Goal: Information Seeking & Learning: Check status

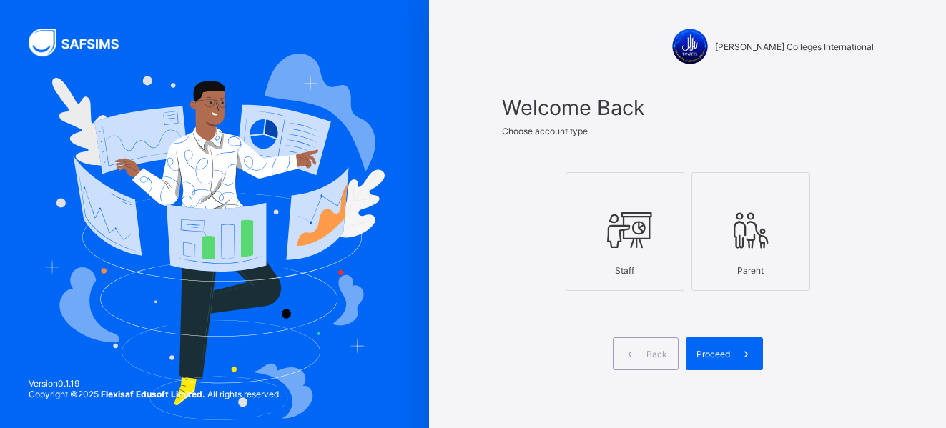
click at [607, 260] on div "Staff" at bounding box center [625, 270] width 103 height 25
click at [721, 358] on span "Proceed" at bounding box center [714, 354] width 34 height 11
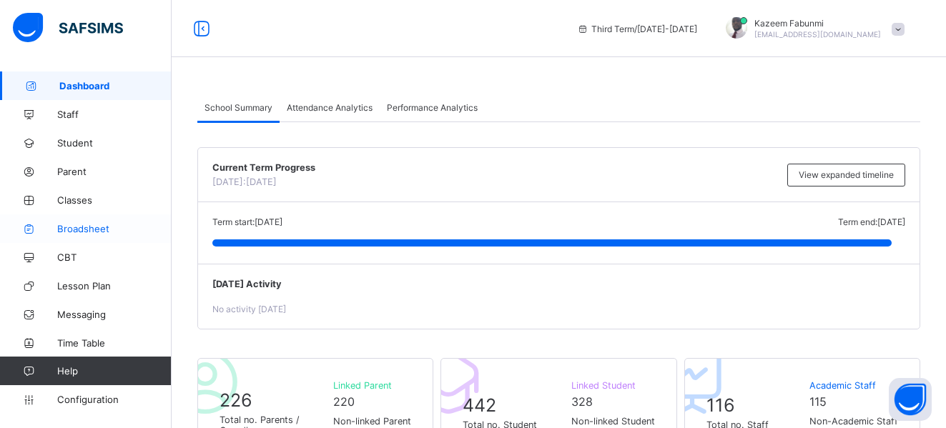
click at [83, 231] on span "Broadsheet" at bounding box center [114, 228] width 114 height 11
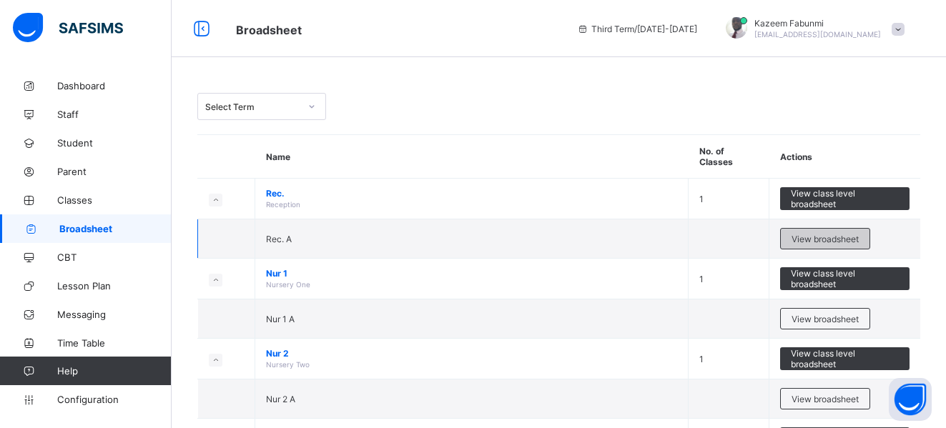
click at [816, 234] on span "View broadsheet" at bounding box center [825, 239] width 67 height 11
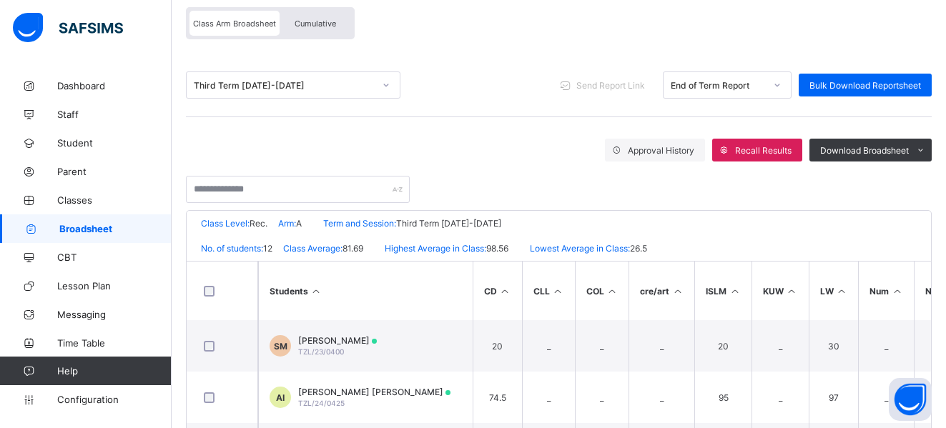
scroll to position [133, 0]
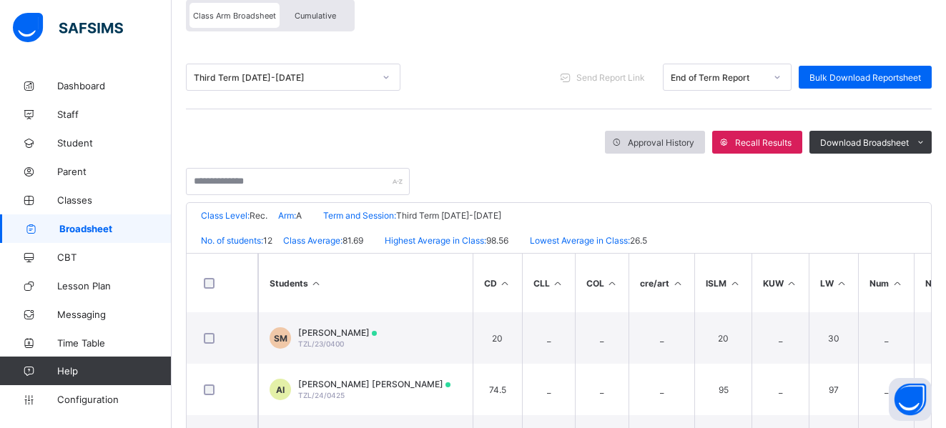
click at [674, 137] on span "Approval History" at bounding box center [661, 142] width 67 height 11
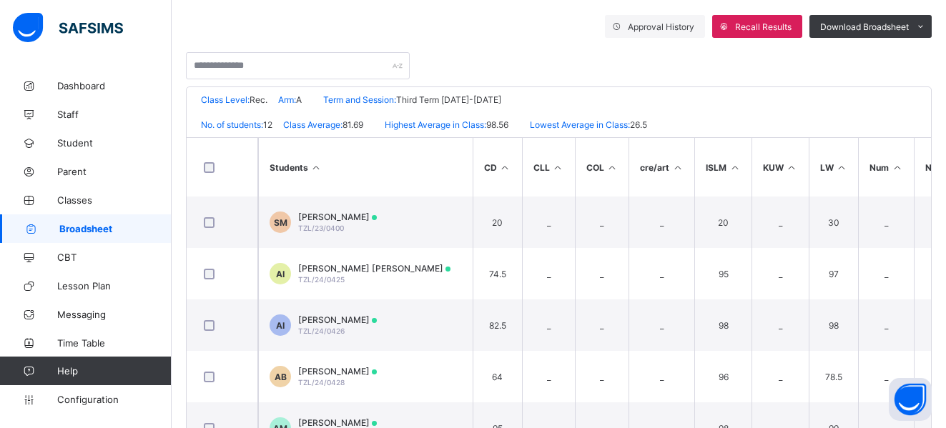
scroll to position [258, 0]
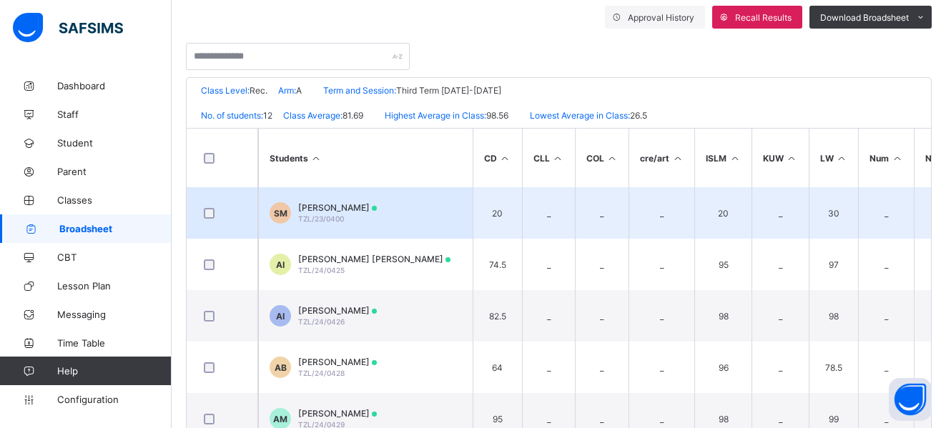
click at [343, 207] on span "Sani Muhammad" at bounding box center [337, 207] width 79 height 11
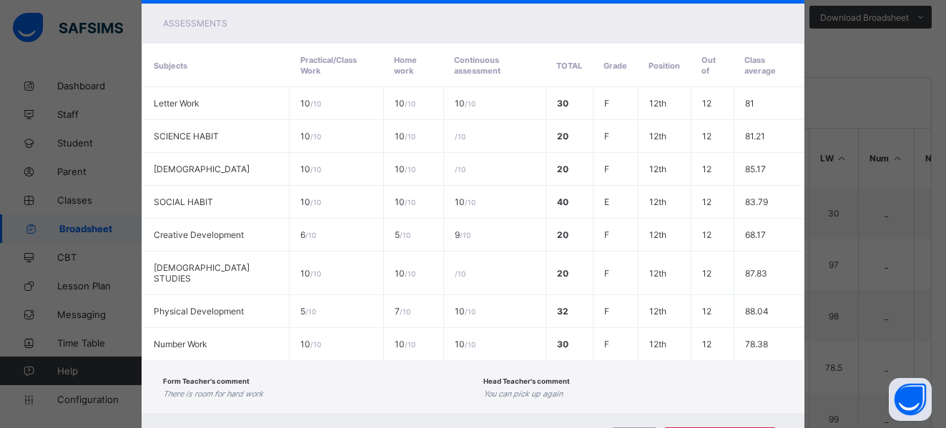
scroll to position [318, 0]
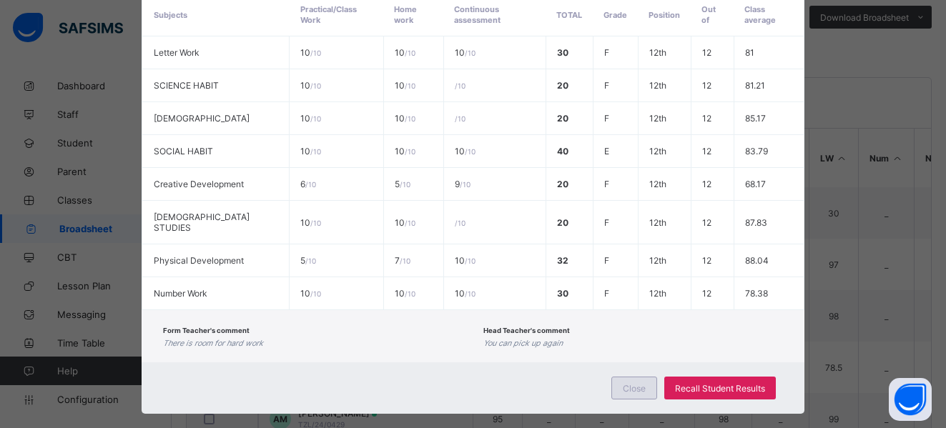
click at [636, 383] on span "Close" at bounding box center [634, 388] width 23 height 11
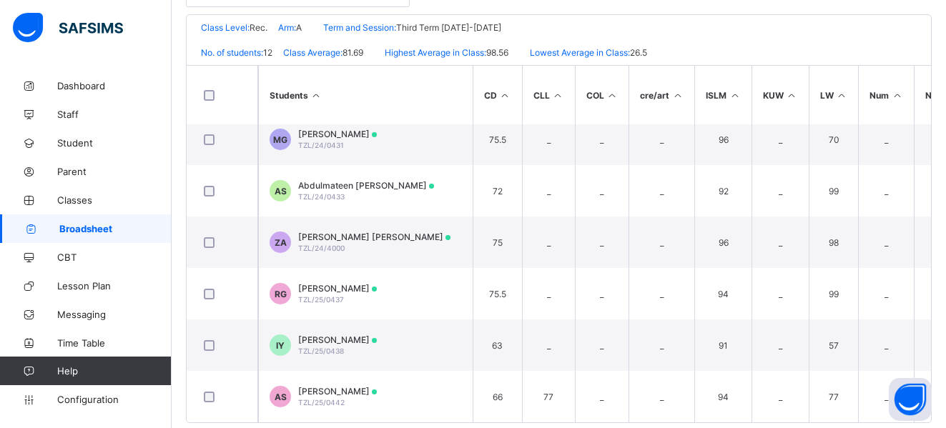
scroll to position [345, 0]
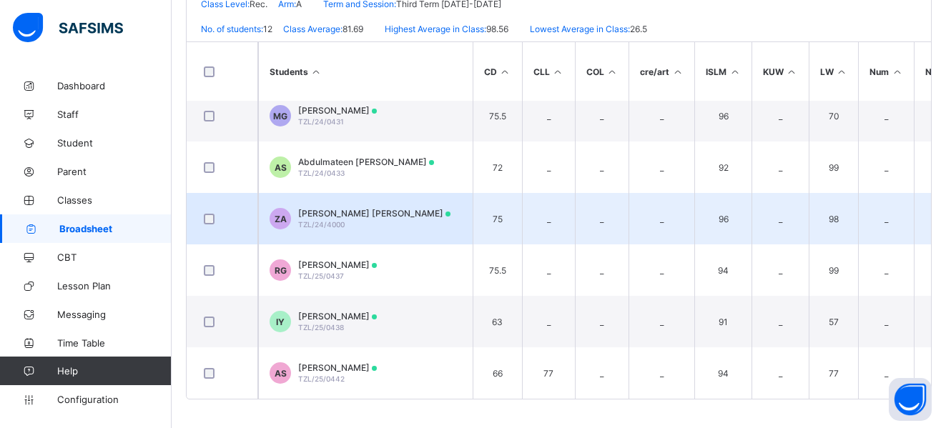
click at [328, 210] on span "Zahraddeen Njidda AbdulMalik" at bounding box center [374, 213] width 152 height 11
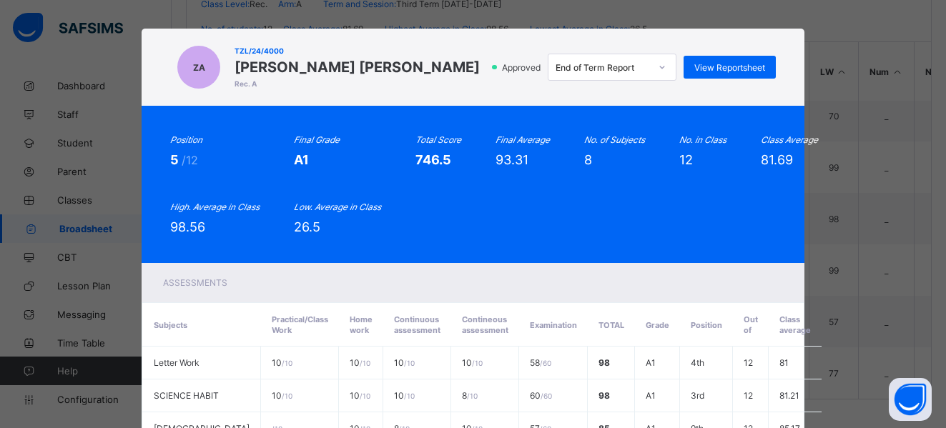
scroll to position [0, 0]
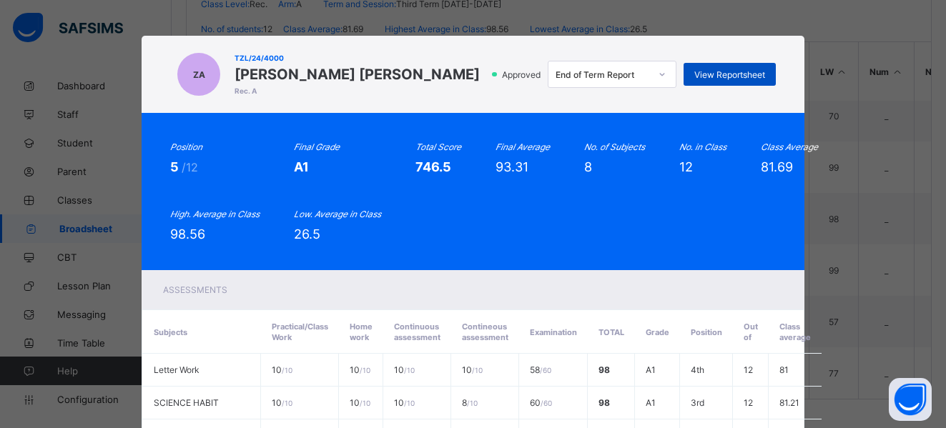
click at [715, 73] on span "View Reportsheet" at bounding box center [730, 74] width 71 height 11
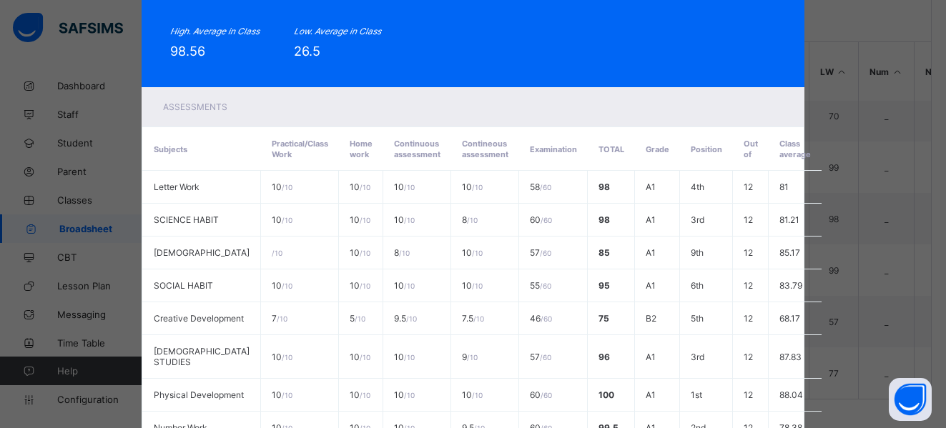
scroll to position [401, 0]
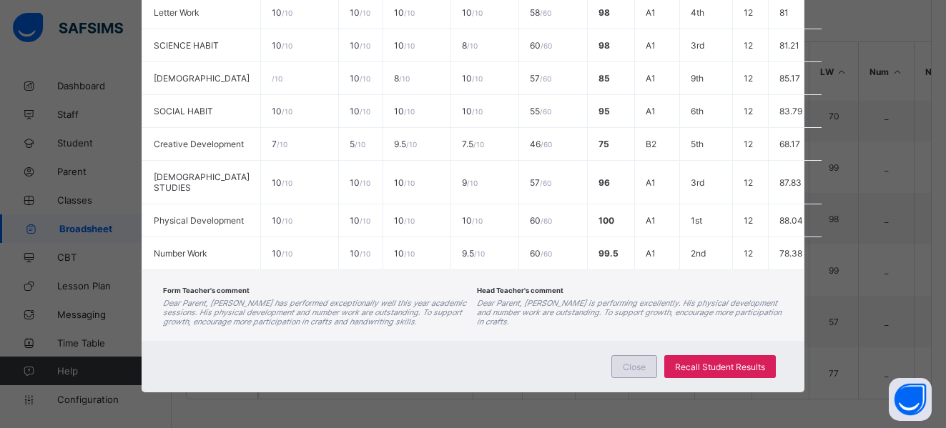
click at [632, 358] on div "Close" at bounding box center [635, 366] width 46 height 23
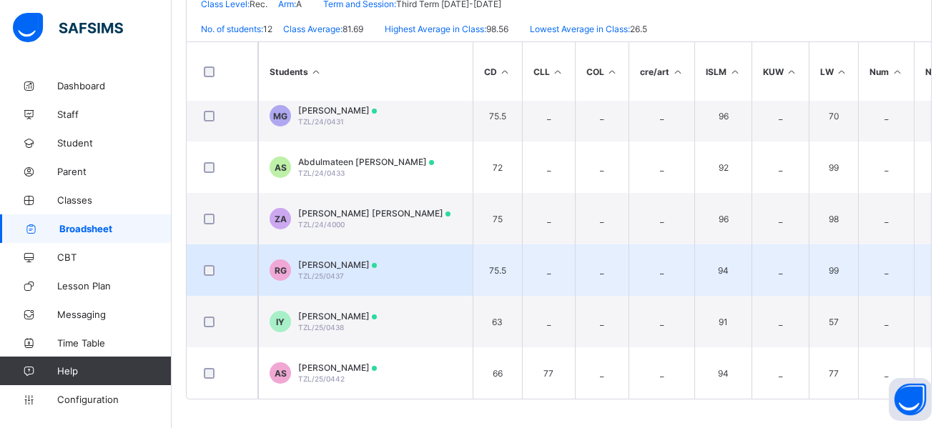
click at [323, 262] on span "Rahmah Salman Gesua" at bounding box center [337, 265] width 79 height 11
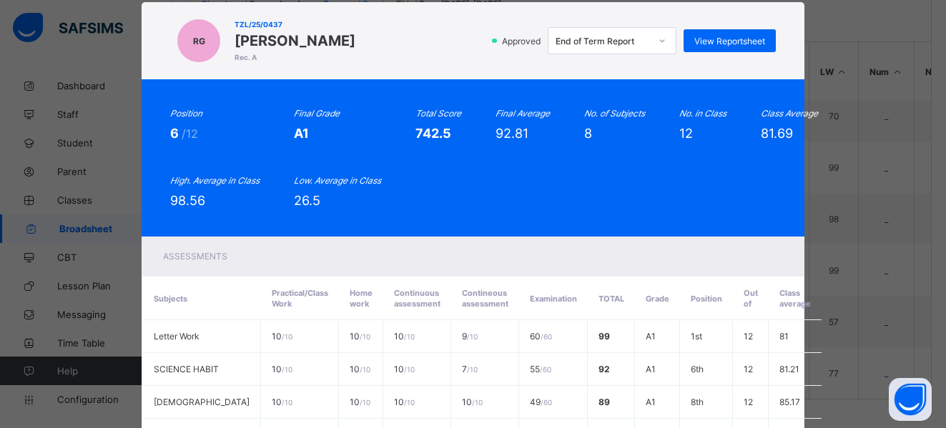
scroll to position [0, 0]
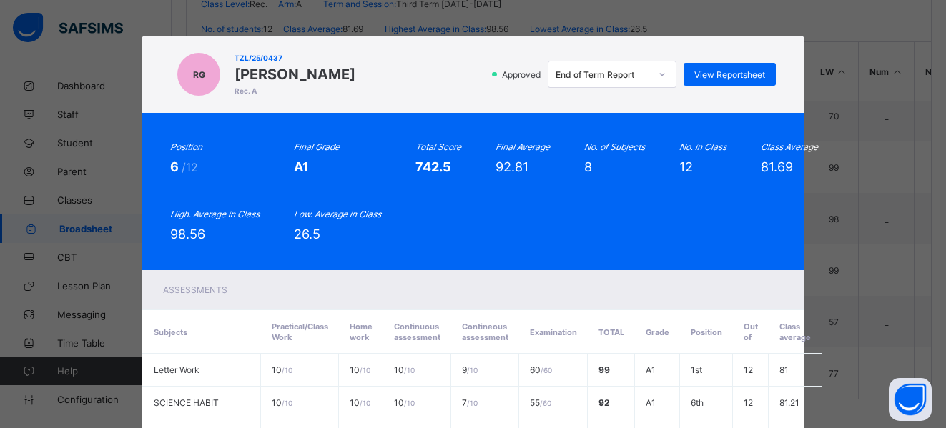
drag, startPoint x: 229, startPoint y: 72, endPoint x: 389, endPoint y: 77, distance: 160.3
click at [389, 77] on div "RG TZL/25/0437 Rahmah Salman Gesua Rec. A Approved End of Term Report View Repo…" at bounding box center [472, 74] width 605 height 49
copy span "Rahmah Salman Gesua"
click at [714, 79] on span "View Reportsheet" at bounding box center [730, 74] width 71 height 11
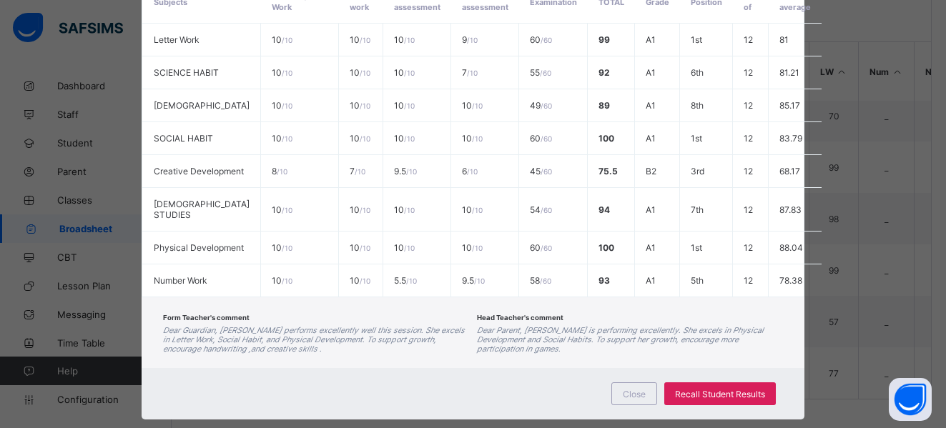
scroll to position [401, 0]
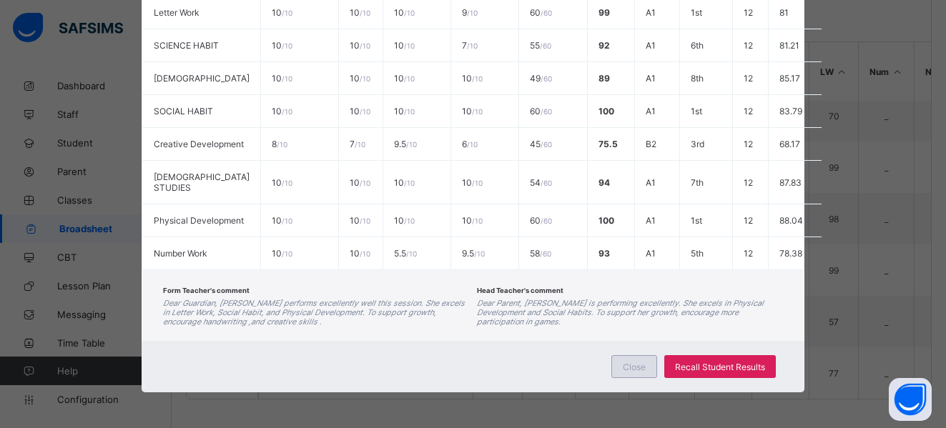
click at [633, 366] on span "Close" at bounding box center [634, 367] width 23 height 11
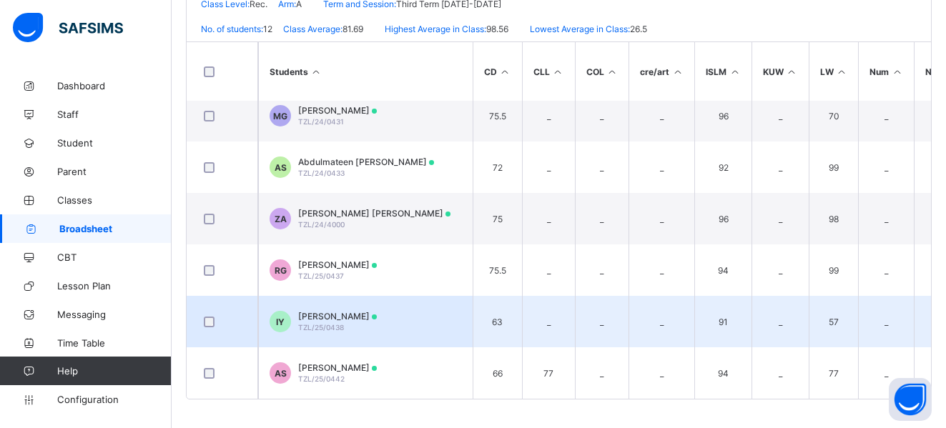
click at [313, 312] on span "Imtiaz Yakubu" at bounding box center [337, 316] width 79 height 11
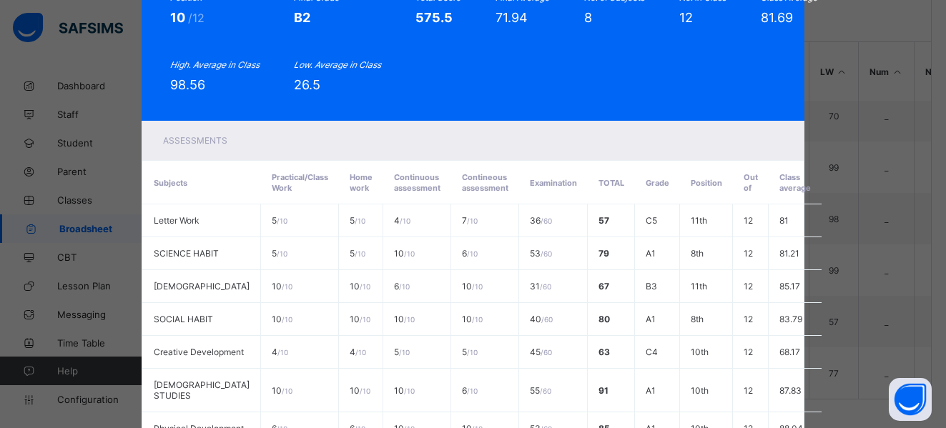
scroll to position [0, 0]
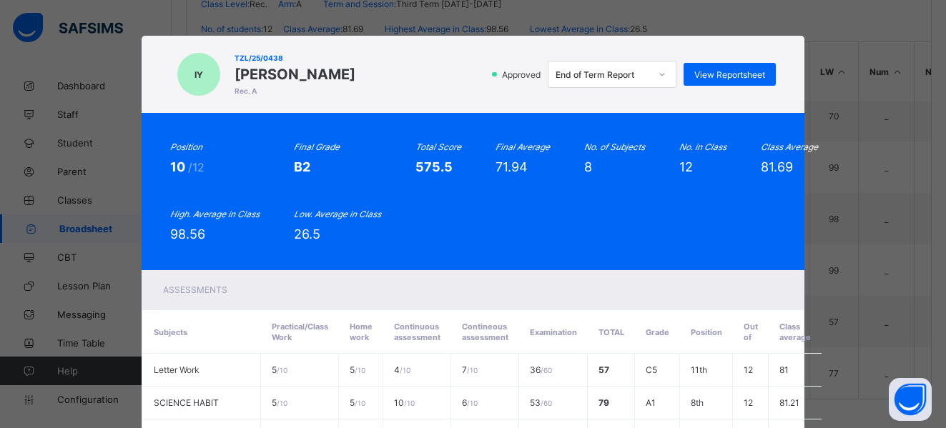
drag, startPoint x: 230, startPoint y: 73, endPoint x: 328, endPoint y: 79, distance: 98.9
click at [328, 79] on div "IY TZL/25/0438 Imtiaz Yakubu Rec. A Approved End of Term Report View Reportsheet" at bounding box center [472, 74] width 605 height 49
copy span "Imtiaz Yakubu"
click at [725, 72] on span "View Reportsheet" at bounding box center [730, 74] width 71 height 11
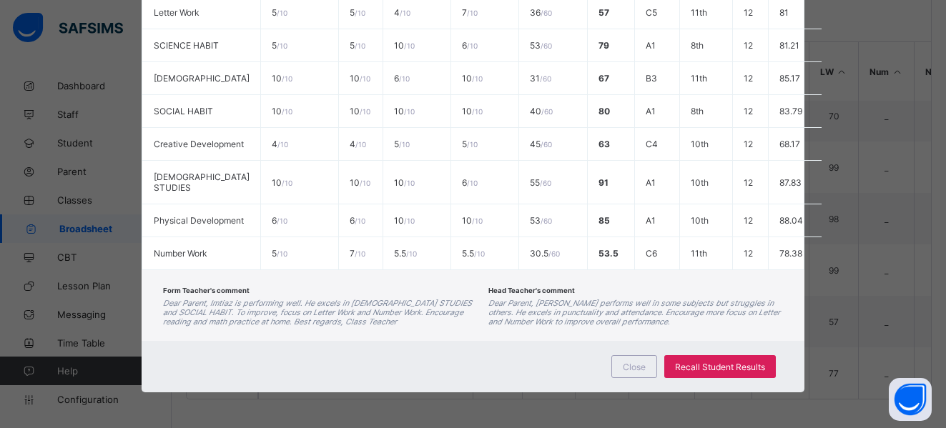
scroll to position [401, 0]
click at [628, 370] on span "Close" at bounding box center [634, 367] width 23 height 11
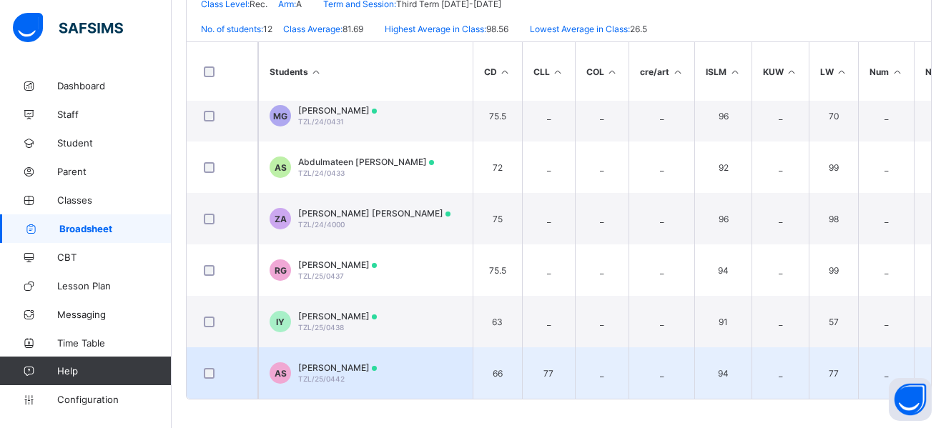
click at [314, 363] on span "Abubakar Ismail Siddiq" at bounding box center [337, 368] width 79 height 11
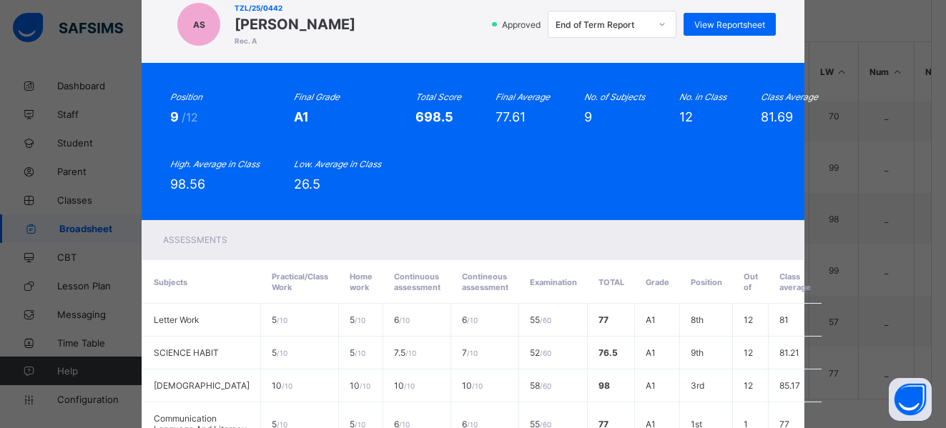
scroll to position [0, 0]
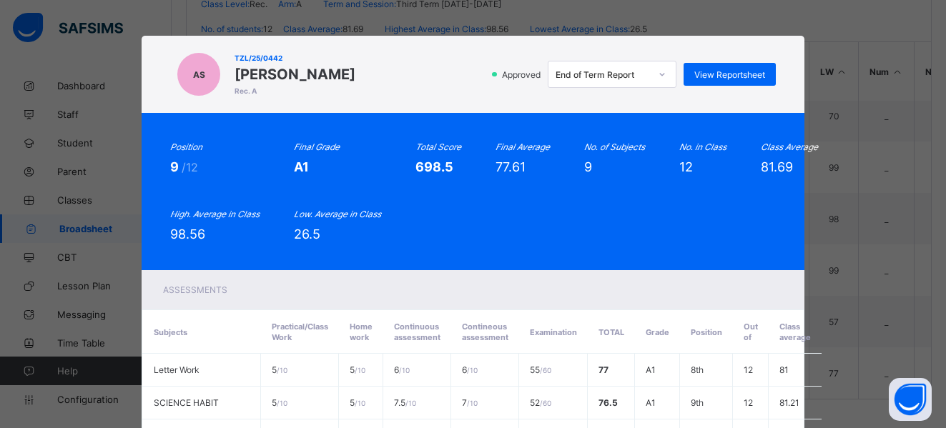
drag, startPoint x: 230, startPoint y: 72, endPoint x: 388, endPoint y: 77, distance: 158.9
click at [388, 77] on div "AS TZL/25/0442 Abubakar Ismail Siddiq Rec. A Approved End of Term Report View R…" at bounding box center [472, 74] width 605 height 49
copy span "Abubakar Ismail Siddiq"
click at [715, 68] on div "View Reportsheet" at bounding box center [730, 74] width 92 height 23
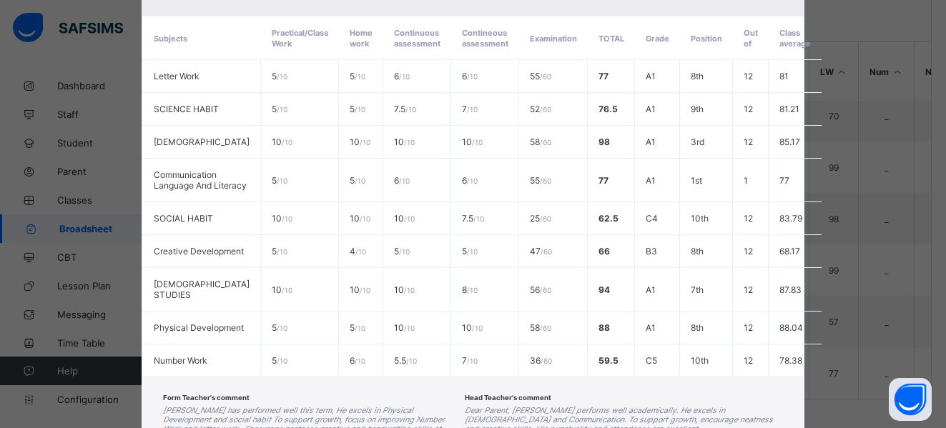
scroll to position [433, 0]
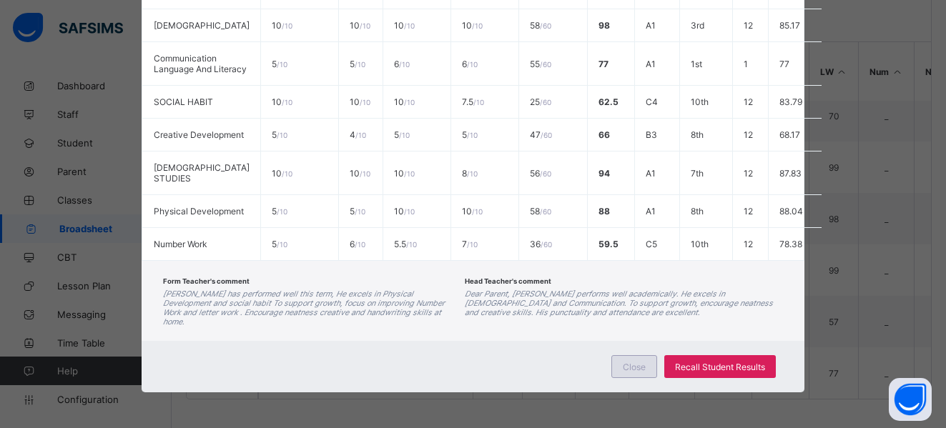
click at [638, 363] on span "Close" at bounding box center [634, 367] width 23 height 11
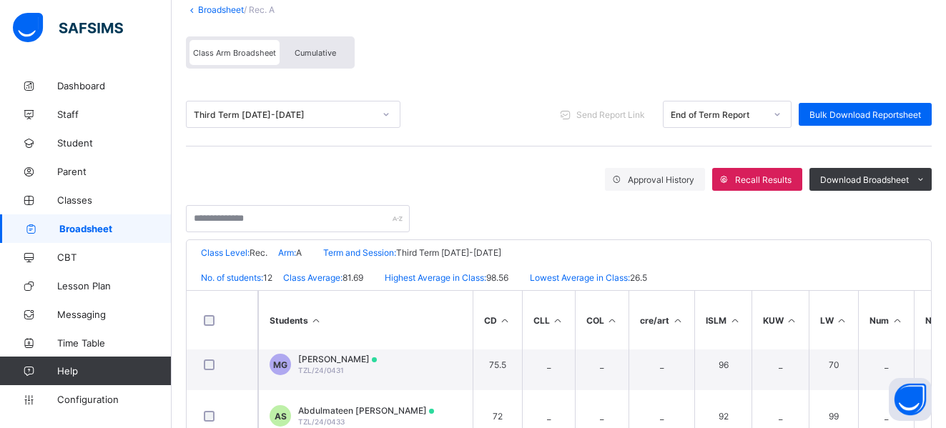
scroll to position [0, 0]
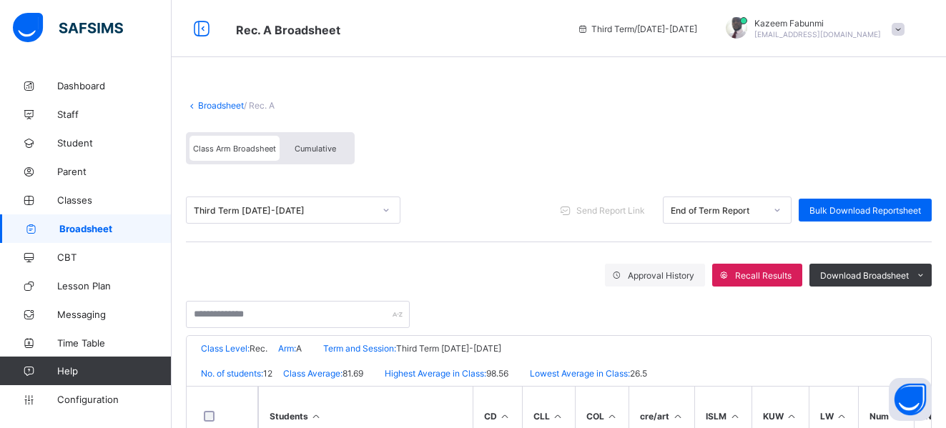
click at [216, 100] on link "Broadsheet" at bounding box center [221, 105] width 46 height 11
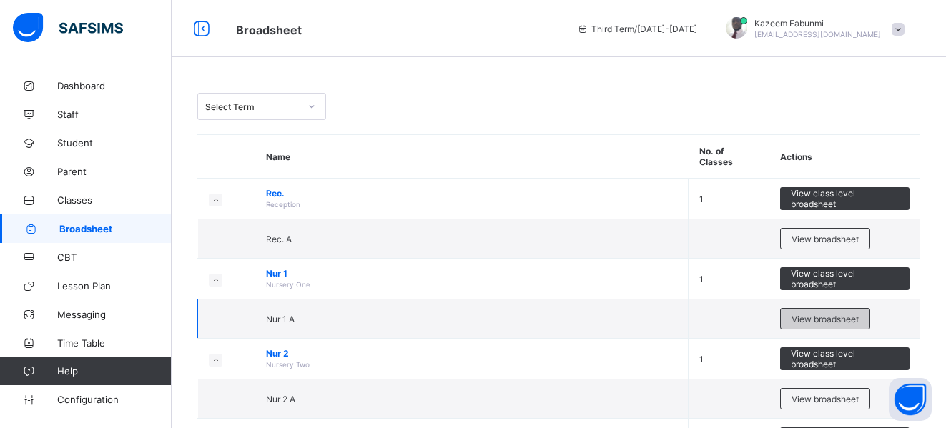
click at [814, 314] on span "View broadsheet" at bounding box center [825, 319] width 67 height 11
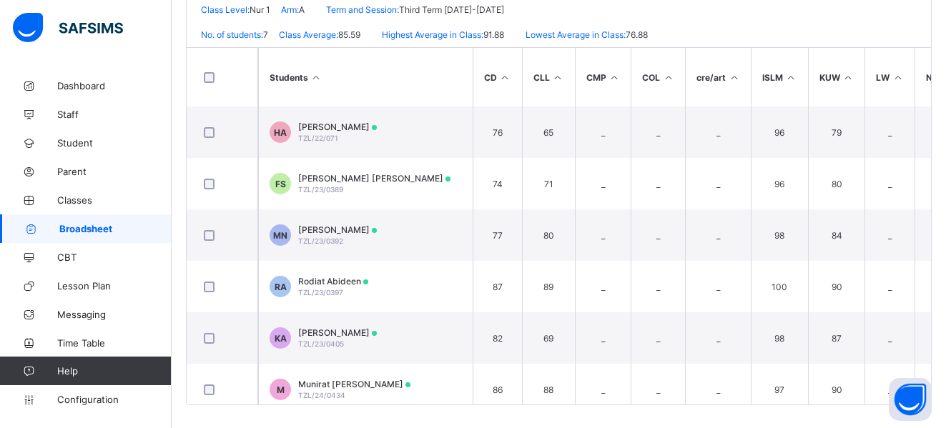
scroll to position [340, 0]
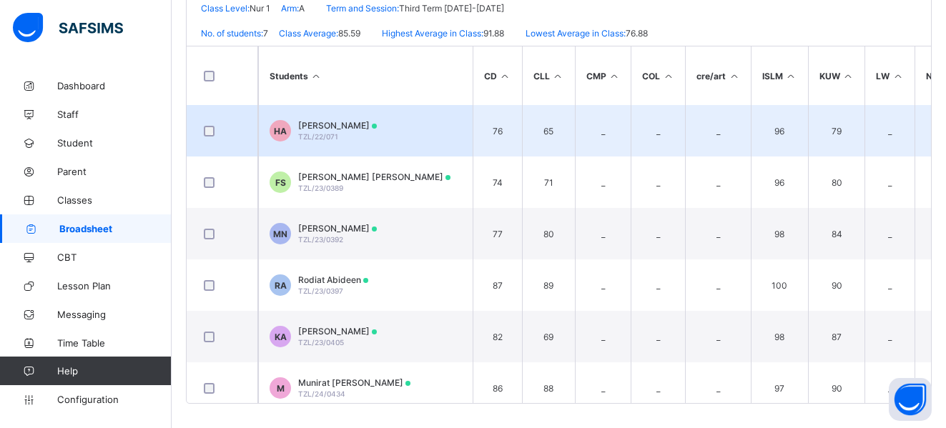
click at [325, 119] on td "HA Hajrah Saidu Aliyu TZL/22/071" at bounding box center [365, 131] width 215 height 52
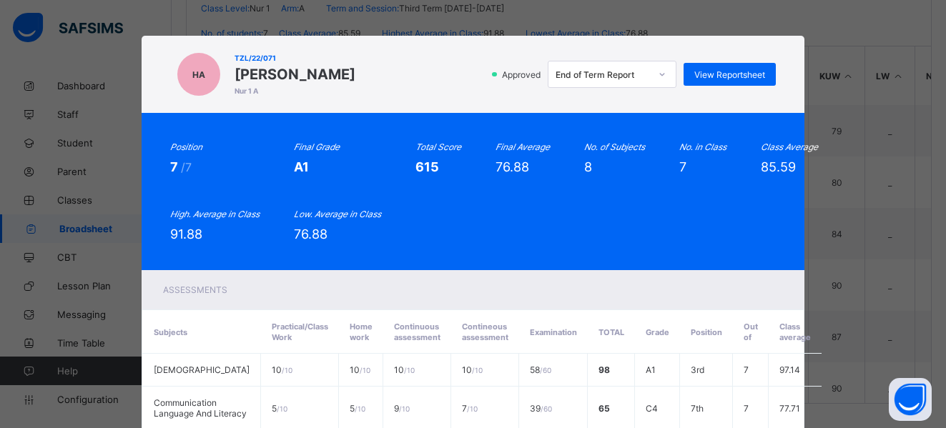
drag, startPoint x: 227, startPoint y: 74, endPoint x: 354, endPoint y: 73, distance: 126.6
click at [354, 73] on span "Hajrah Saidu Aliyu" at bounding box center [295, 74] width 121 height 17
copy span "Hajrah Saidu Aliyu"
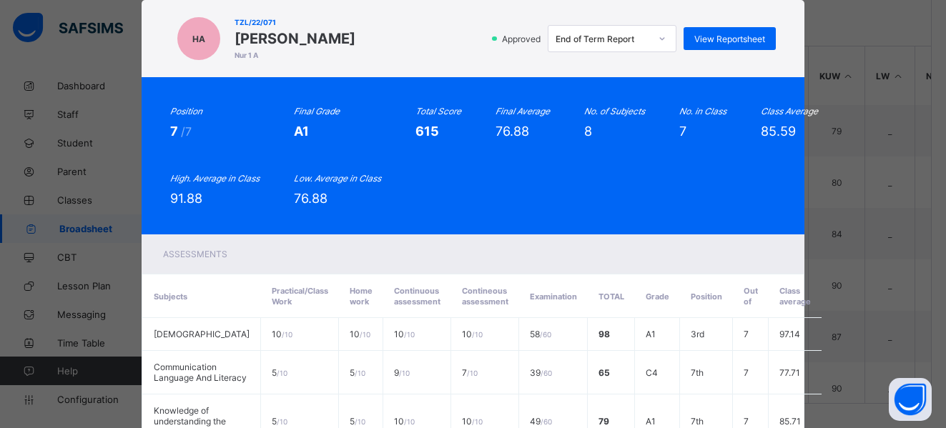
scroll to position [0, 0]
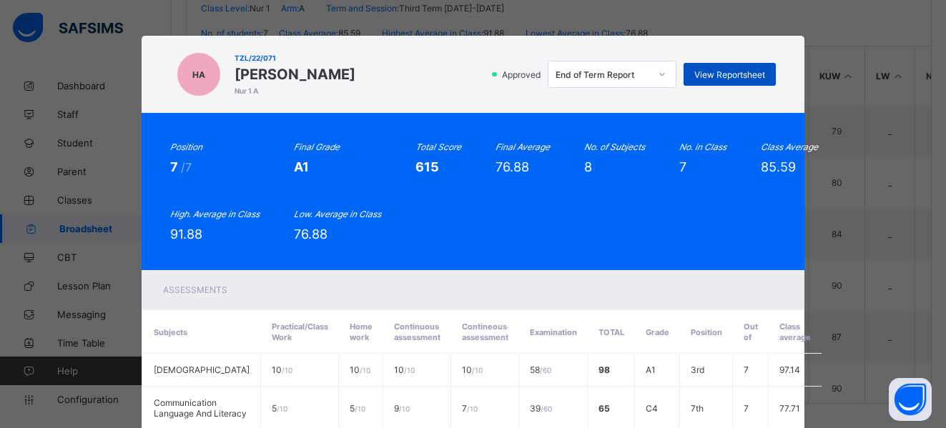
click at [722, 79] on span "View Reportsheet" at bounding box center [730, 74] width 71 height 11
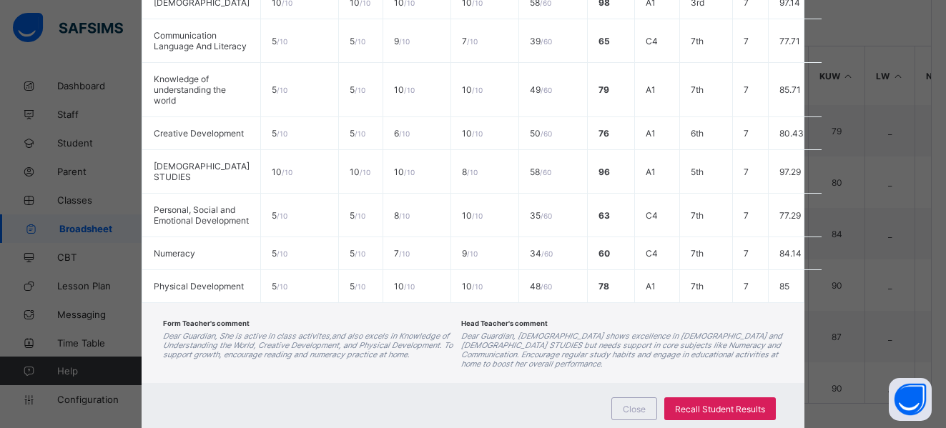
scroll to position [443, 0]
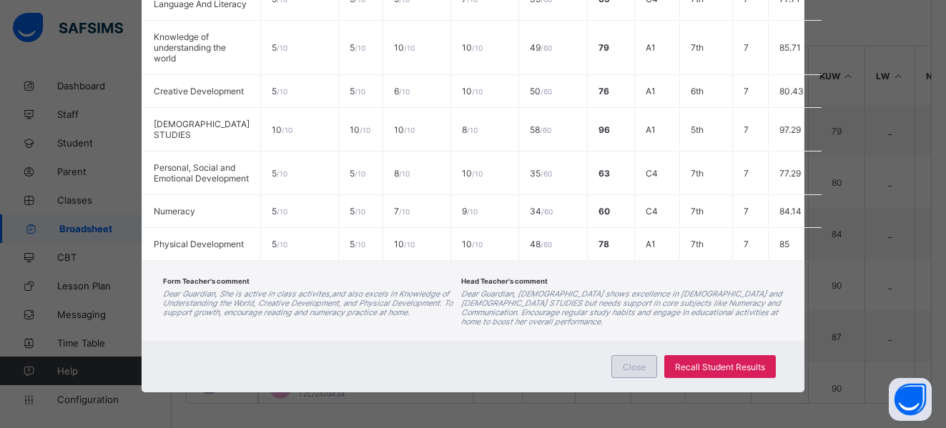
click at [634, 373] on div "Close" at bounding box center [635, 366] width 46 height 23
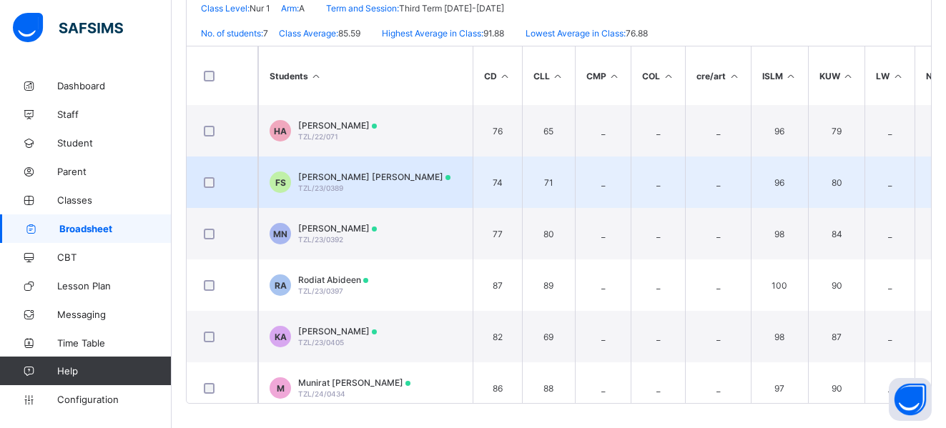
click at [324, 180] on span "Faatimah Gesua Salman" at bounding box center [374, 177] width 152 height 11
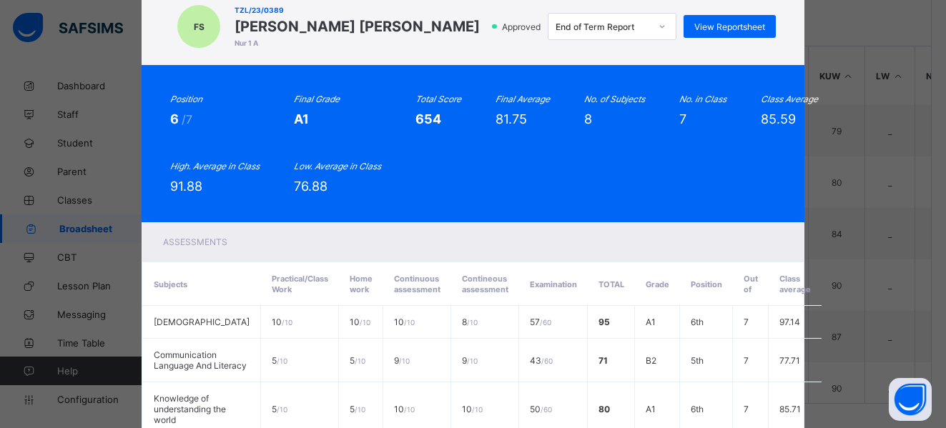
scroll to position [0, 0]
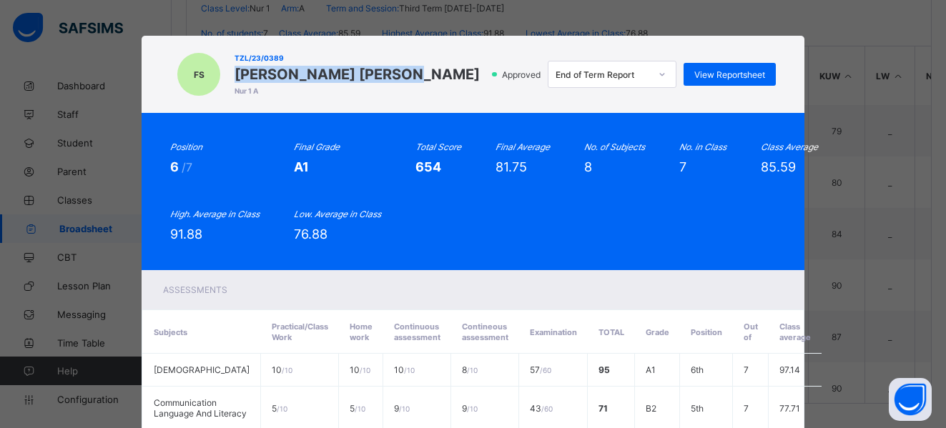
drag, startPoint x: 227, startPoint y: 69, endPoint x: 393, endPoint y: 82, distance: 165.8
click at [393, 82] on span "Faatimah Gesua Salman" at bounding box center [357, 74] width 245 height 17
copy span "Faatimah Gesua Salman"
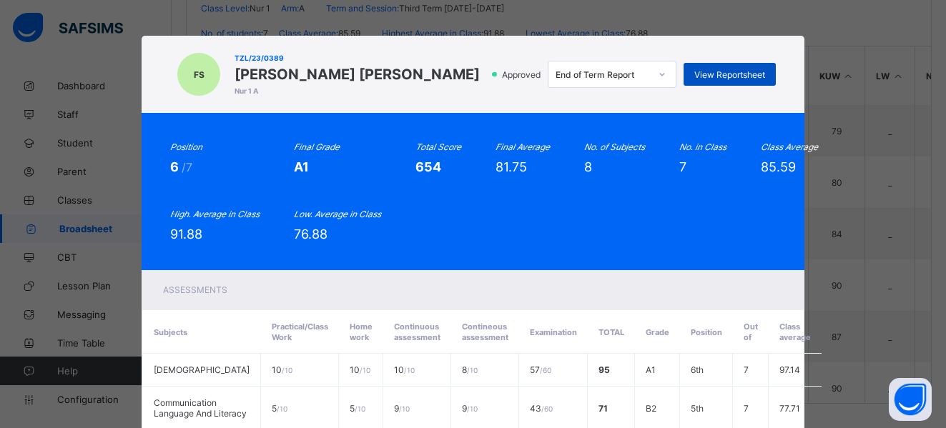
click at [715, 79] on span "View Reportsheet" at bounding box center [730, 74] width 71 height 11
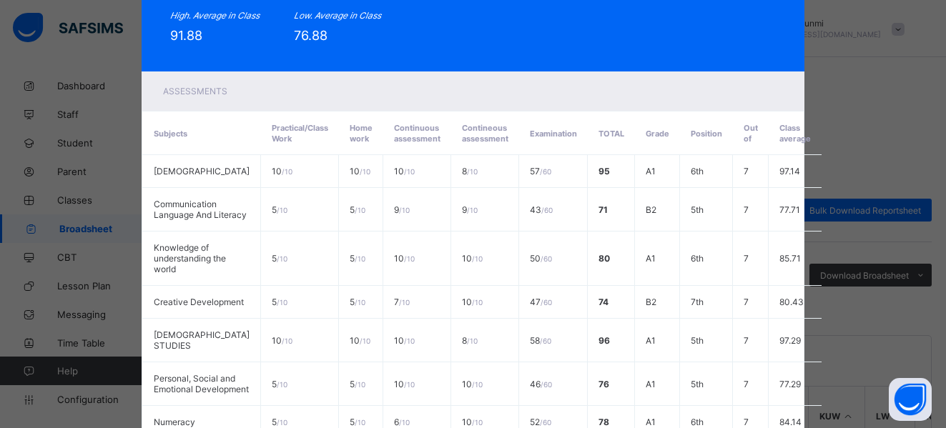
scroll to position [443, 0]
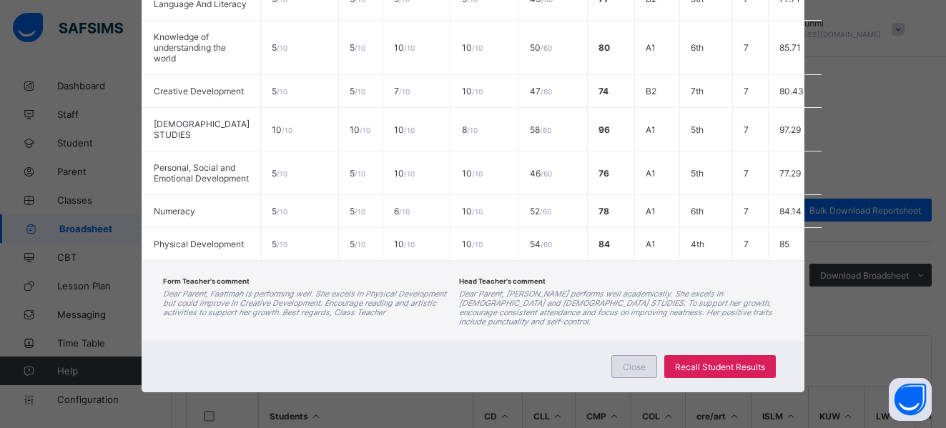
click at [626, 368] on span "Close" at bounding box center [634, 367] width 23 height 11
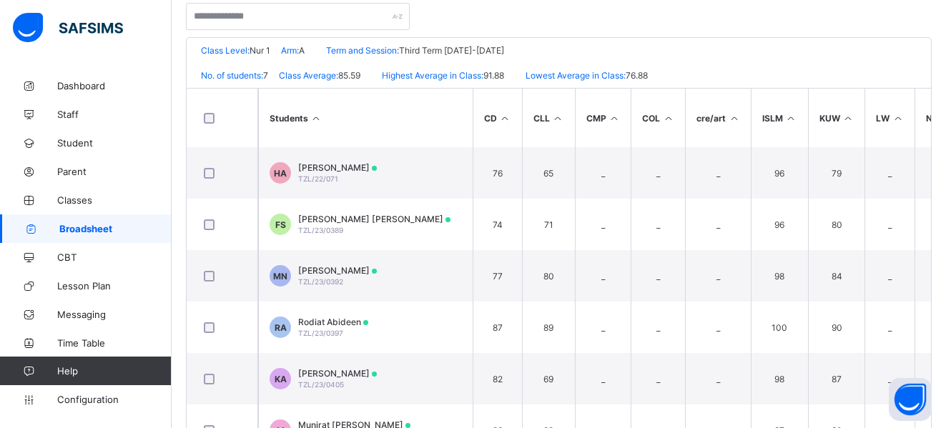
scroll to position [345, 0]
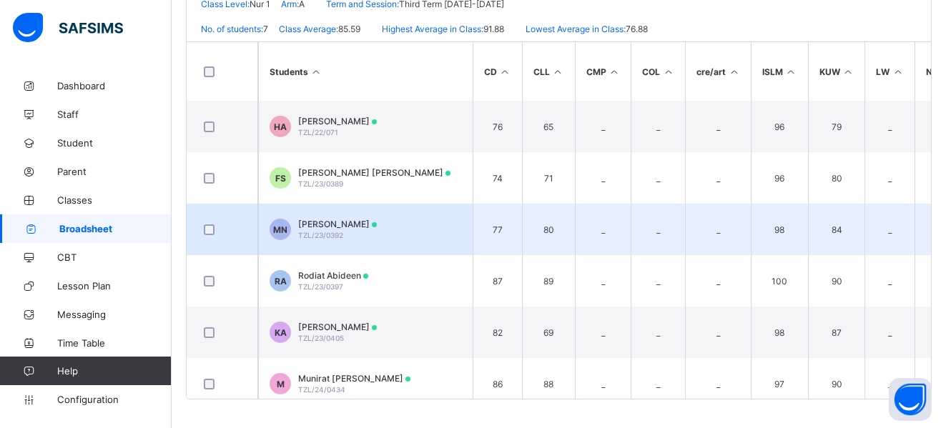
click at [330, 230] on div "Muhammad Kumo Nasiru TZL/23/0392" at bounding box center [337, 229] width 79 height 21
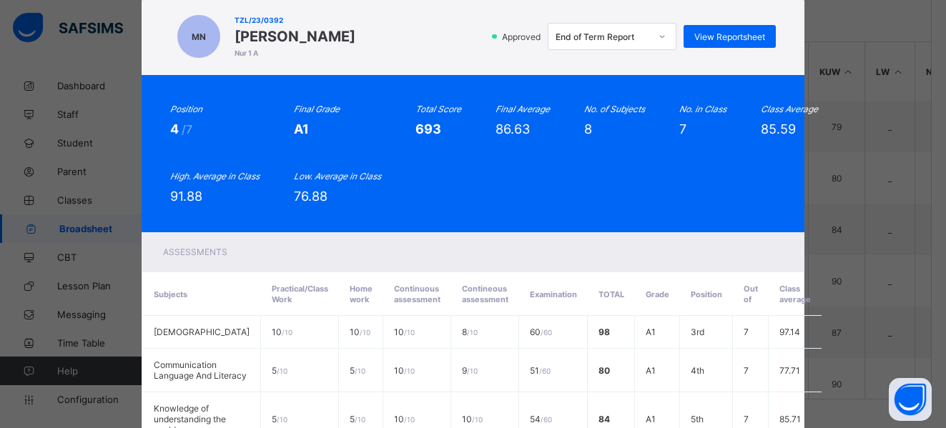
scroll to position [0, 0]
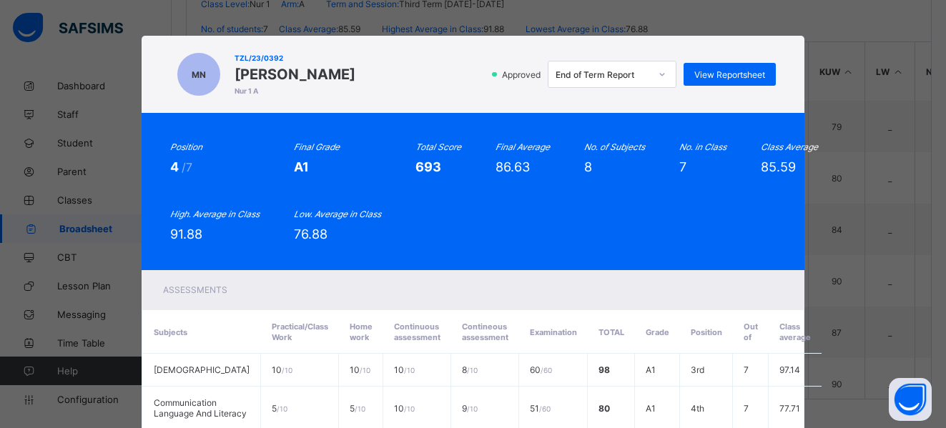
drag, startPoint x: 228, startPoint y: 73, endPoint x: 403, endPoint y: 71, distance: 174.5
click at [403, 71] on div "MN TZL/23/0392 Muhammad Kumo Nasiru Nur 1 A Approved End of Term Report View Re…" at bounding box center [472, 74] width 605 height 49
copy span "Muhammad Kumo Nasiru"
click at [717, 77] on span "View Reportsheet" at bounding box center [730, 74] width 71 height 11
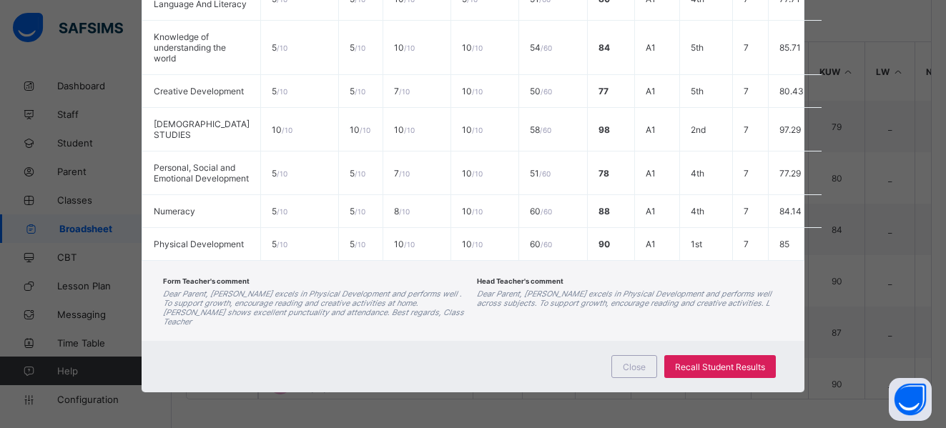
scroll to position [443, 0]
click at [642, 364] on span "Close" at bounding box center [634, 367] width 23 height 11
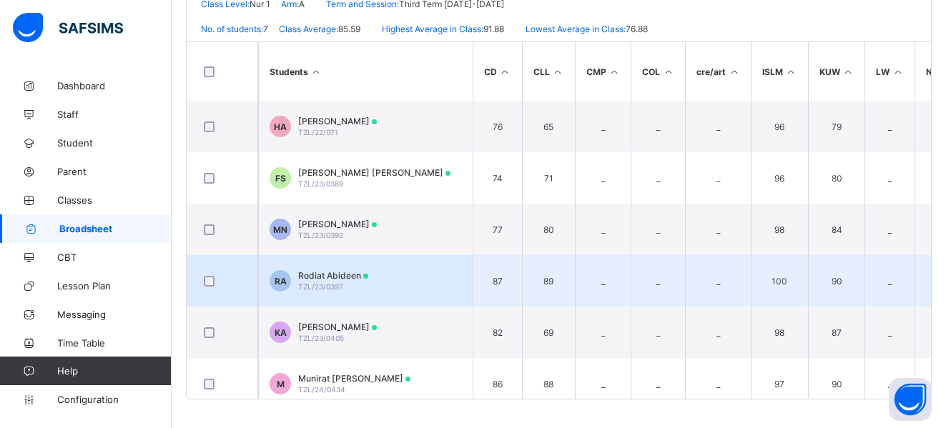
click at [316, 276] on span "Rodiat Abideen" at bounding box center [333, 275] width 70 height 11
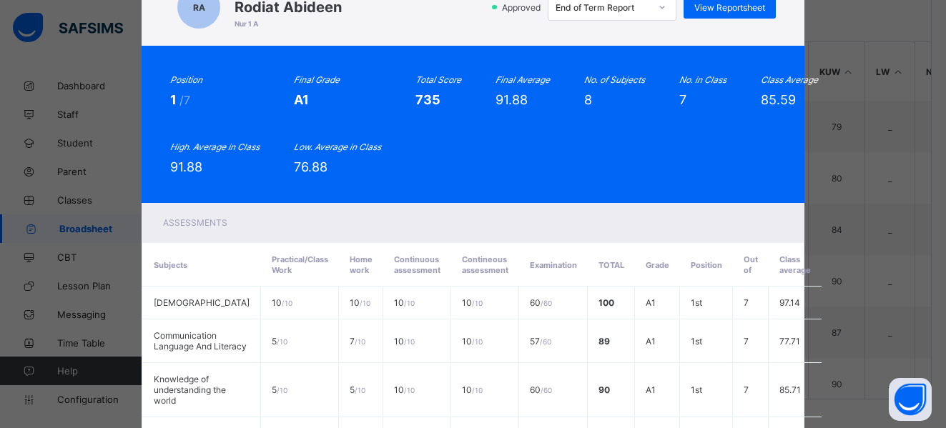
scroll to position [0, 0]
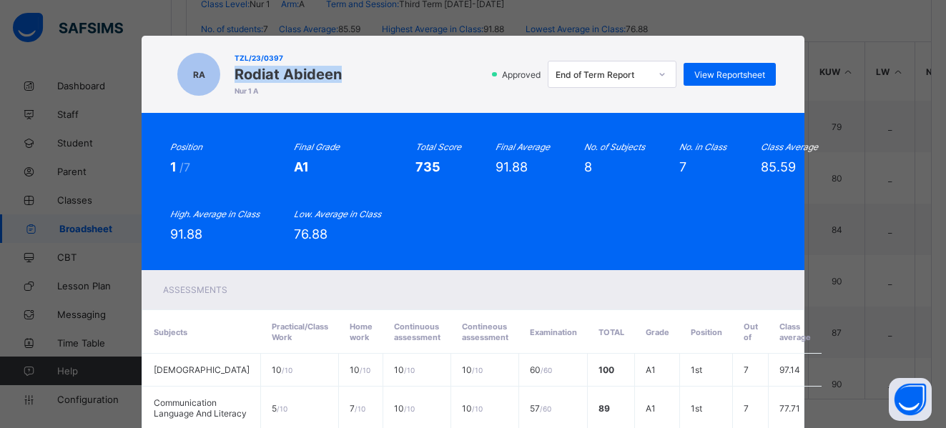
drag, startPoint x: 229, startPoint y: 74, endPoint x: 333, endPoint y: 82, distance: 104.0
click at [333, 82] on span "Rodiat Abideen" at bounding box center [288, 74] width 107 height 17
copy span "Rodiat Abideen"
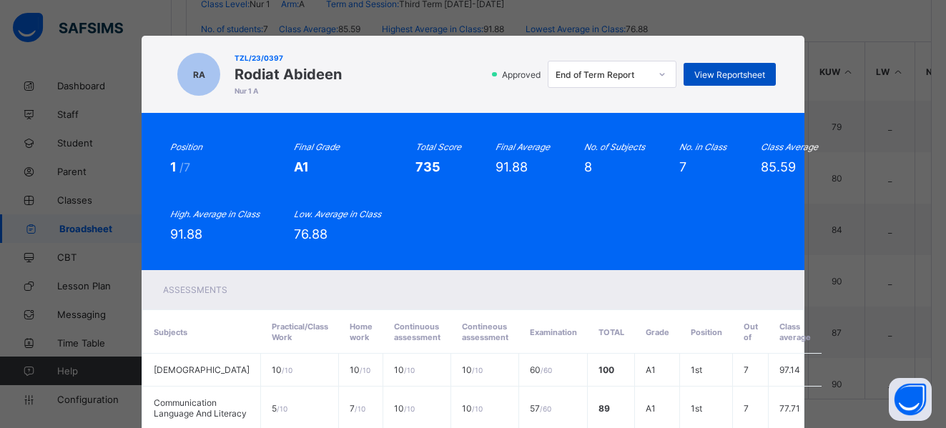
click at [742, 76] on span "View Reportsheet" at bounding box center [730, 74] width 71 height 11
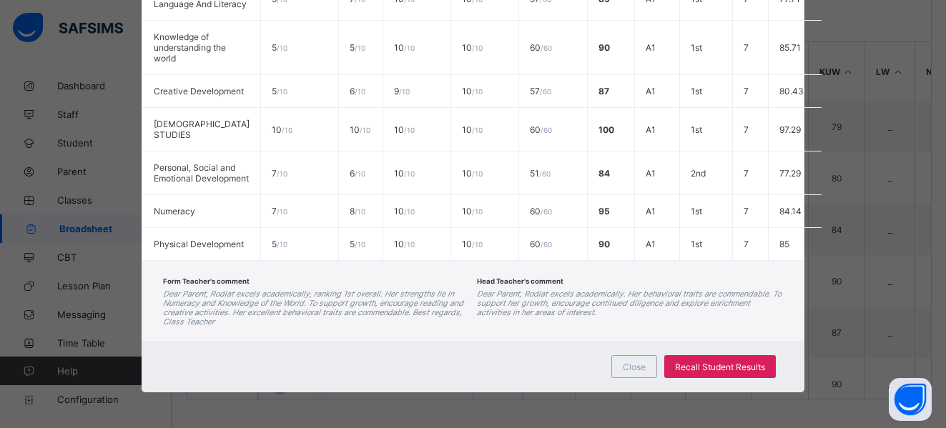
scroll to position [429, 0]
click at [640, 373] on span "Close" at bounding box center [634, 367] width 23 height 11
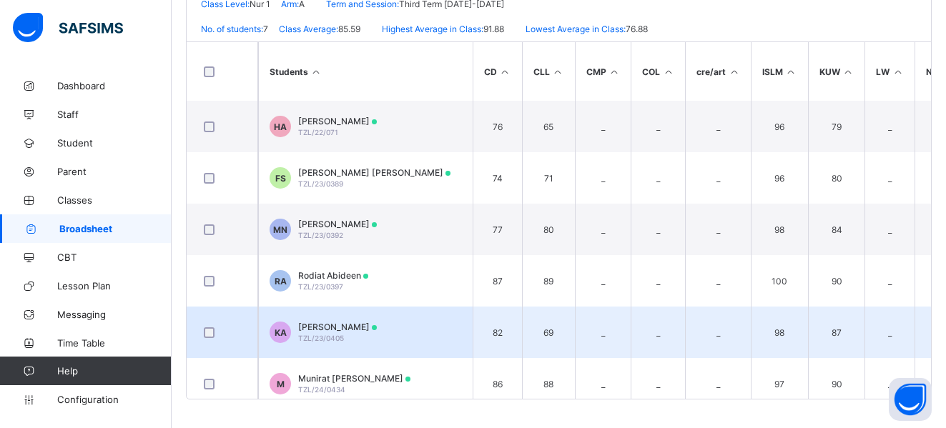
click at [321, 330] on span "Khalil Manga Abubakar" at bounding box center [337, 327] width 79 height 11
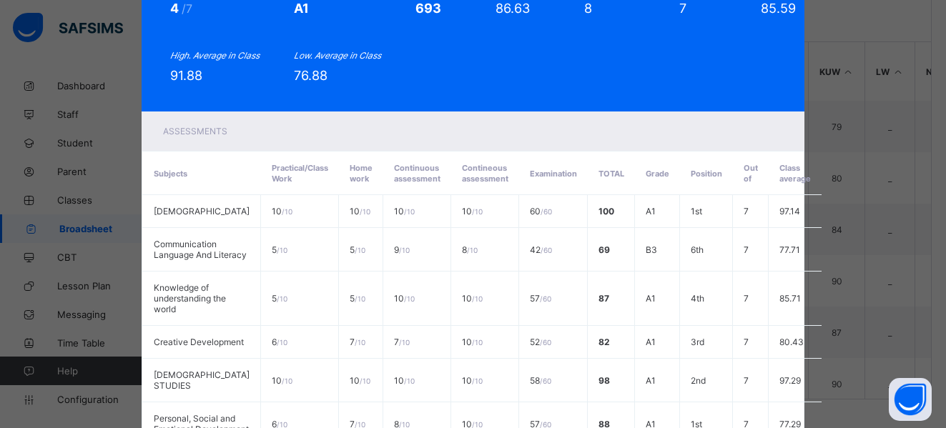
scroll to position [0, 0]
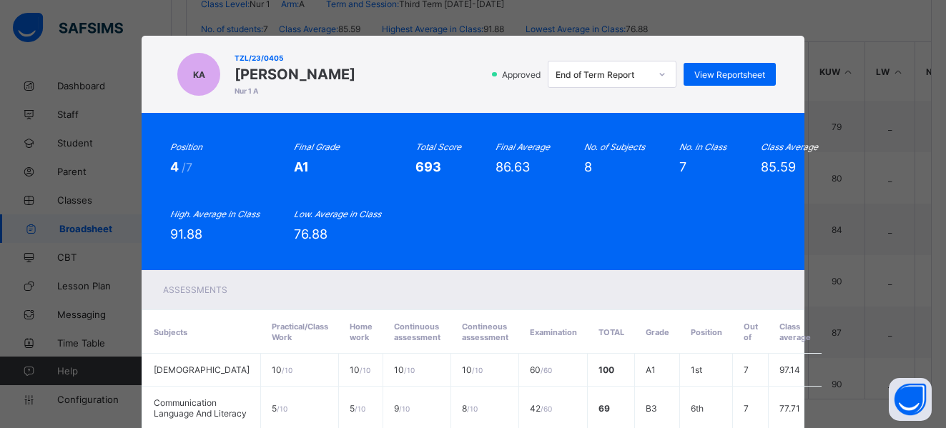
drag, startPoint x: 229, startPoint y: 73, endPoint x: 386, endPoint y: 74, distance: 157.4
click at [355, 74] on span "Khalil Manga Abubakar" at bounding box center [295, 74] width 121 height 17
copy span "Khalil Manga Abubaka"
click at [225, 74] on div "KA TZL/23/0405 Khalil Manga Abubakar Nur 1 A Approved End of Term Report View R…" at bounding box center [472, 74] width 605 height 49
drag, startPoint x: 227, startPoint y: 70, endPoint x: 388, endPoint y: 74, distance: 161.0
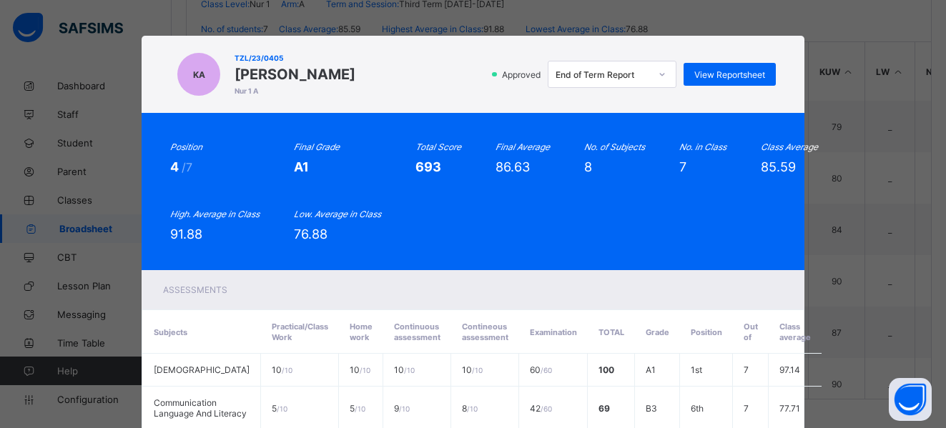
click at [355, 74] on span "Khalil Manga Abubakar" at bounding box center [295, 74] width 121 height 17
copy span "Khalil Manga Abubakar"
click at [738, 70] on span "View Reportsheet" at bounding box center [730, 74] width 71 height 11
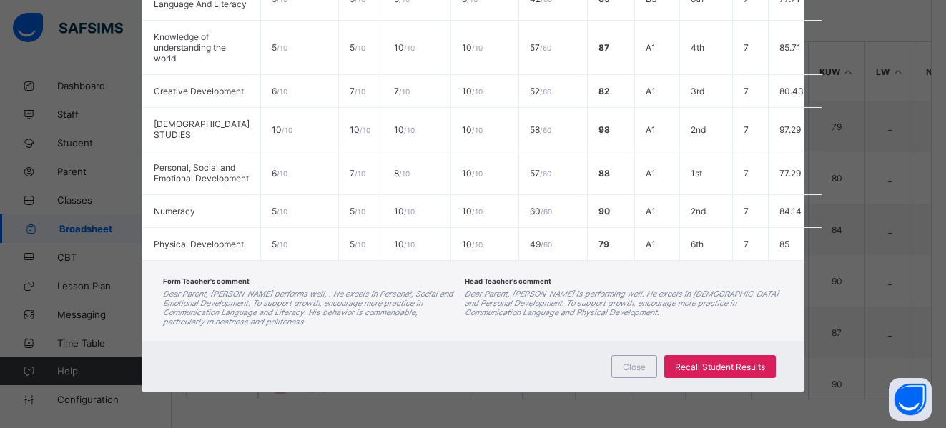
scroll to position [453, 0]
click at [644, 364] on span "Close" at bounding box center [634, 367] width 23 height 11
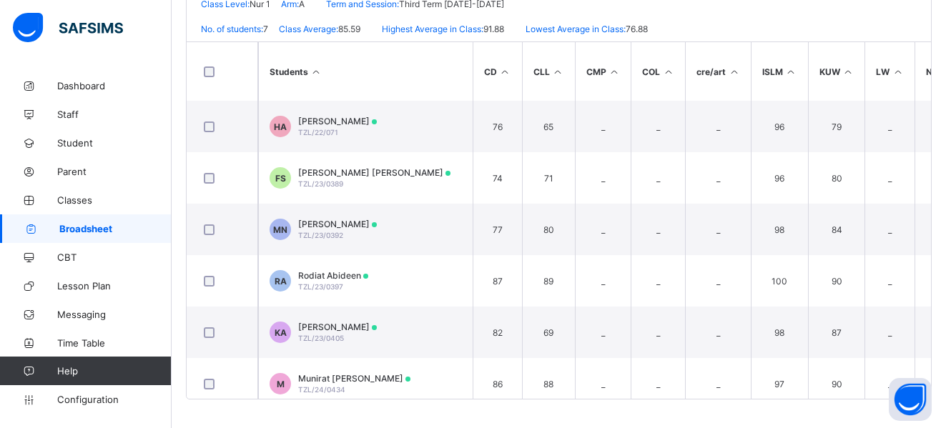
scroll to position [68, 0]
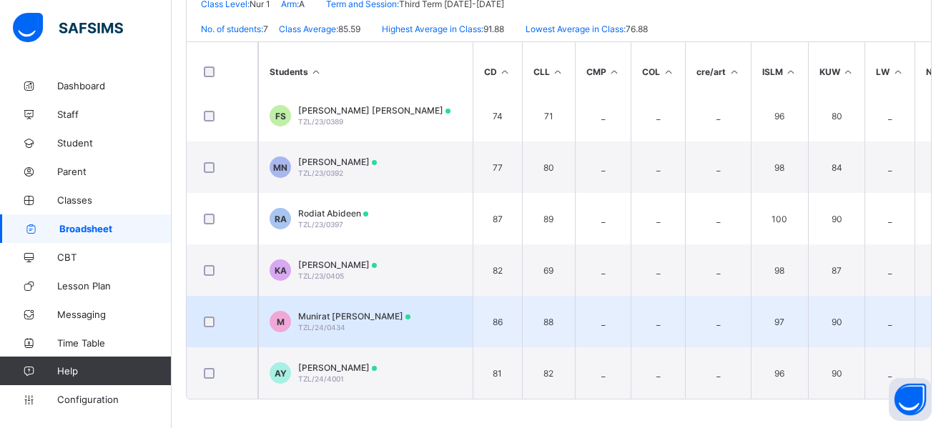
click at [323, 311] on span "Munirat Isa Shuaibu" at bounding box center [354, 316] width 112 height 11
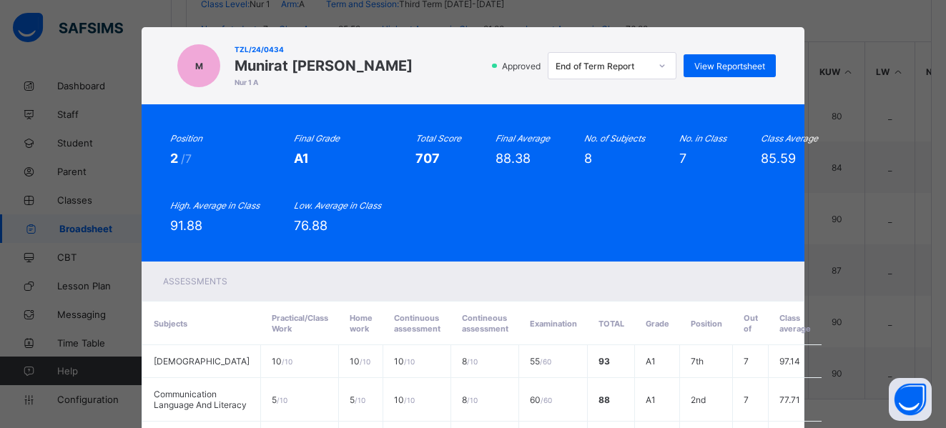
scroll to position [0, 0]
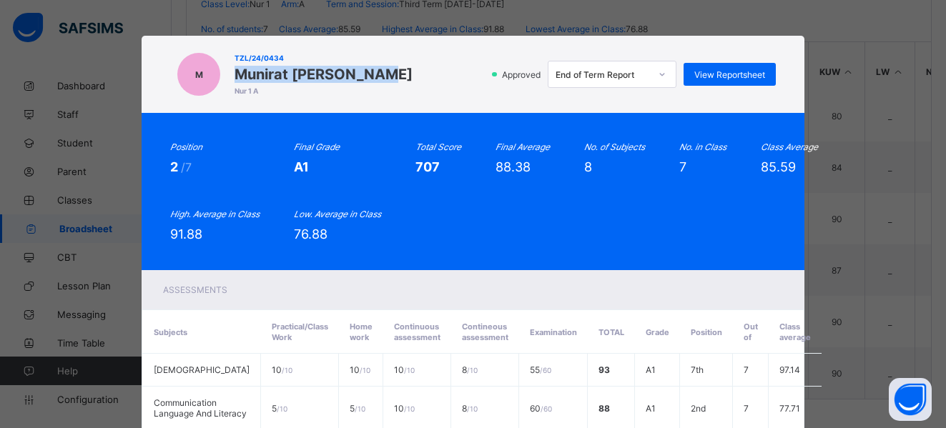
drag, startPoint x: 229, startPoint y: 71, endPoint x: 368, endPoint y: 78, distance: 139.7
click at [368, 78] on div "M TZL/24/0434 Munirat Isa Shuaibu Nur 1 A Approved End of Term Report View Repo…" at bounding box center [472, 74] width 605 height 49
copy span "Munirat Isa Shuaibu"
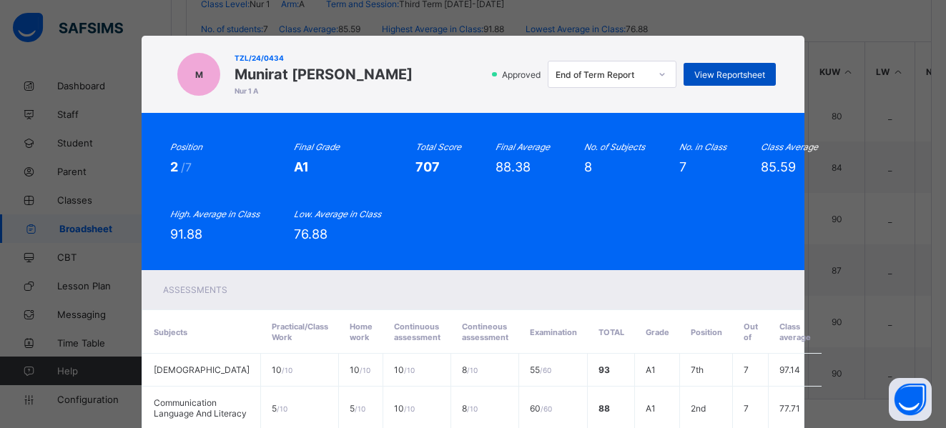
click at [740, 76] on span "View Reportsheet" at bounding box center [730, 74] width 71 height 11
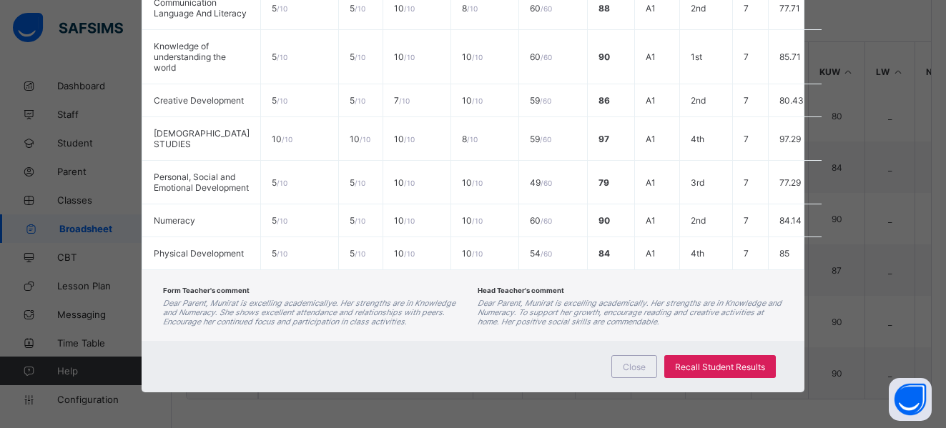
scroll to position [443, 0]
click at [642, 368] on span "Close" at bounding box center [634, 367] width 23 height 11
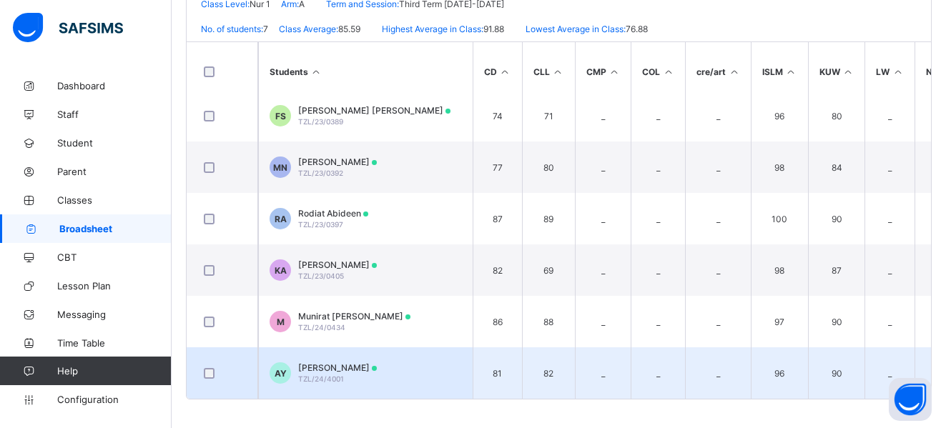
click at [323, 363] on span "AbdulGafar Onu Yakubu" at bounding box center [337, 368] width 79 height 11
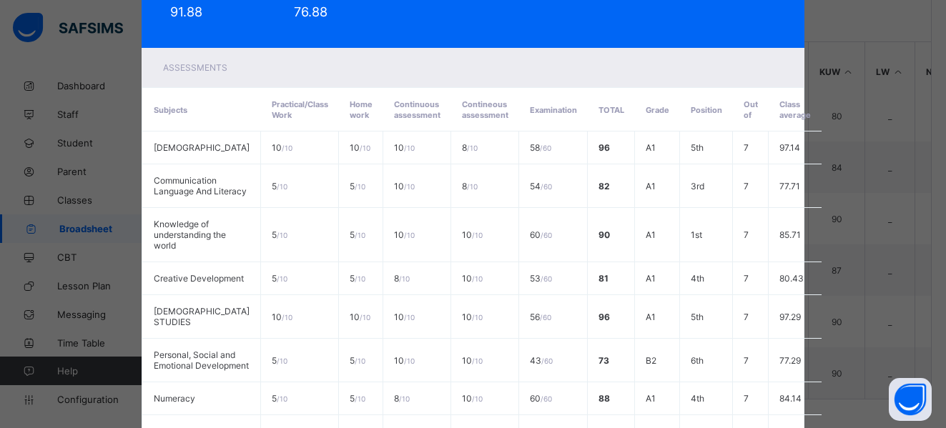
scroll to position [0, 0]
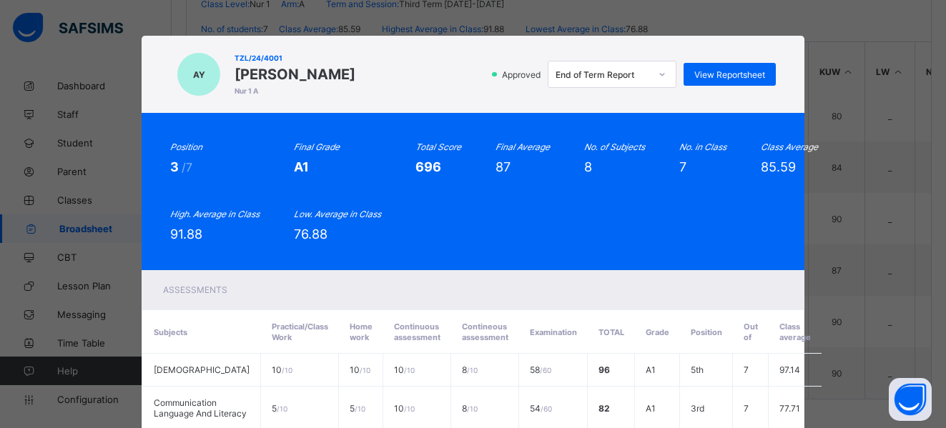
drag, startPoint x: 230, startPoint y: 69, endPoint x: 393, endPoint y: 77, distance: 164.0
click at [355, 77] on span "AbdulGafar Onu Yakubu" at bounding box center [295, 74] width 121 height 17
click at [727, 73] on span "View Reportsheet" at bounding box center [730, 74] width 71 height 11
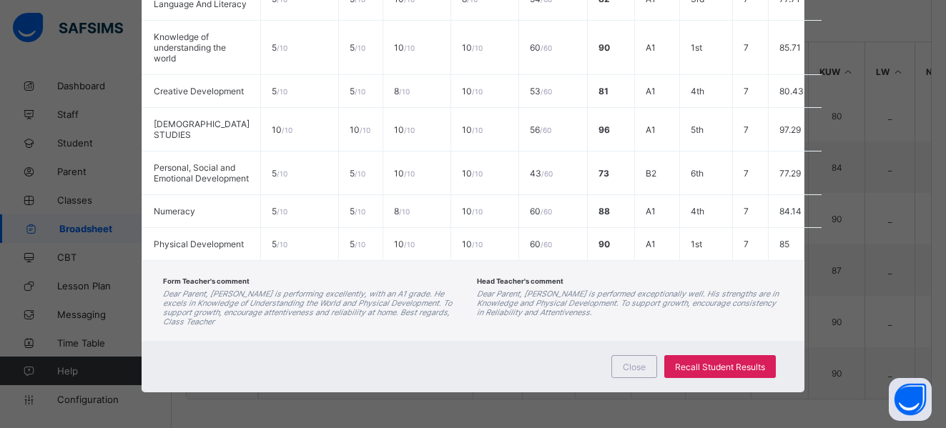
scroll to position [441, 0]
click at [637, 373] on span "Close" at bounding box center [634, 367] width 23 height 11
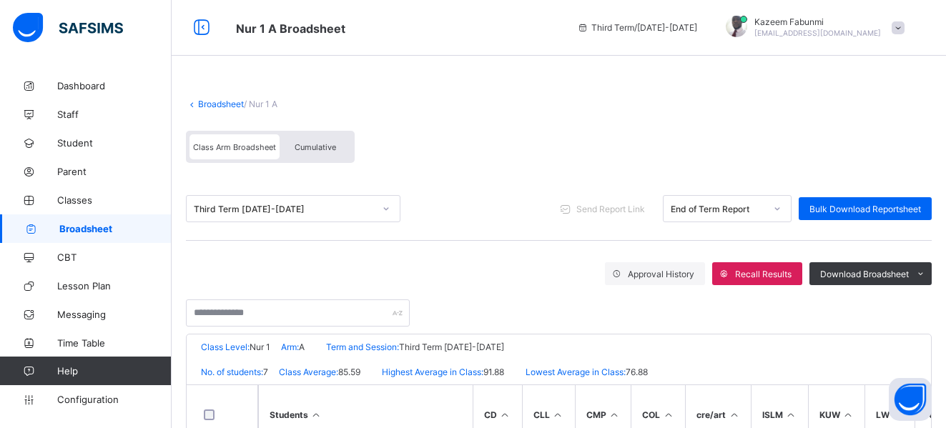
scroll to position [0, 0]
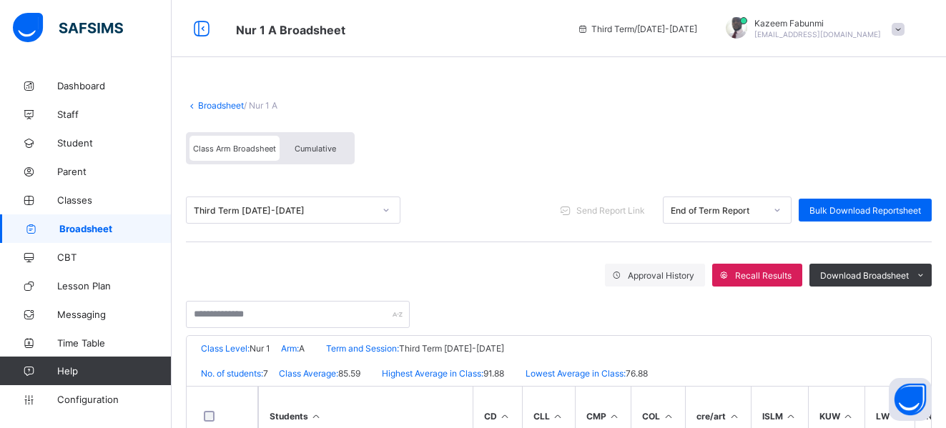
click at [227, 106] on link "Broadsheet" at bounding box center [221, 105] width 46 height 11
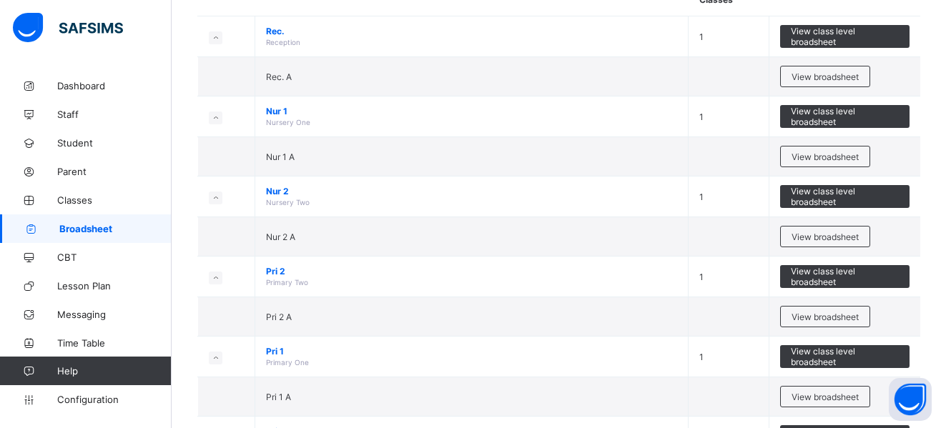
scroll to position [165, 0]
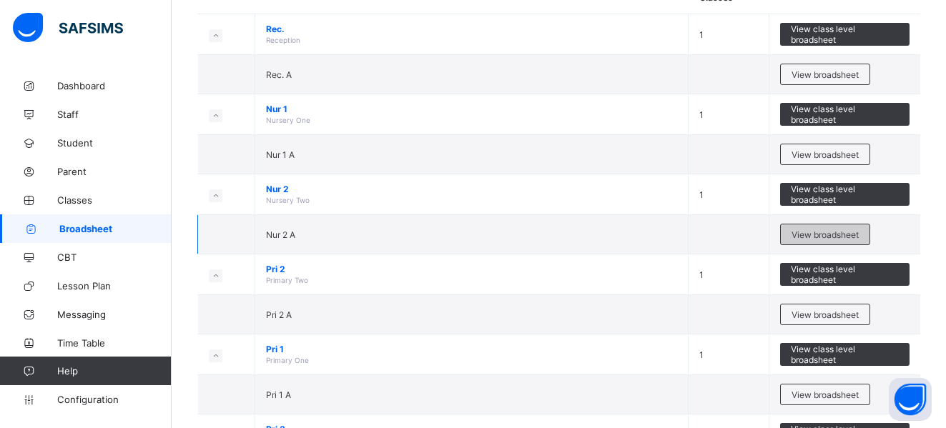
click at [845, 232] on span "View broadsheet" at bounding box center [825, 235] width 67 height 11
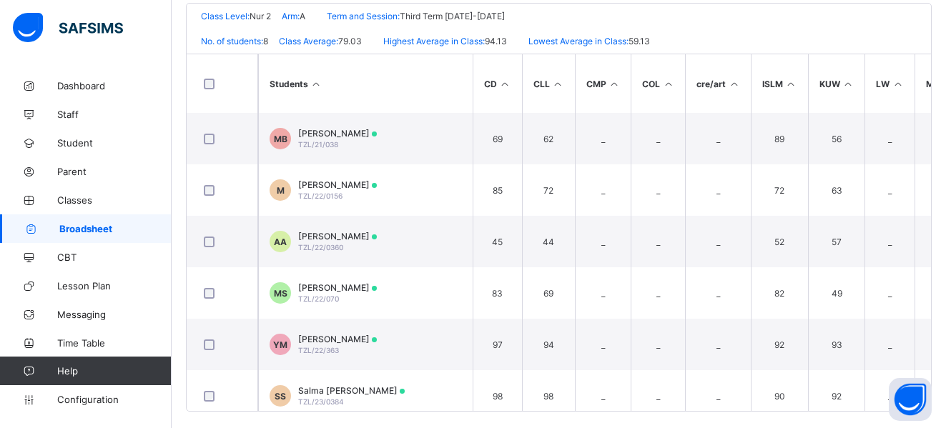
scroll to position [345, 0]
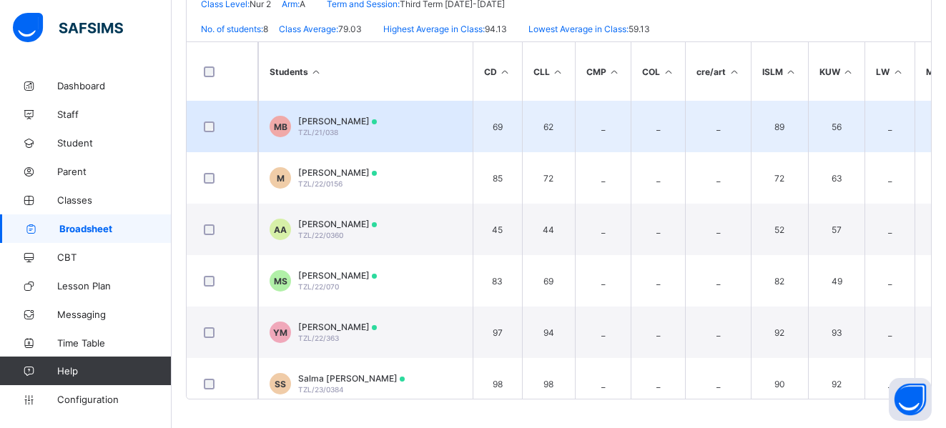
click at [327, 119] on span "Muneer Abdulazeez Bala" at bounding box center [337, 121] width 79 height 11
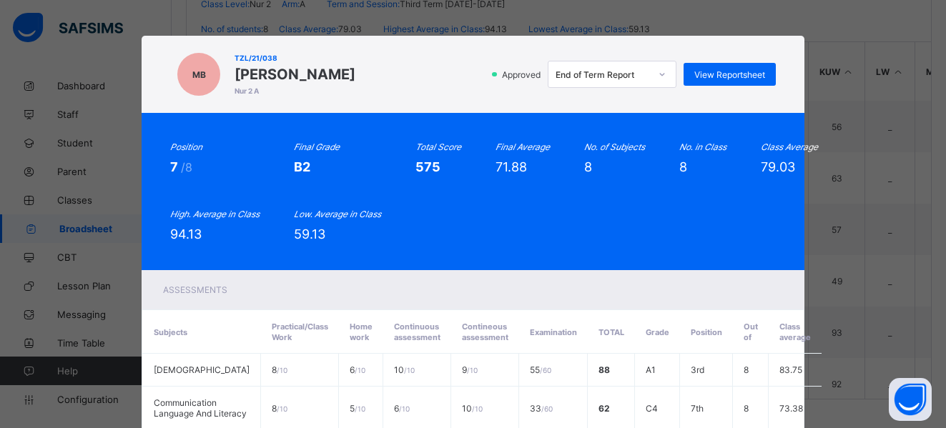
drag, startPoint x: 227, startPoint y: 77, endPoint x: 400, endPoint y: 74, distance: 172.4
click at [355, 74] on span "Muneer Abdulazeez Bala" at bounding box center [295, 74] width 121 height 17
click at [747, 68] on div "View Reportsheet" at bounding box center [730, 74] width 92 height 23
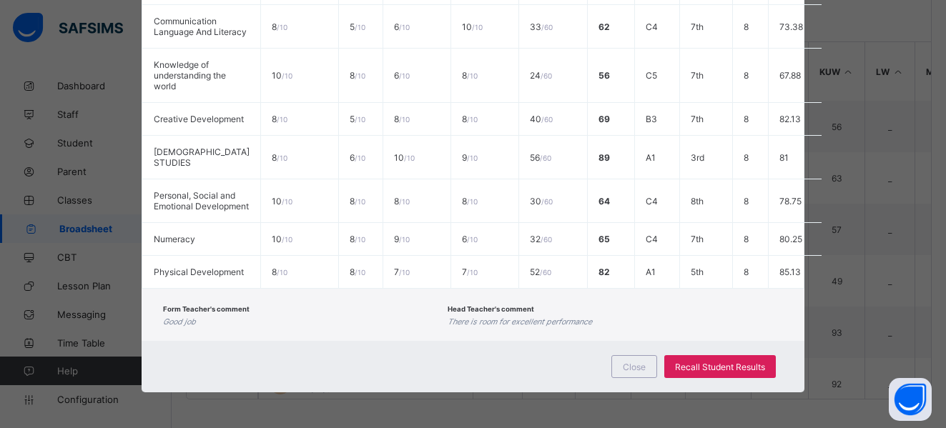
scroll to position [425, 0]
click at [646, 368] on div "Close" at bounding box center [635, 366] width 46 height 23
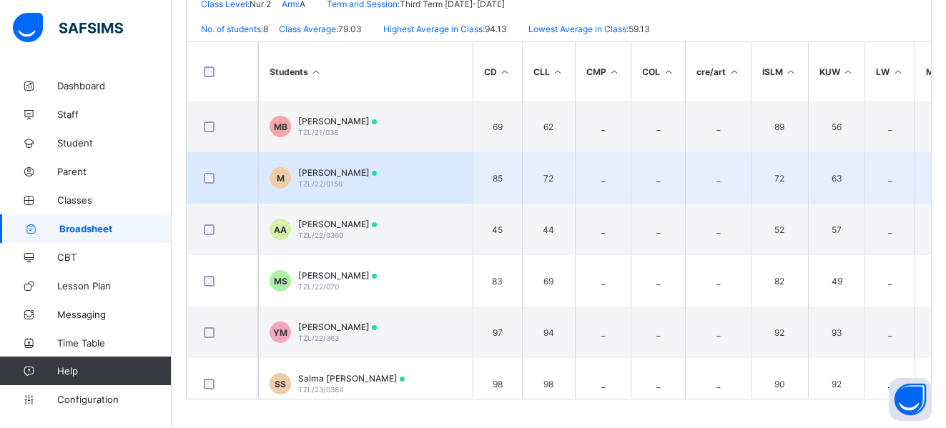
click at [331, 168] on span "Awwal Abubakar Muhammad" at bounding box center [337, 172] width 79 height 11
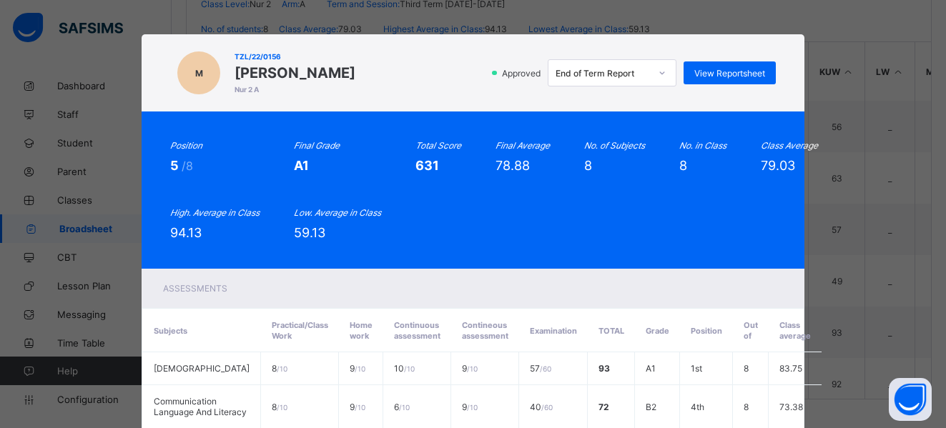
scroll to position [0, 0]
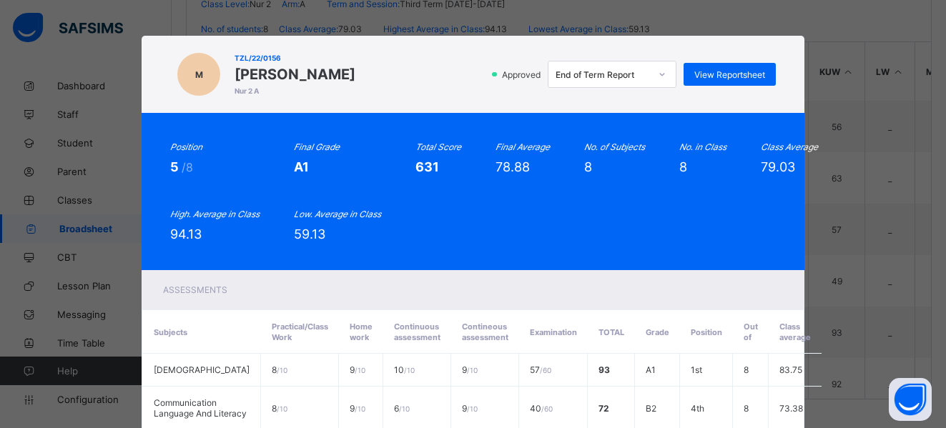
drag, startPoint x: 228, startPoint y: 70, endPoint x: 430, endPoint y: 72, distance: 201.7
click at [355, 72] on span "Awwal Abubakar Muhammad" at bounding box center [295, 74] width 121 height 17
click at [746, 66] on div "View Reportsheet" at bounding box center [730, 74] width 92 height 23
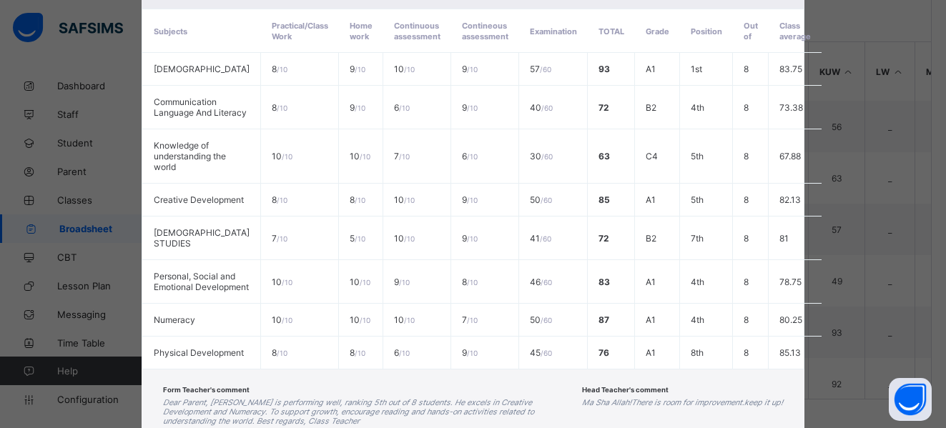
scroll to position [443, 0]
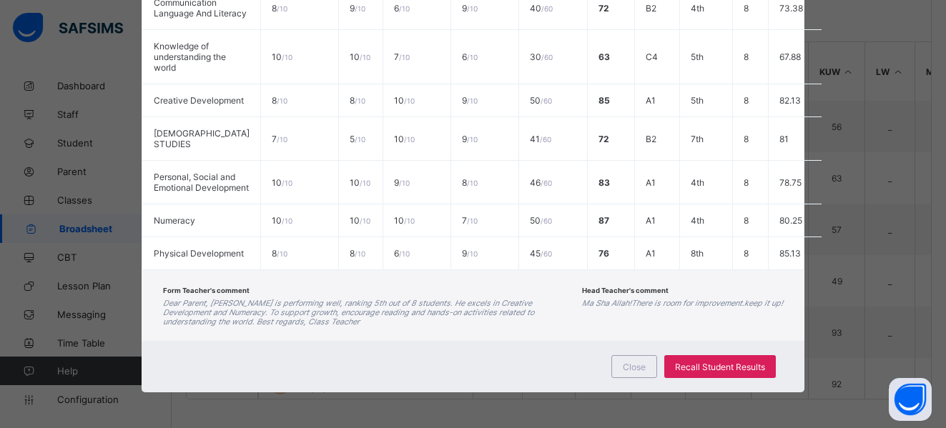
click at [644, 381] on div "Close Recall Student Results" at bounding box center [473, 367] width 662 height 52
click at [638, 371] on span "Close" at bounding box center [634, 367] width 23 height 11
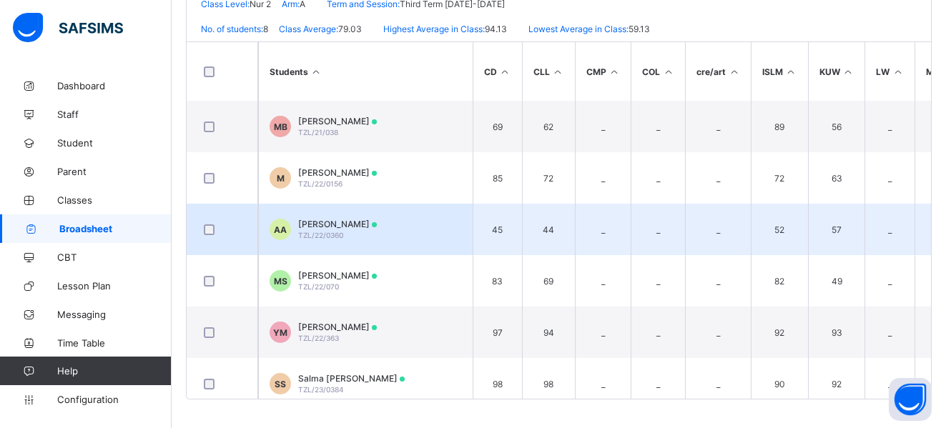
click at [328, 225] on span "Abubakar Sadiq Aliyu" at bounding box center [337, 224] width 79 height 11
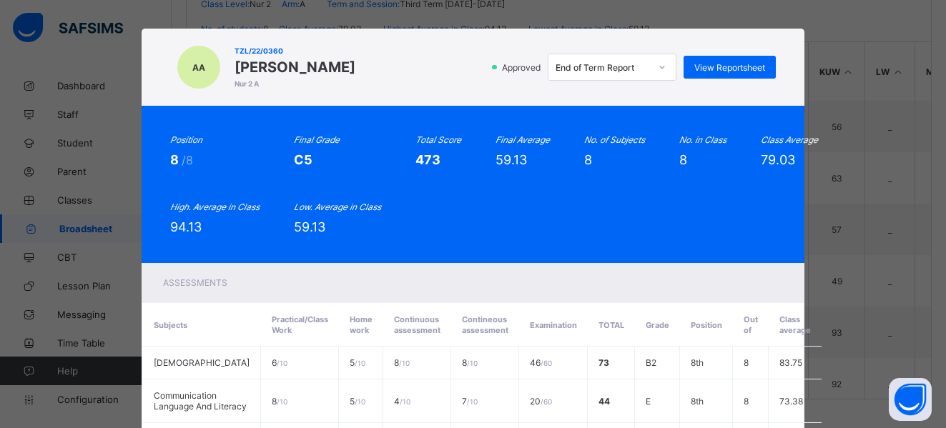
scroll to position [0, 0]
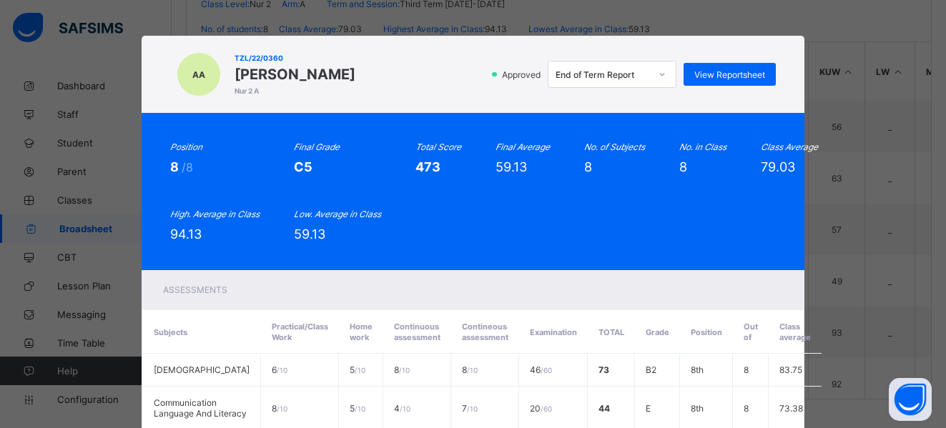
drag, startPoint x: 228, startPoint y: 70, endPoint x: 379, endPoint y: 69, distance: 150.9
click at [379, 69] on div "AA TZL/22/0360 Abubakar Sadiq Aliyu Nur 2 A Approved End of Term Report View Re…" at bounding box center [472, 74] width 605 height 49
click at [736, 77] on span "View Reportsheet" at bounding box center [730, 74] width 71 height 11
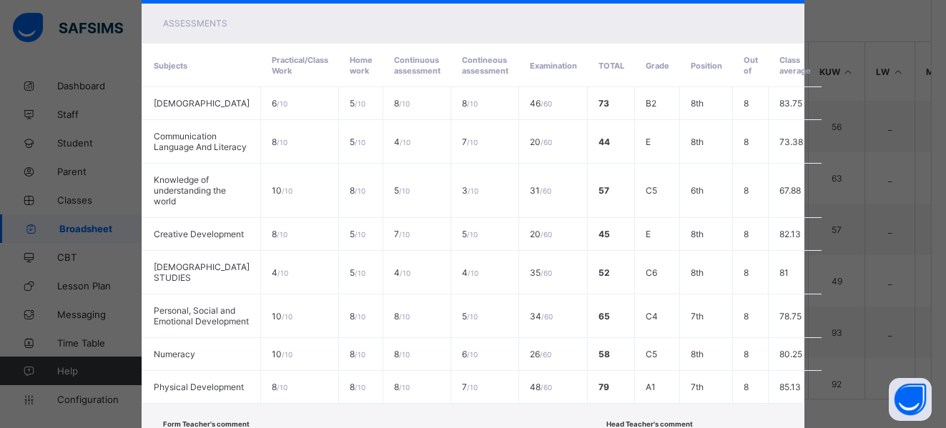
scroll to position [434, 0]
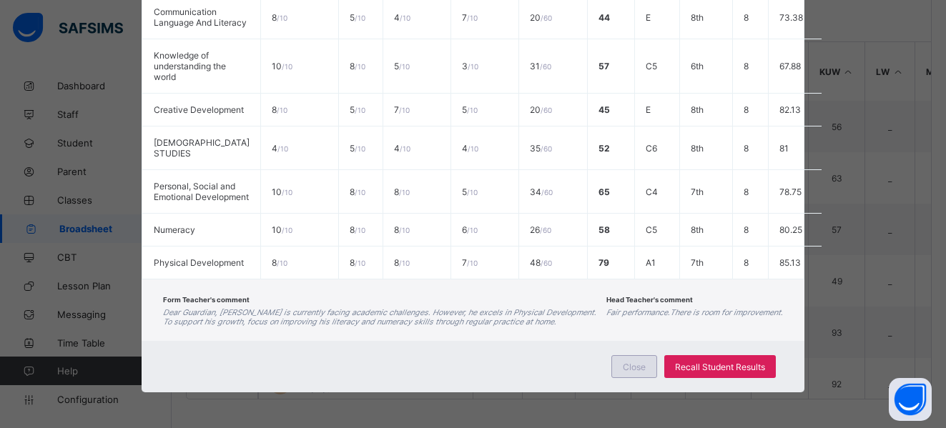
click at [631, 366] on span "Close" at bounding box center [634, 367] width 23 height 11
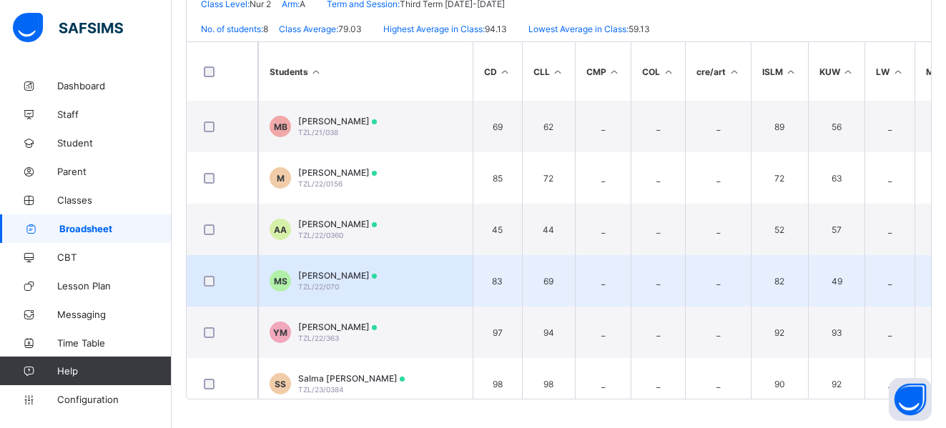
click at [313, 273] on span "Maryam Sulaiman" at bounding box center [337, 275] width 79 height 11
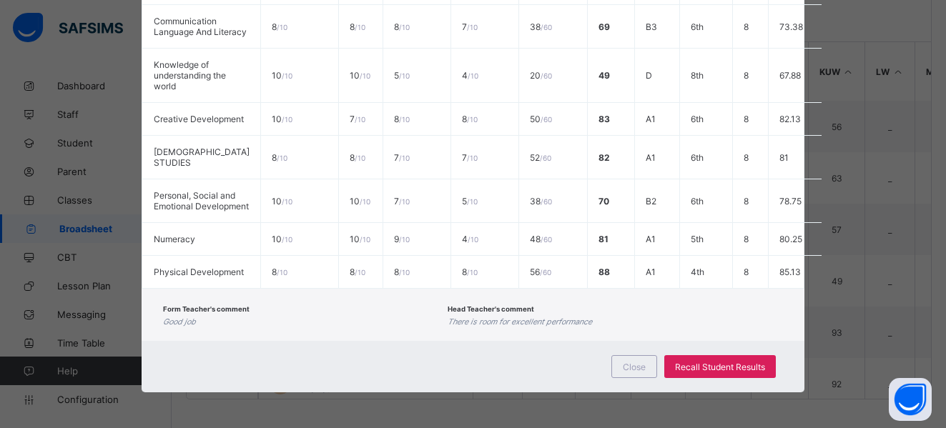
scroll to position [0, 0]
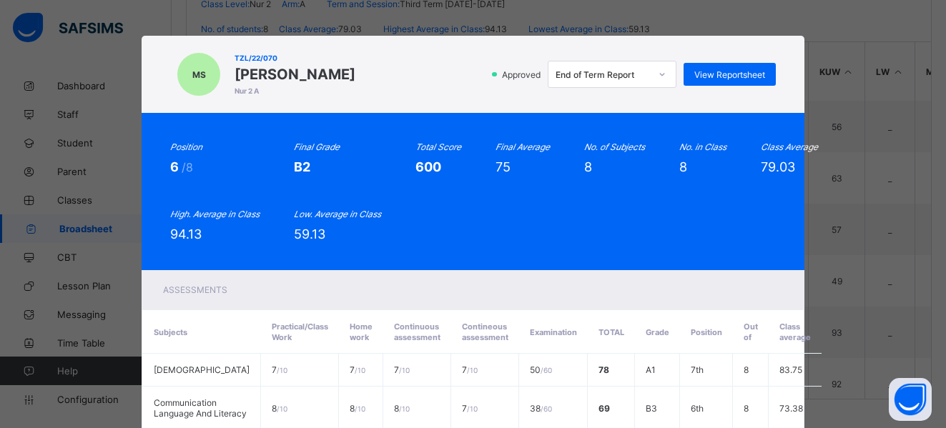
drag, startPoint x: 228, startPoint y: 72, endPoint x: 352, endPoint y: 69, distance: 123.8
click at [352, 69] on span "Maryam Sulaiman" at bounding box center [295, 74] width 121 height 17
click at [713, 79] on span "View Reportsheet" at bounding box center [730, 74] width 71 height 11
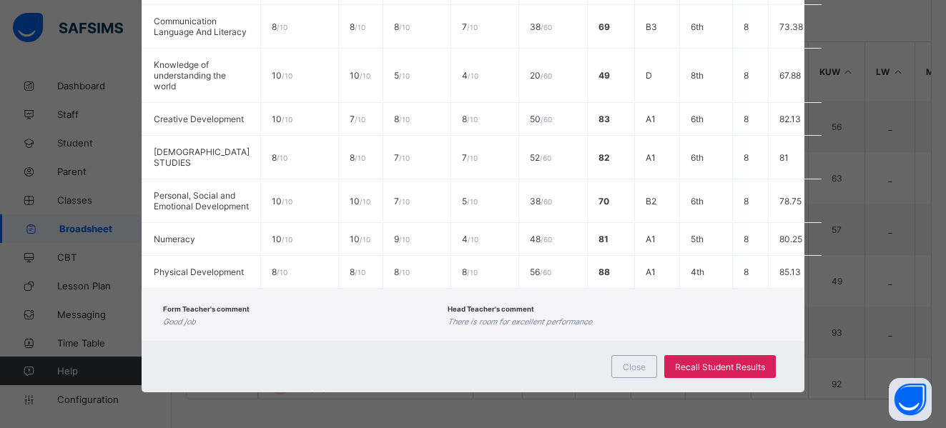
scroll to position [425, 0]
click at [635, 366] on span "Close" at bounding box center [634, 367] width 23 height 11
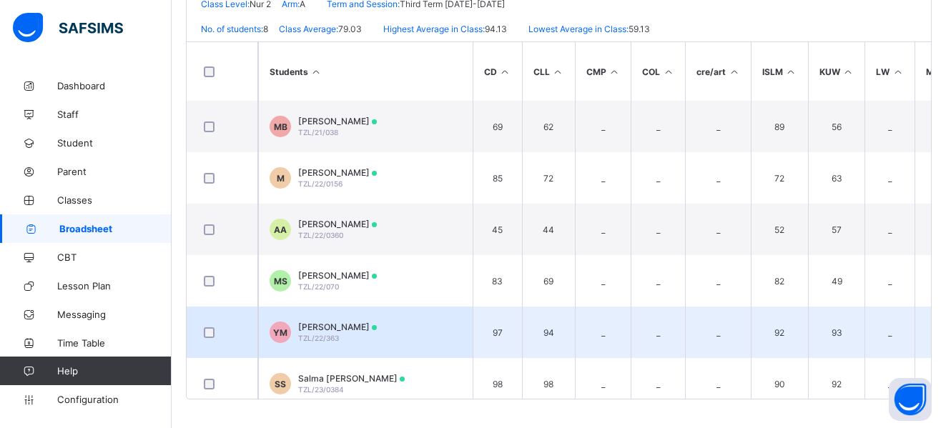
click at [318, 328] on span "Yasir Abubakar Manga" at bounding box center [337, 327] width 79 height 11
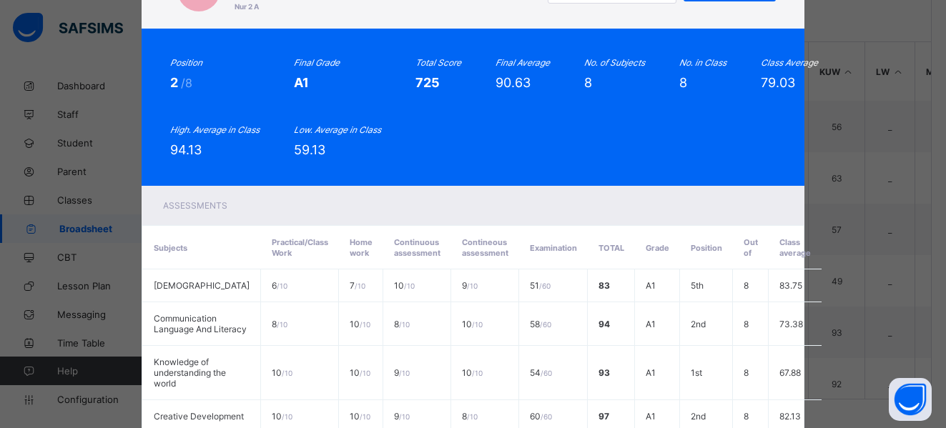
scroll to position [0, 0]
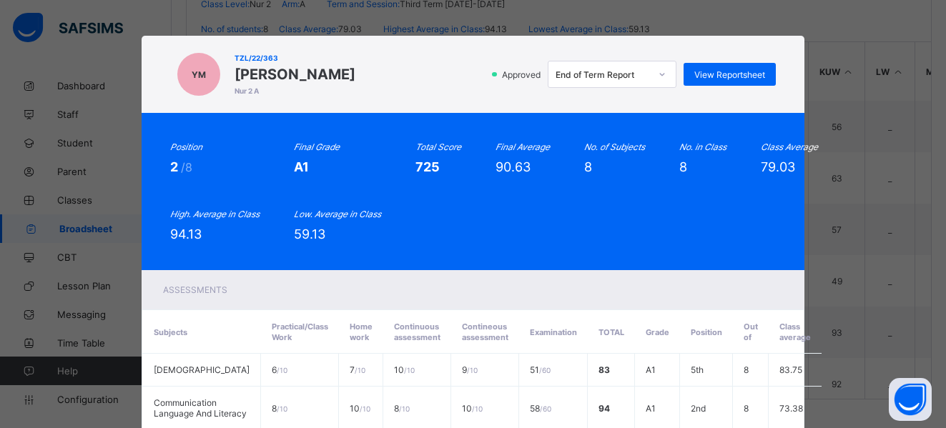
drag, startPoint x: 229, startPoint y: 69, endPoint x: 383, endPoint y: 69, distance: 154.5
click at [355, 69] on span "Yasir Abubakar Manga" at bounding box center [295, 74] width 121 height 17
click at [720, 70] on span "View Reportsheet" at bounding box center [730, 74] width 71 height 11
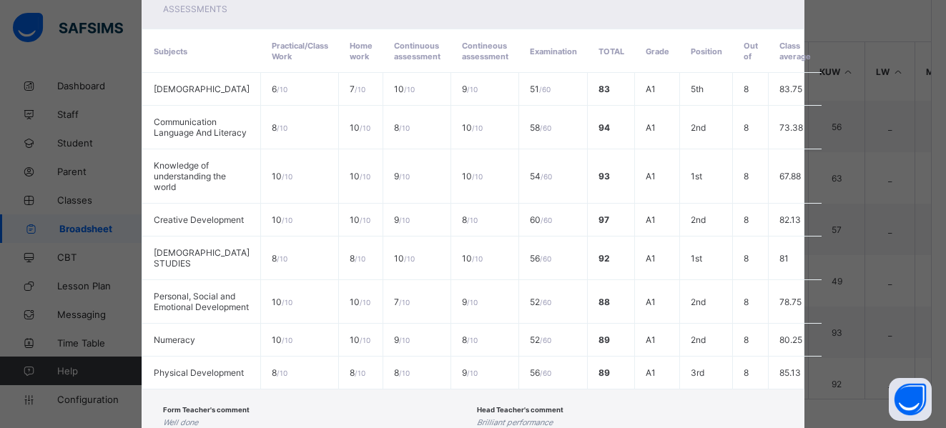
scroll to position [425, 0]
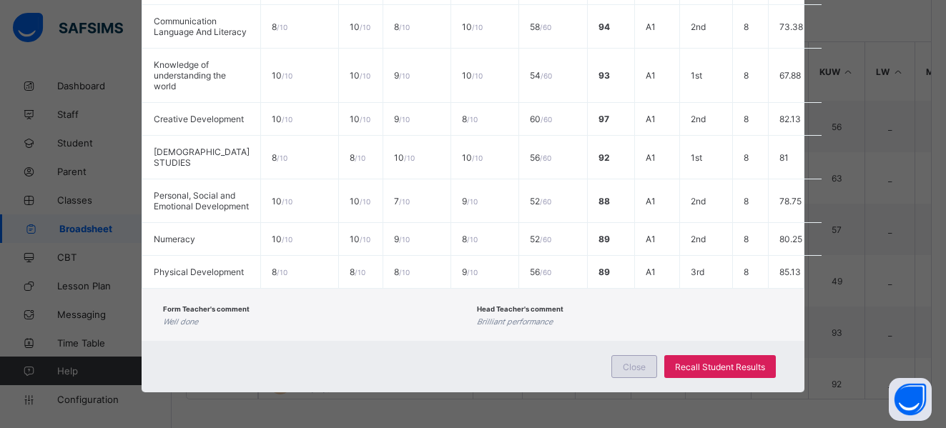
click at [638, 368] on span "Close" at bounding box center [634, 367] width 23 height 11
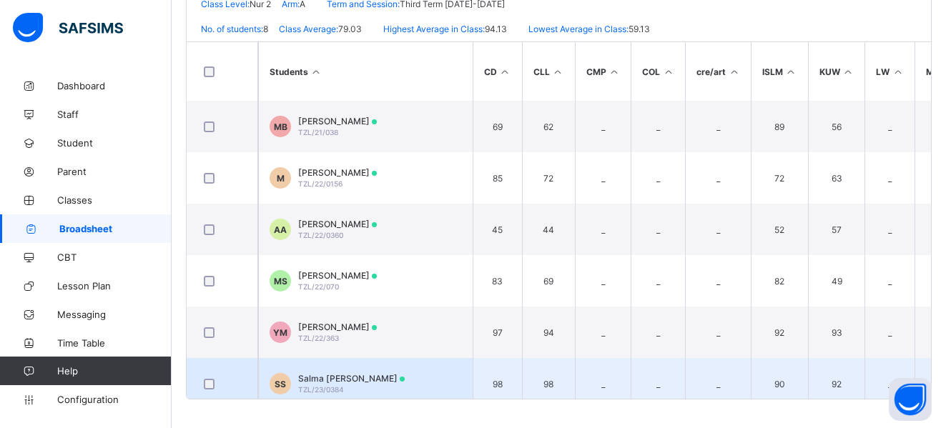
click at [330, 380] on span "Salma Adedolapo Salawu" at bounding box center [351, 378] width 107 height 11
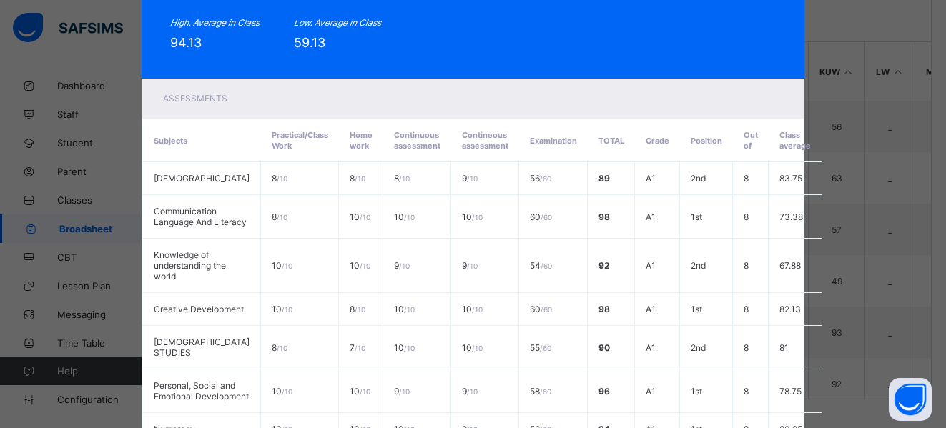
scroll to position [0, 0]
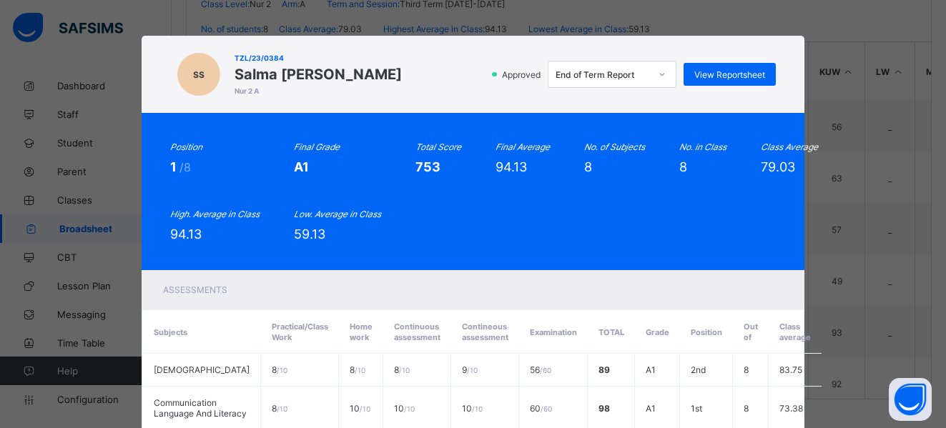
drag, startPoint x: 228, startPoint y: 72, endPoint x: 400, endPoint y: 72, distance: 171.7
click at [400, 72] on span "Salma Adedolapo Salawu" at bounding box center [318, 74] width 167 height 17
click at [750, 70] on span "View Reportsheet" at bounding box center [730, 74] width 71 height 11
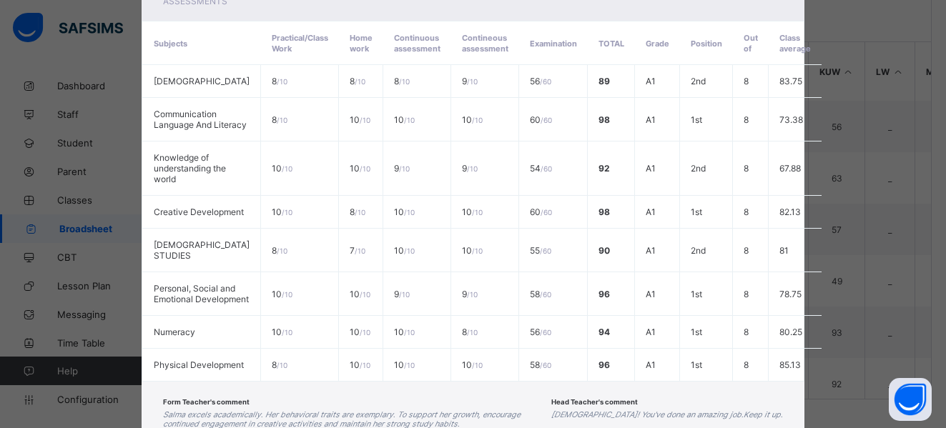
scroll to position [434, 0]
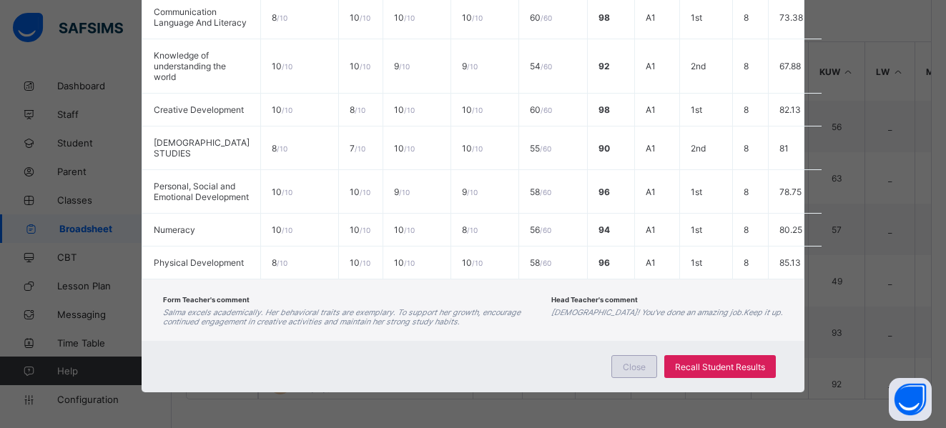
click at [637, 371] on span "Close" at bounding box center [634, 367] width 23 height 11
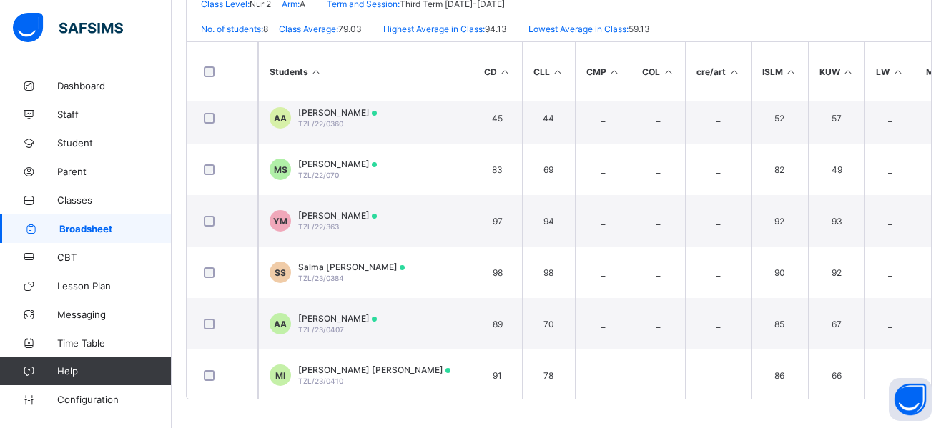
scroll to position [119, 0]
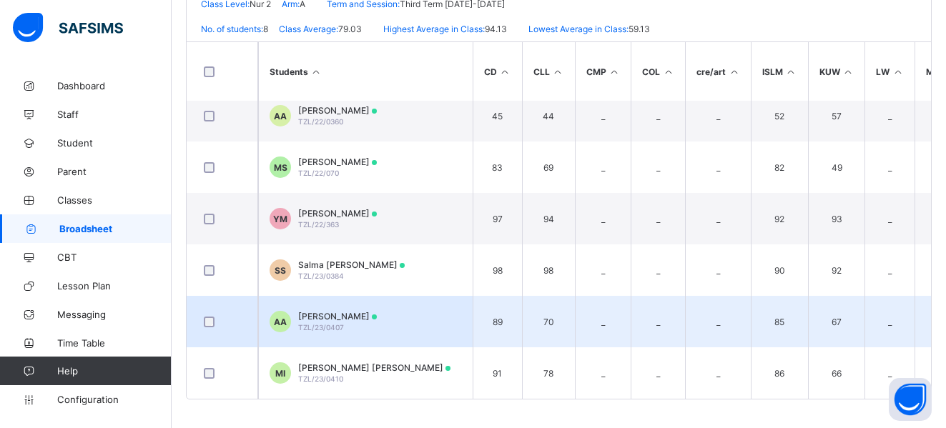
click at [328, 311] on span "Amal Aminu" at bounding box center [337, 316] width 79 height 11
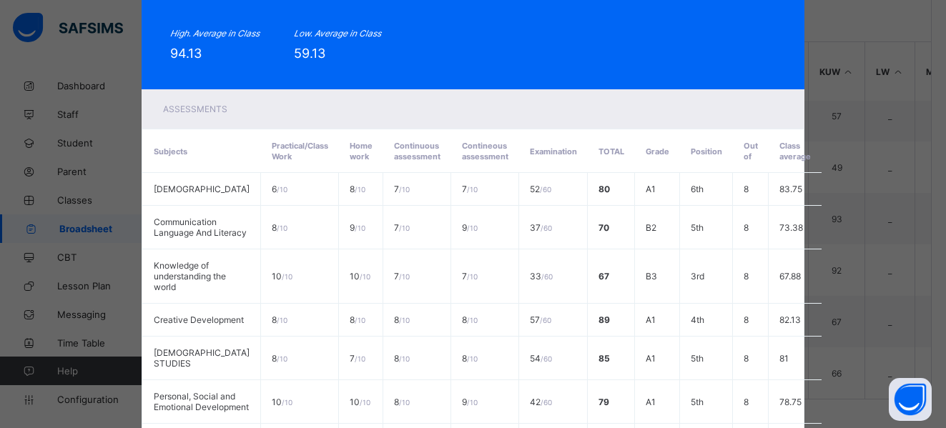
scroll to position [0, 0]
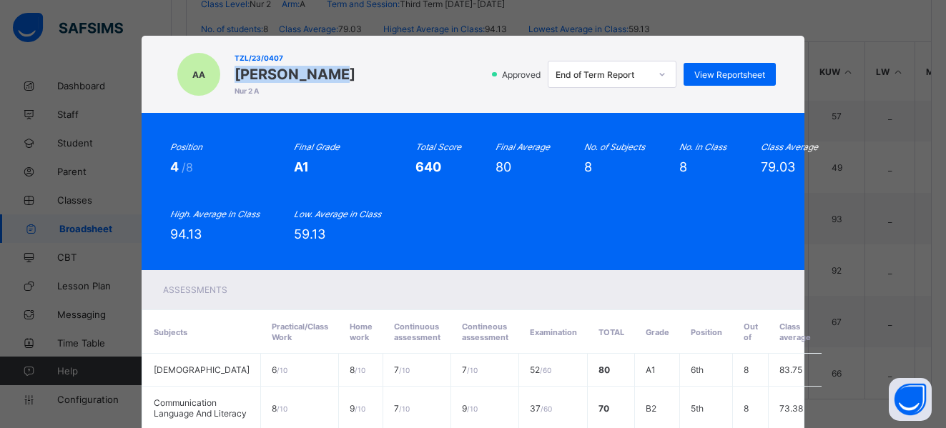
drag, startPoint x: 227, startPoint y: 71, endPoint x: 315, endPoint y: 71, distance: 87.3
click at [315, 71] on div "AA TZL/23/0407 Amal Aminu Nur 2 A Approved End of Term Report View Reportsheet" at bounding box center [472, 74] width 605 height 49
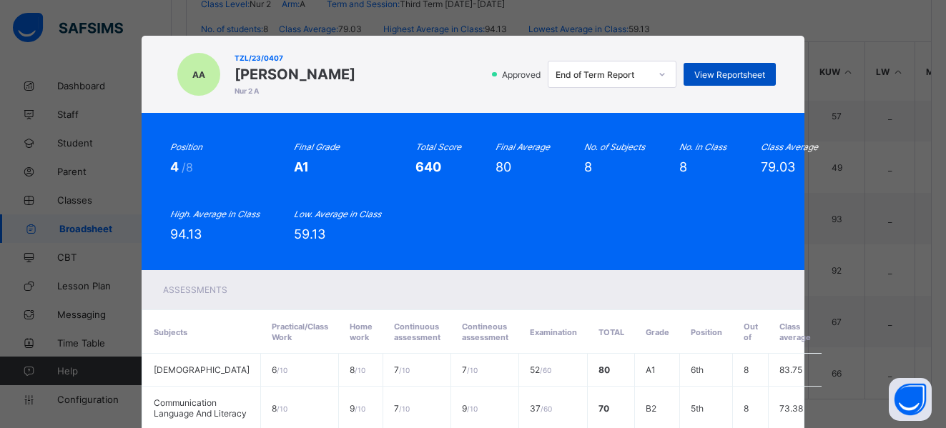
click at [733, 73] on span "View Reportsheet" at bounding box center [730, 74] width 71 height 11
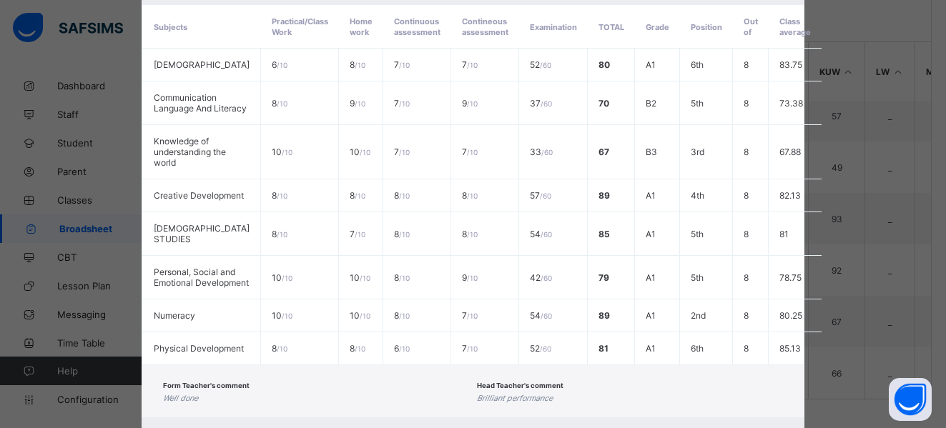
scroll to position [425, 0]
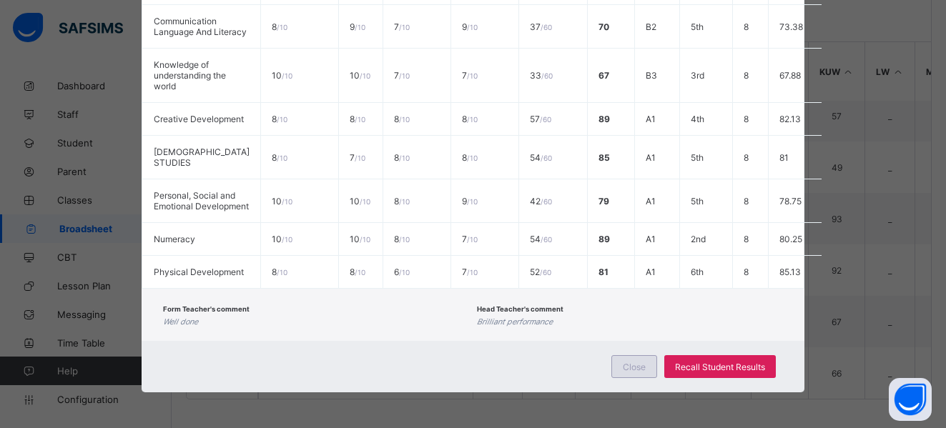
click at [637, 356] on div "Close" at bounding box center [635, 366] width 46 height 23
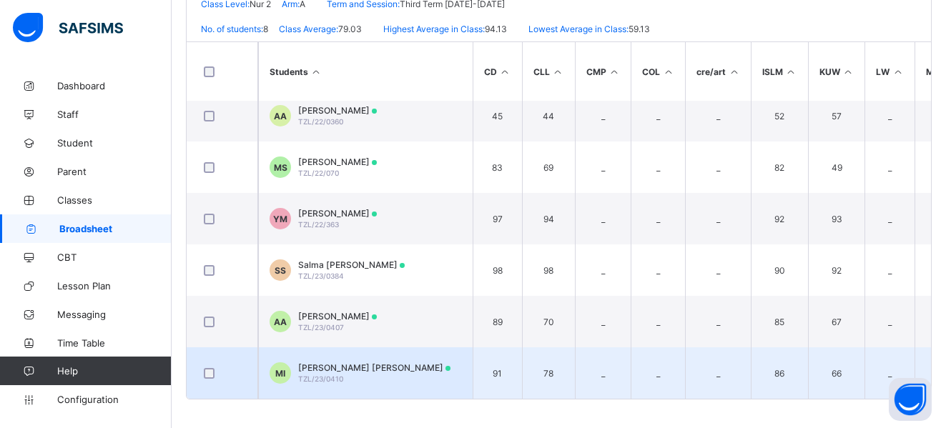
click at [324, 366] on span "Muhammad buhari Ismail" at bounding box center [374, 368] width 152 height 11
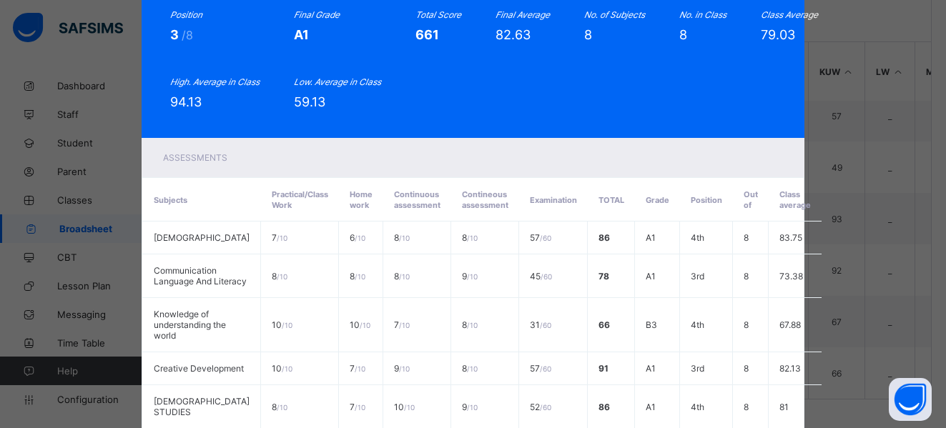
scroll to position [0, 0]
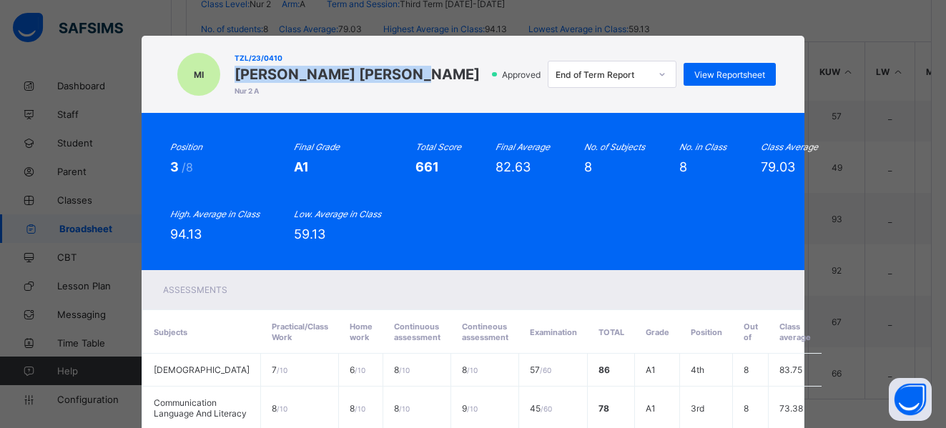
drag, startPoint x: 227, startPoint y: 69, endPoint x: 403, endPoint y: 69, distance: 176.0
click at [403, 69] on div "MI TZL/23/0410 Muhammad buhari Ismail Nur 2 A Approved End of Term Report View …" at bounding box center [472, 74] width 605 height 49
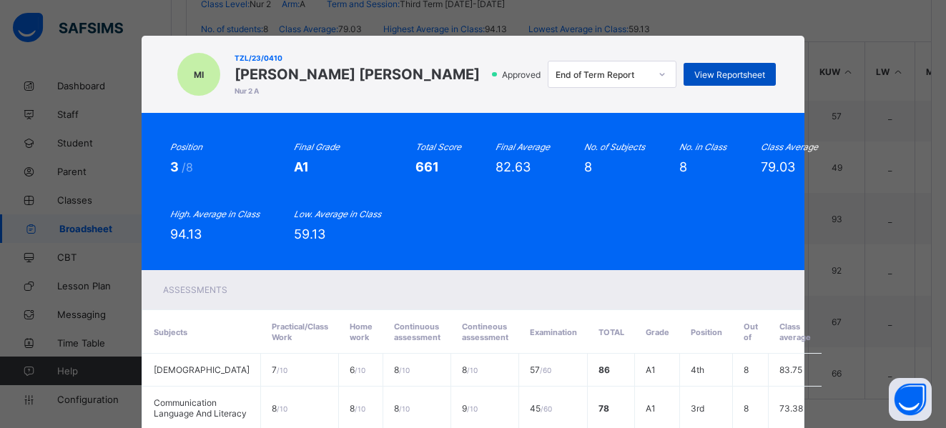
click at [688, 79] on div "View Reportsheet" at bounding box center [730, 74] width 92 height 23
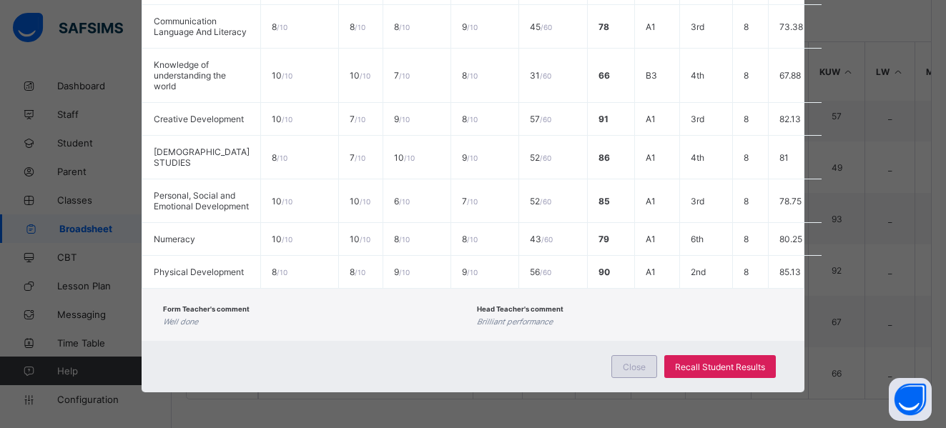
click at [631, 363] on span "Close" at bounding box center [634, 367] width 23 height 11
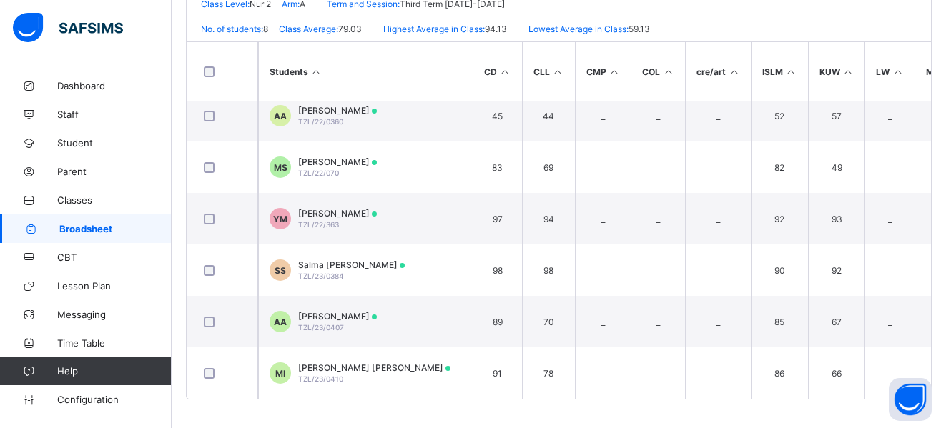
scroll to position [0, 0]
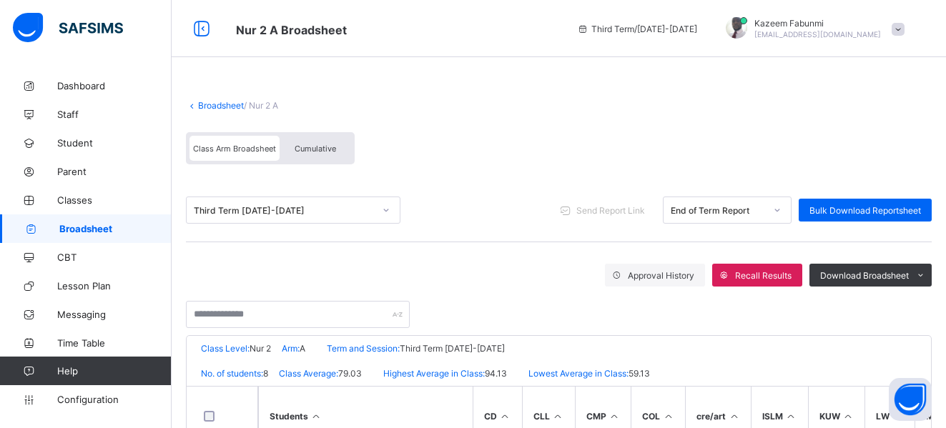
click at [220, 102] on link "Broadsheet" at bounding box center [221, 105] width 46 height 11
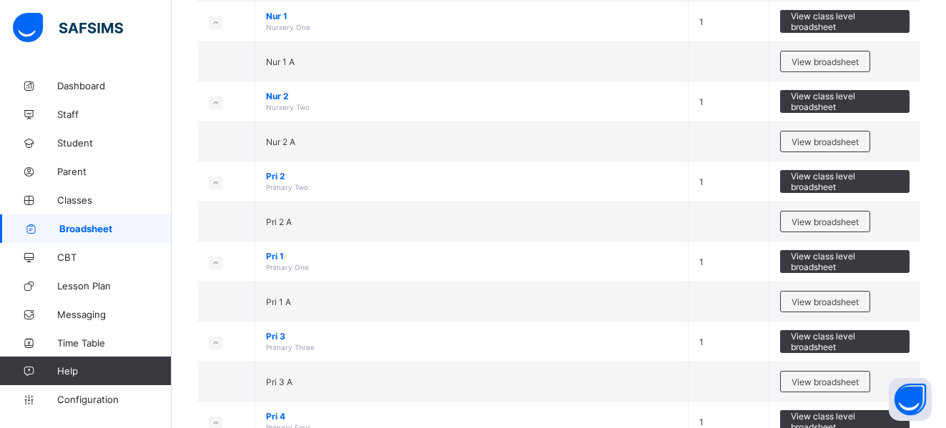
scroll to position [279, 0]
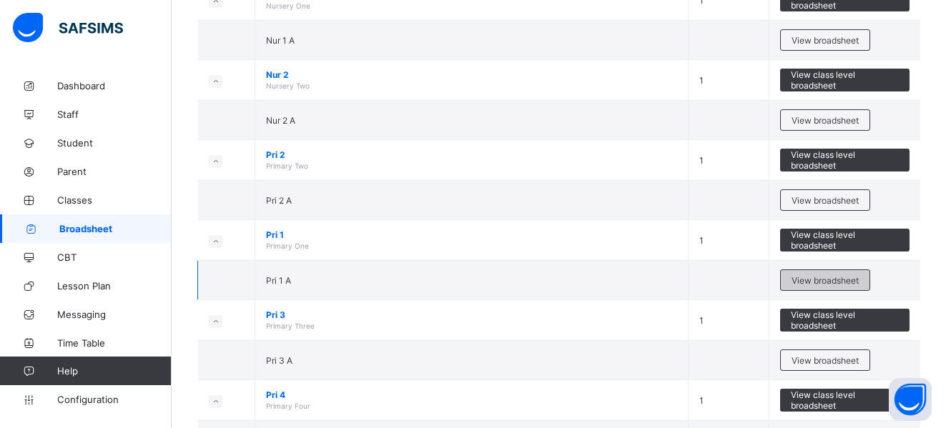
click at [823, 278] on span "View broadsheet" at bounding box center [825, 280] width 67 height 11
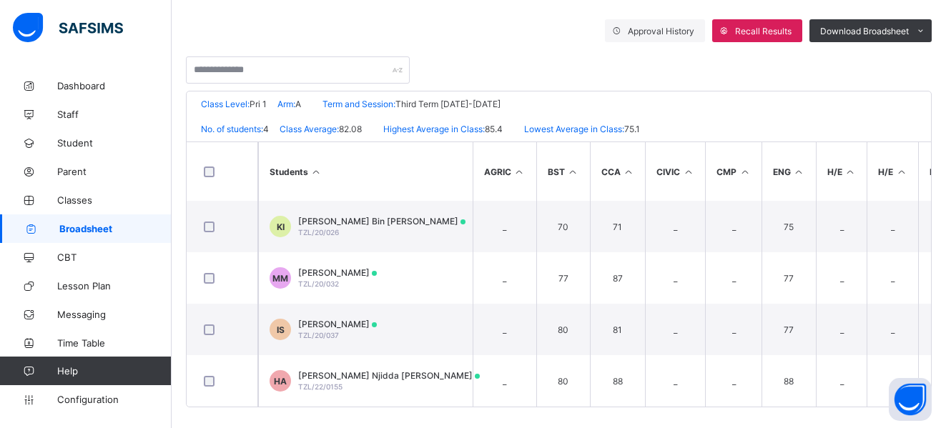
scroll to position [258, 0]
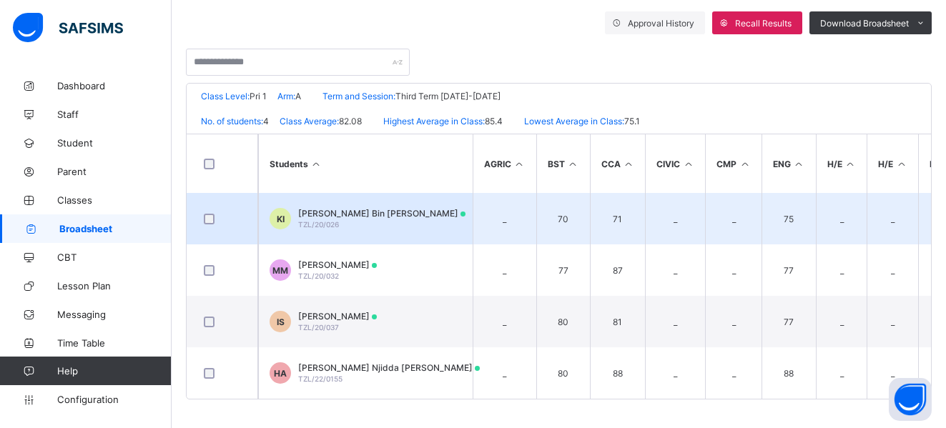
click at [335, 208] on span "Khaleel Bin Bako Ibrahim" at bounding box center [381, 213] width 167 height 11
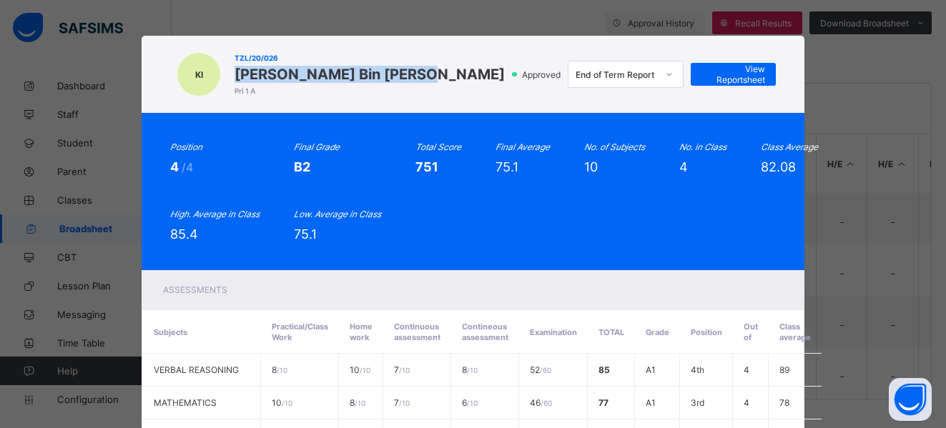
drag, startPoint x: 228, startPoint y: 71, endPoint x: 396, endPoint y: 77, distance: 167.5
click at [396, 77] on span "Khaleel Bin Bako Ibrahim" at bounding box center [370, 74] width 270 height 17
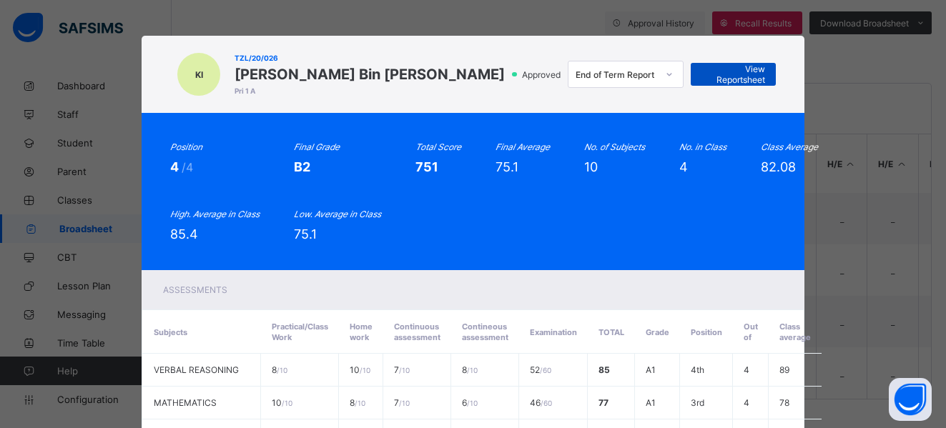
click at [750, 71] on span "View Reportsheet" at bounding box center [734, 74] width 64 height 21
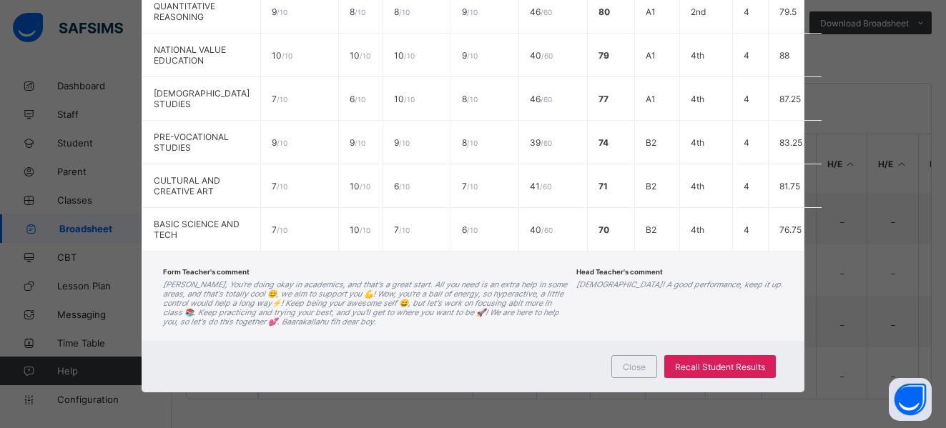
scroll to position [531, 0]
click at [636, 378] on div "Close" at bounding box center [635, 366] width 46 height 23
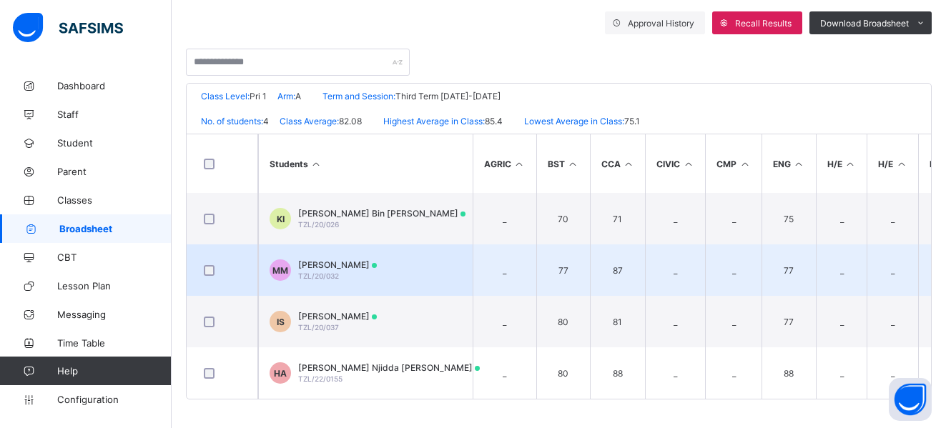
click at [323, 263] on span "Mariam Muhammad" at bounding box center [337, 265] width 79 height 11
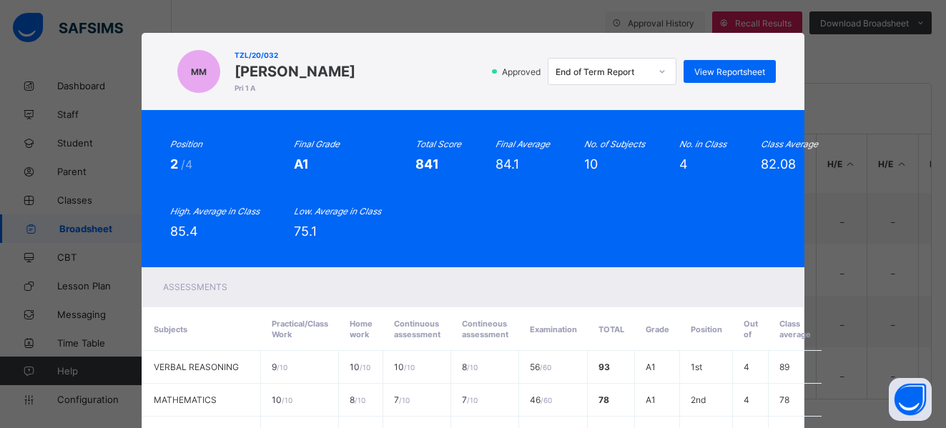
scroll to position [0, 0]
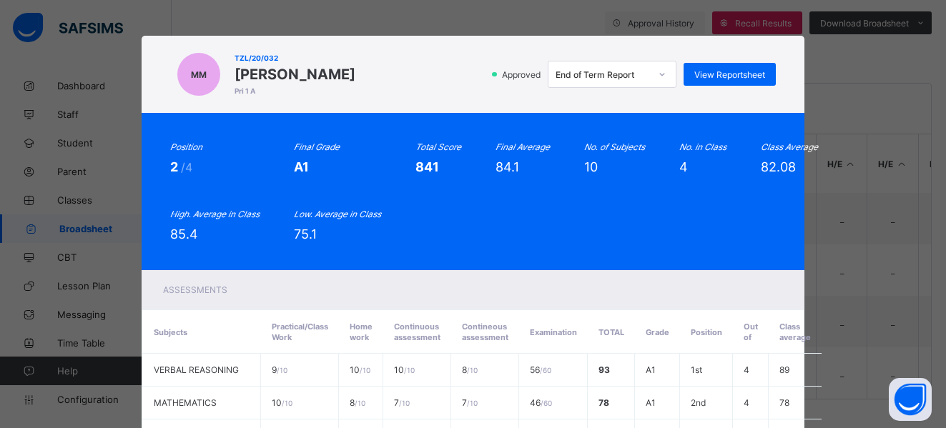
drag, startPoint x: 227, startPoint y: 69, endPoint x: 368, endPoint y: 74, distance: 140.3
click at [368, 74] on div "MM TZL/20/032 Mariam Muhammad Pri 1 A Approved End of Term Report View Reportsh…" at bounding box center [472, 74] width 605 height 49
click at [697, 78] on span "View Reportsheet" at bounding box center [730, 74] width 71 height 11
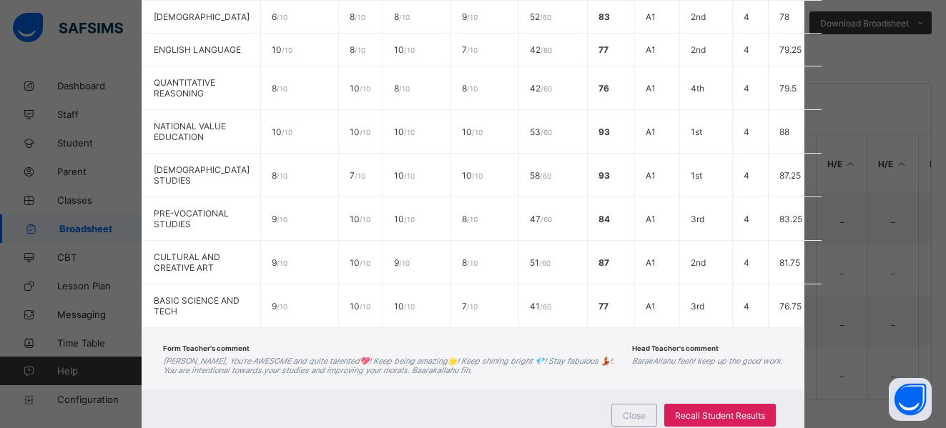
scroll to position [512, 0]
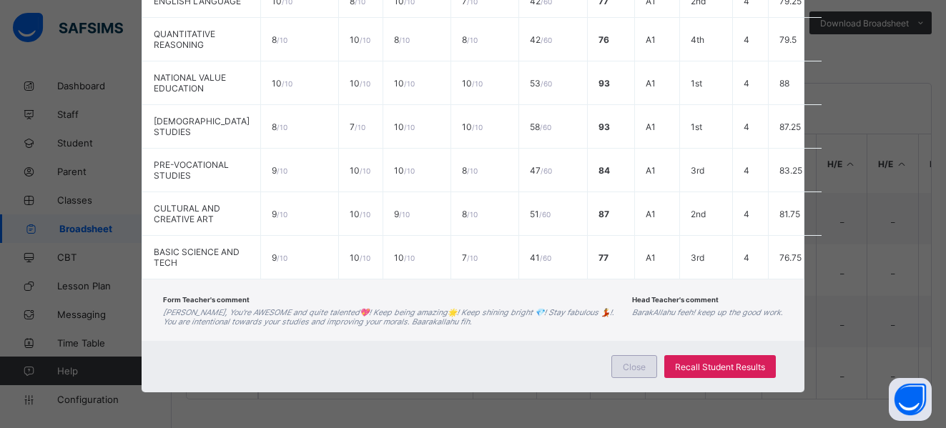
click at [639, 366] on span "Close" at bounding box center [634, 367] width 23 height 11
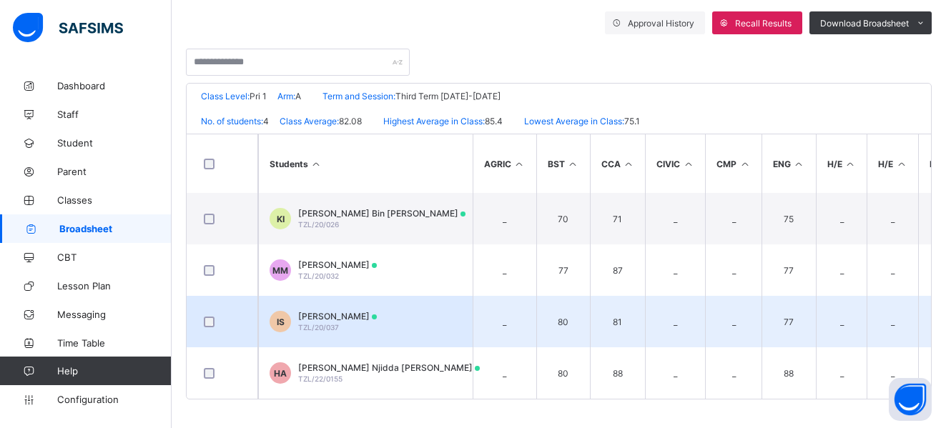
click at [324, 311] on span "Imtiaz Salisu" at bounding box center [337, 316] width 79 height 11
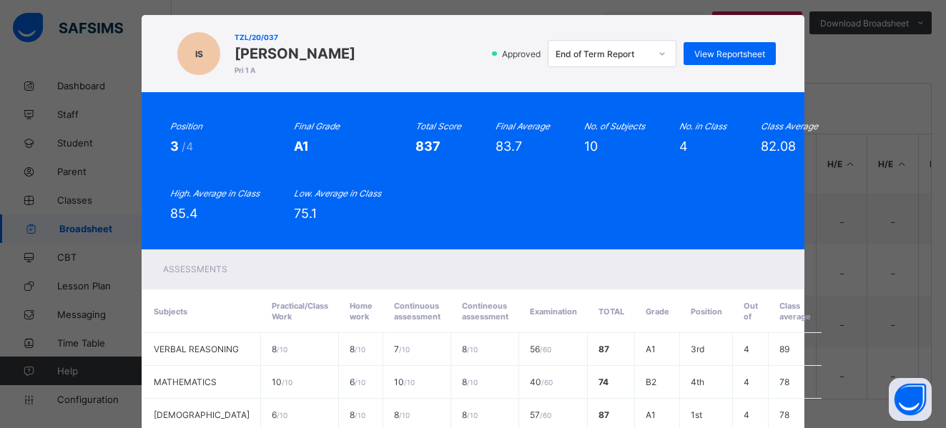
scroll to position [0, 0]
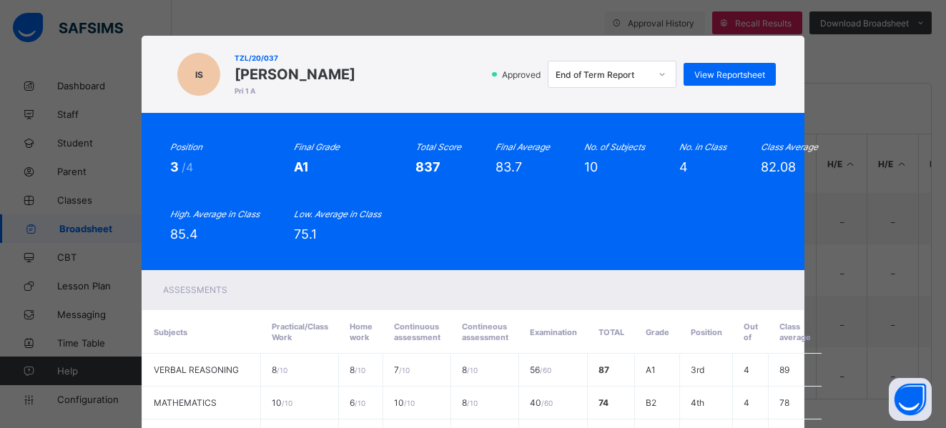
drag, startPoint x: 228, startPoint y: 71, endPoint x: 313, endPoint y: 77, distance: 85.3
click at [313, 77] on span "Imtiaz Salisu" at bounding box center [295, 74] width 121 height 17
click at [728, 73] on span "View Reportsheet" at bounding box center [730, 74] width 71 height 11
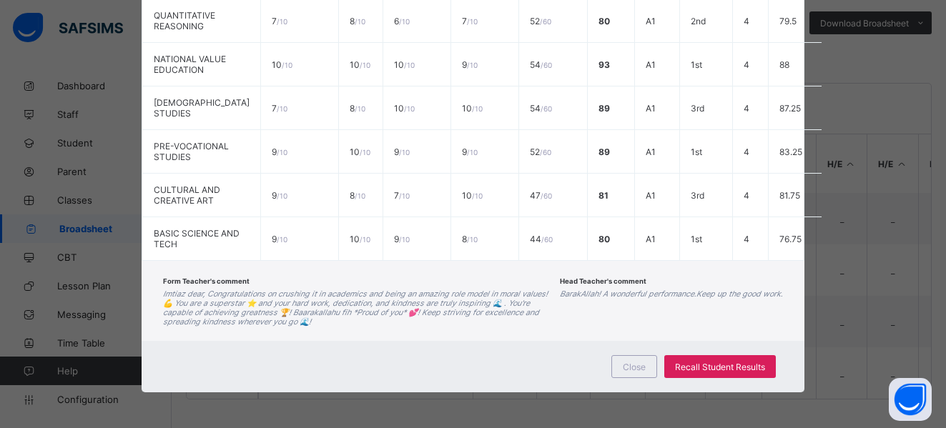
scroll to position [514, 0]
click at [642, 373] on span "Close" at bounding box center [634, 367] width 23 height 11
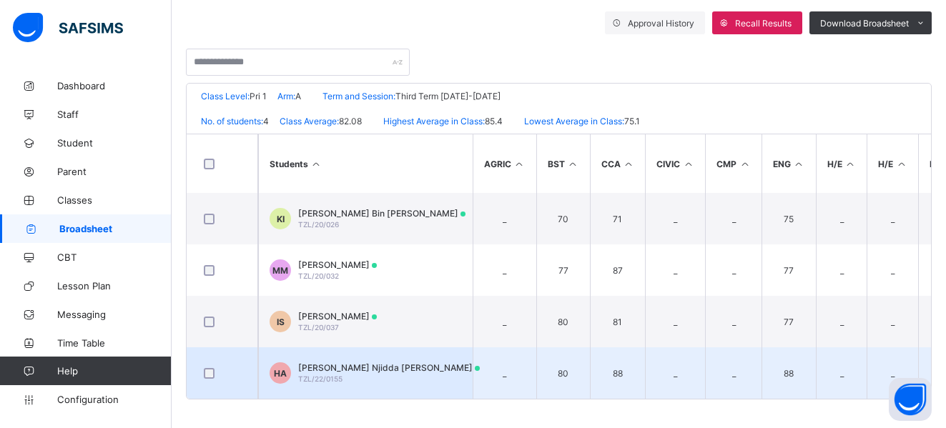
click at [325, 363] on span "Habiba Njidda Abdulmalik" at bounding box center [389, 368] width 182 height 11
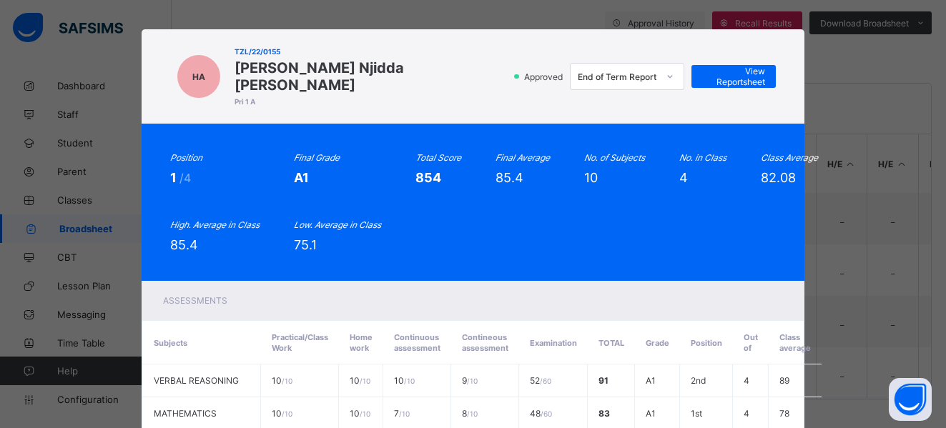
scroll to position [5, 0]
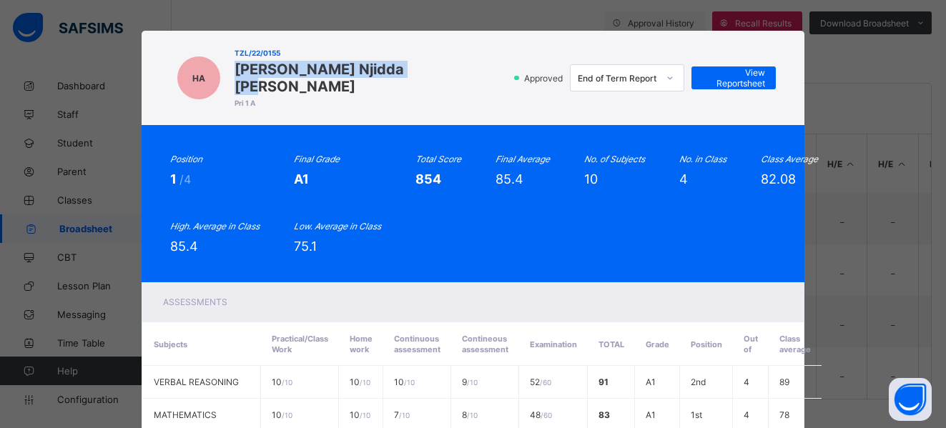
drag, startPoint x: 230, startPoint y: 66, endPoint x: 408, endPoint y: 59, distance: 178.2
click at [408, 59] on div "HA TZL/22/0155 Habiba Njidda Abdulmalik Pri 1 A Approved End of Term Report Vie…" at bounding box center [472, 78] width 605 height 66
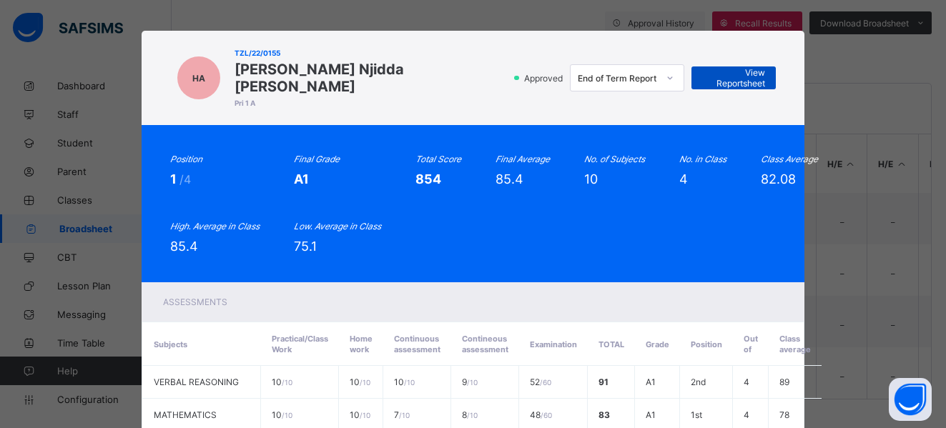
click at [717, 67] on span "View Reportsheet" at bounding box center [733, 77] width 63 height 21
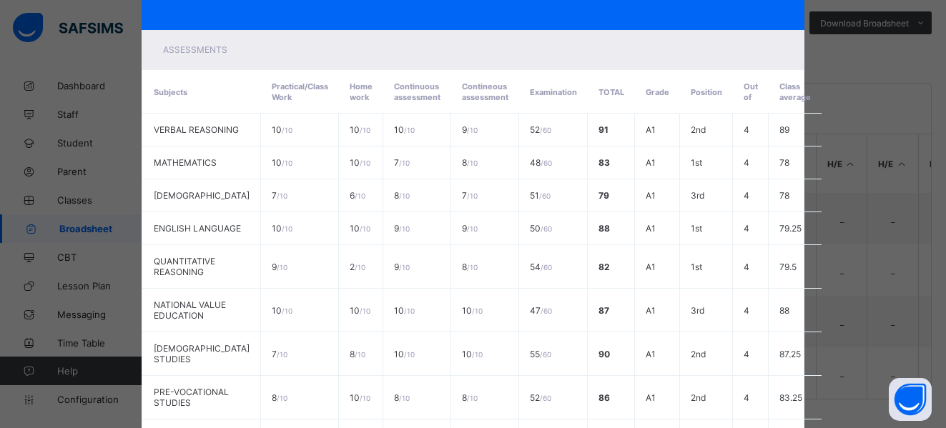
scroll to position [500, 0]
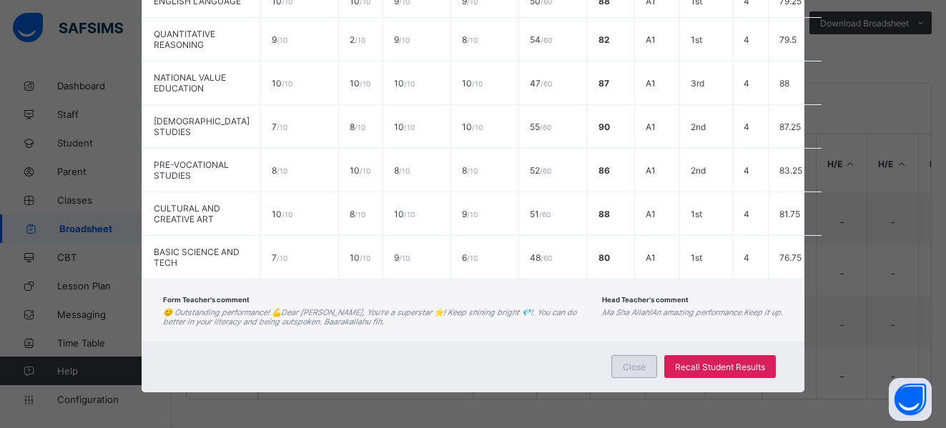
click at [644, 371] on div "Close" at bounding box center [635, 366] width 46 height 23
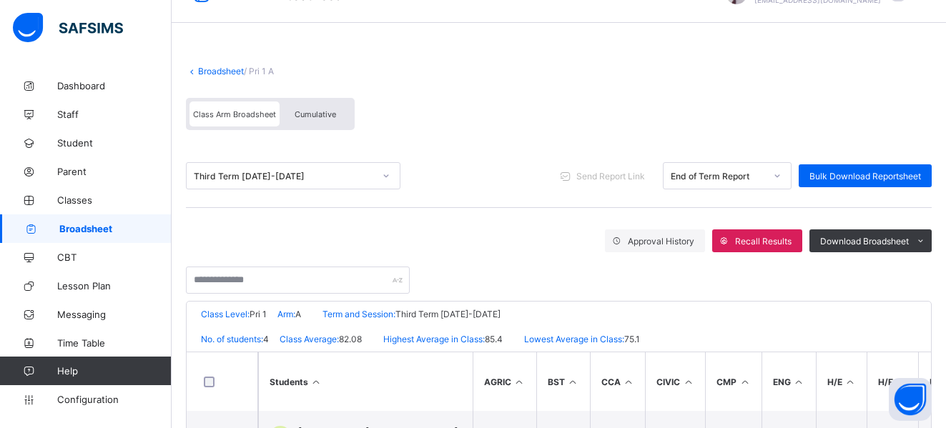
scroll to position [31, 0]
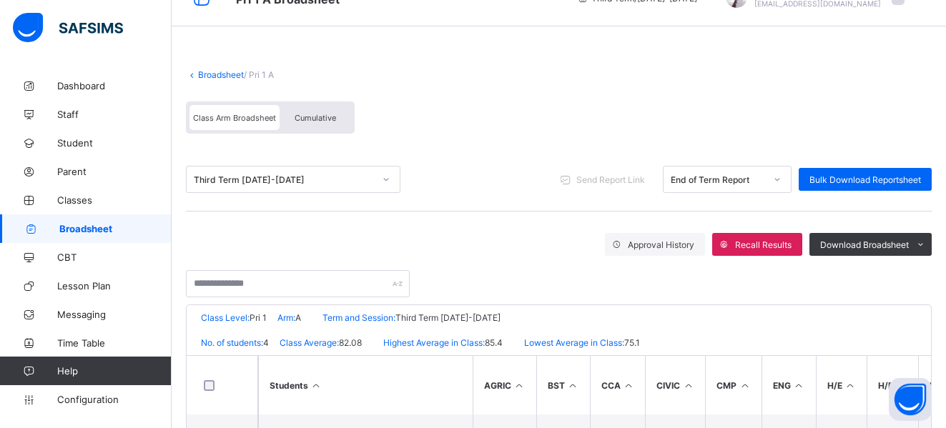
click at [220, 77] on link "Broadsheet" at bounding box center [221, 74] width 46 height 11
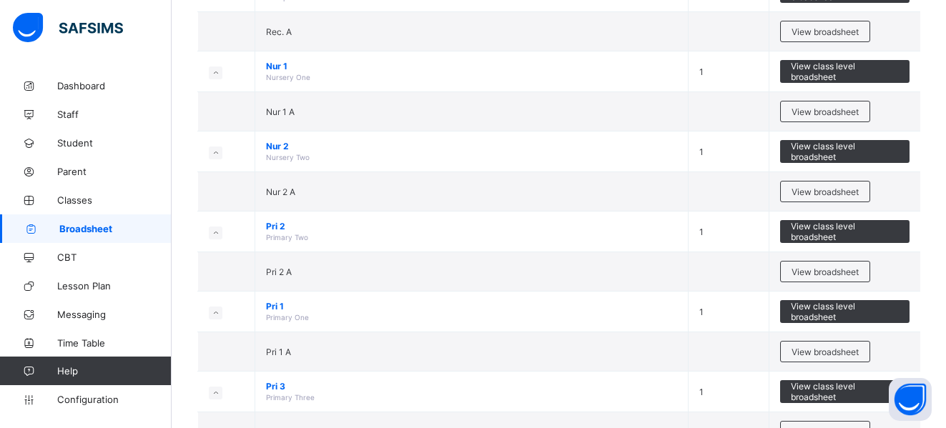
scroll to position [212, 0]
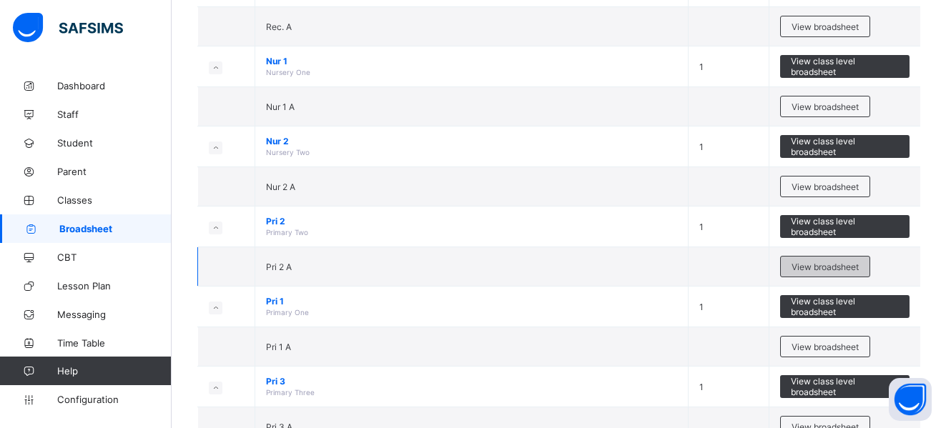
click at [825, 271] on span "View broadsheet" at bounding box center [825, 267] width 67 height 11
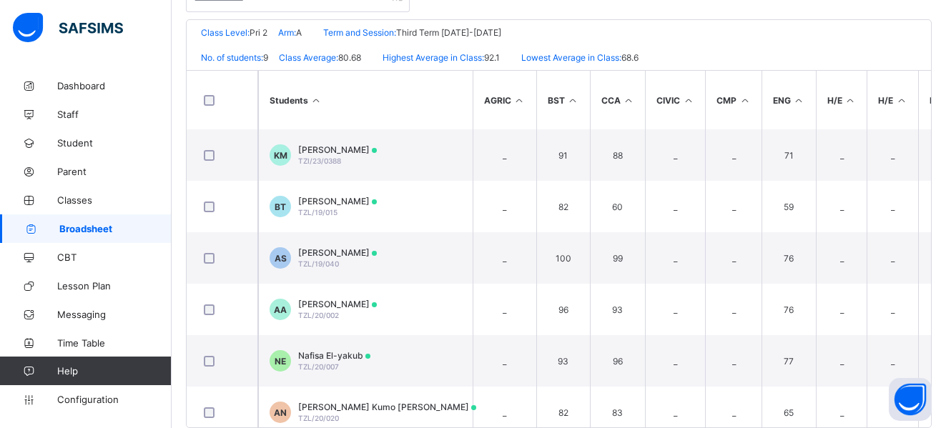
scroll to position [345, 0]
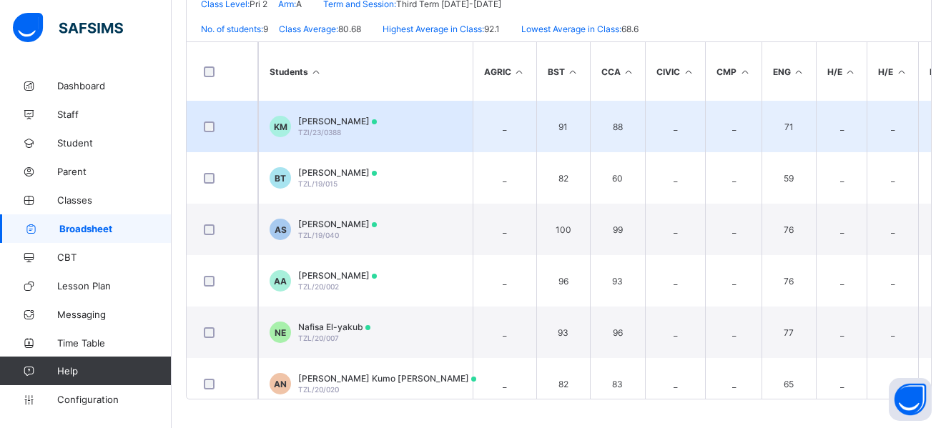
click at [325, 117] on span "Khadija Suleiman Muhammad" at bounding box center [337, 121] width 79 height 11
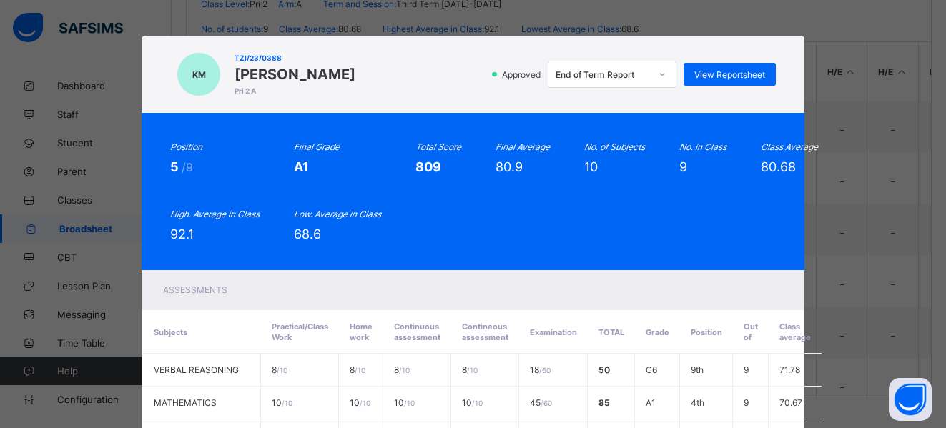
drag, startPoint x: 227, startPoint y: 73, endPoint x: 433, endPoint y: 82, distance: 206.2
click at [433, 82] on div "KM TZI/23/0388 Khadija Suleiman Muhammad Pri 2 A Approved End of Term Report Vi…" at bounding box center [472, 74] width 605 height 49
click at [746, 68] on div "View Reportsheet" at bounding box center [730, 74] width 92 height 23
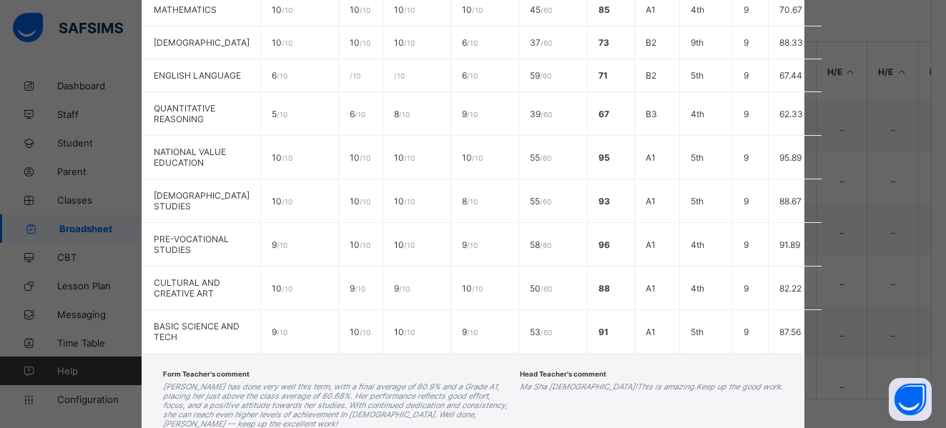
scroll to position [529, 0]
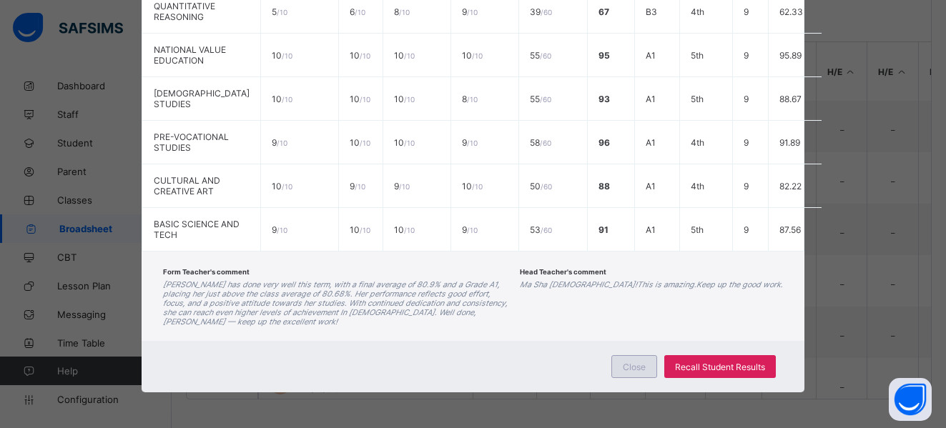
click at [624, 363] on span "Close" at bounding box center [634, 367] width 23 height 11
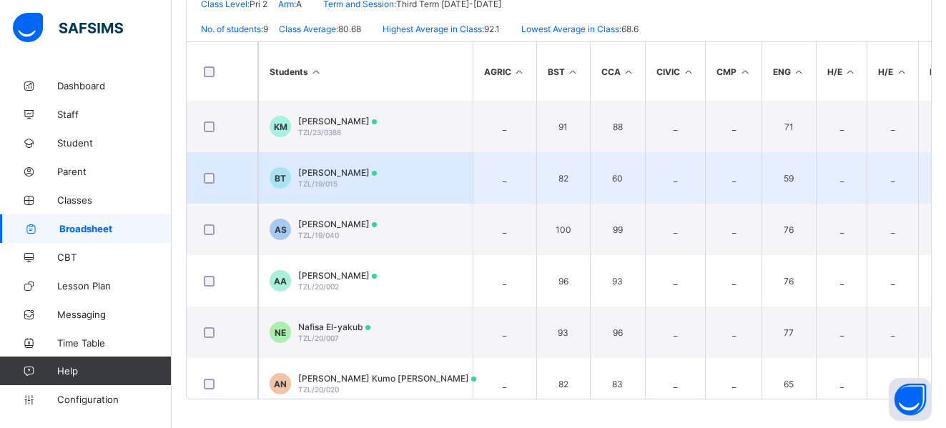
click at [318, 166] on td "BT Bala Tukur Tukur TZL/19/015" at bounding box center [365, 178] width 215 height 52
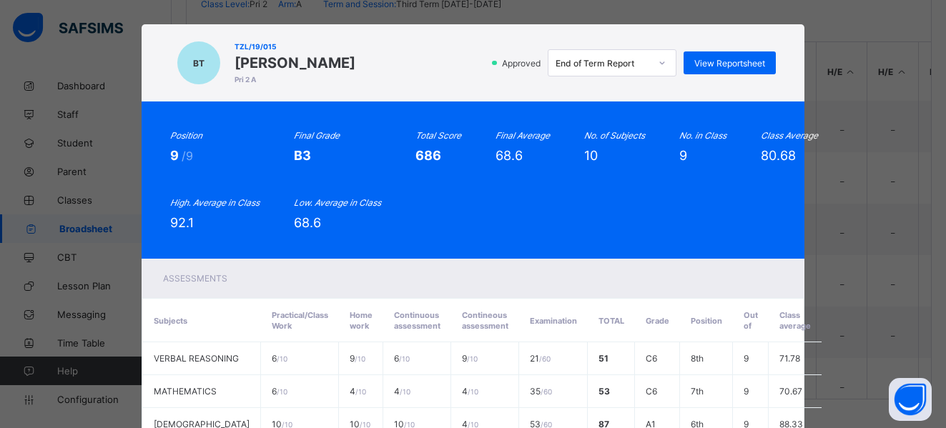
scroll to position [0, 0]
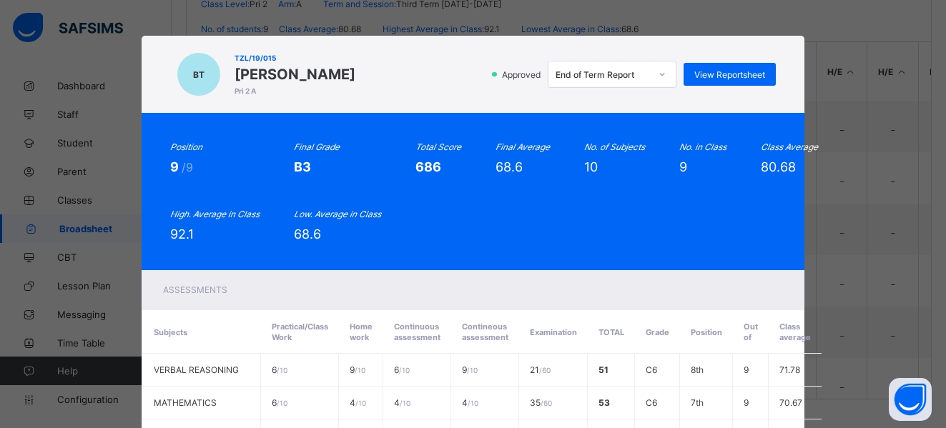
drag, startPoint x: 227, startPoint y: 73, endPoint x: 345, endPoint y: 75, distance: 118.0
click at [345, 75] on div "BT TZL/19/015 Bala Tukur Tukur Pri 2 A Approved End of Term Report View Reports…" at bounding box center [472, 74] width 605 height 49
click at [737, 67] on div "View Reportsheet" at bounding box center [730, 74] width 92 height 23
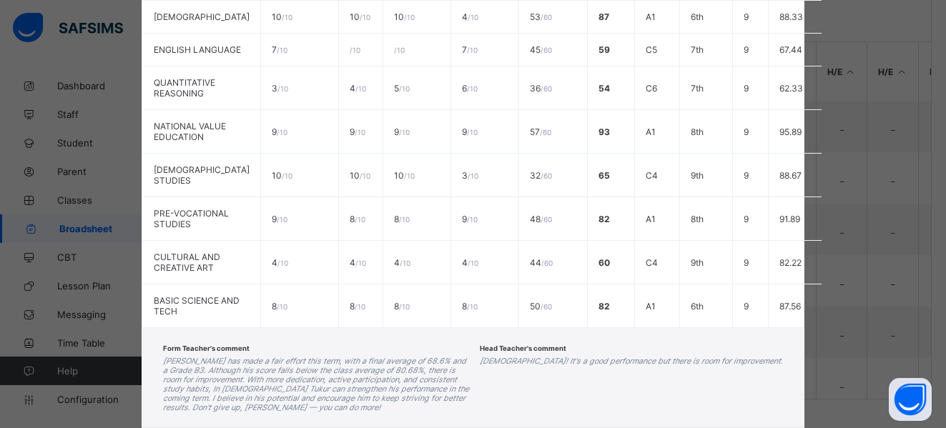
scroll to position [539, 0]
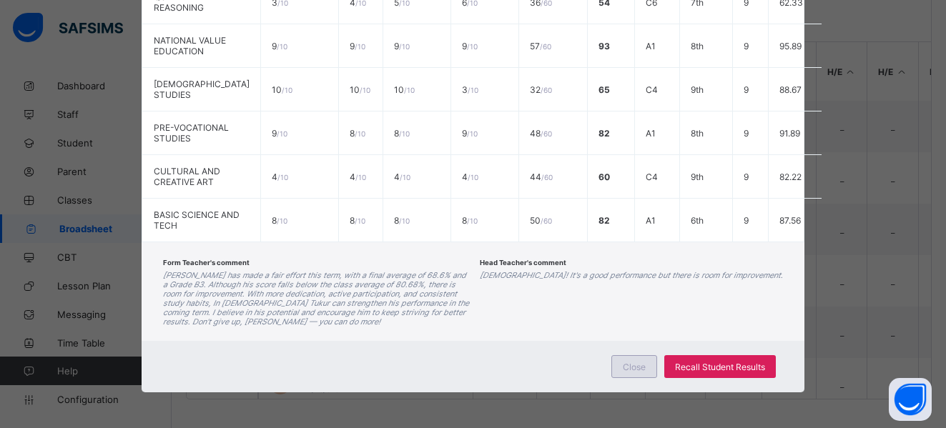
click at [631, 356] on div "Close" at bounding box center [635, 366] width 46 height 23
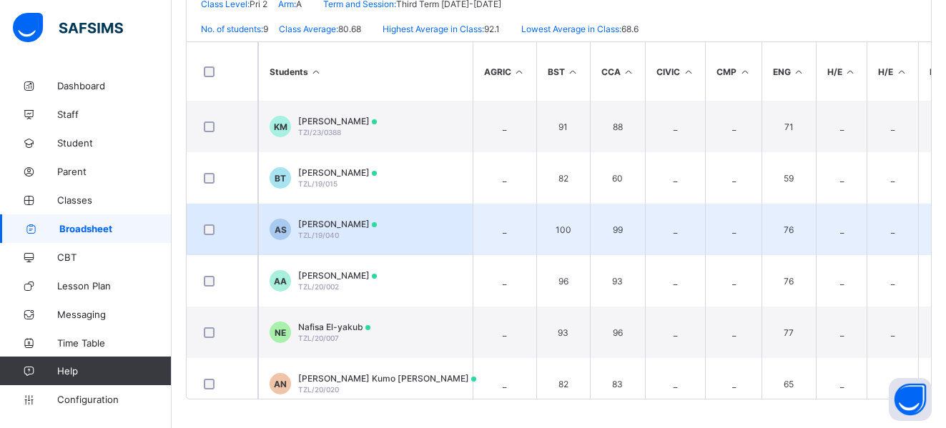
click at [324, 222] on span "Abdulsalam Salaudeen" at bounding box center [337, 224] width 79 height 11
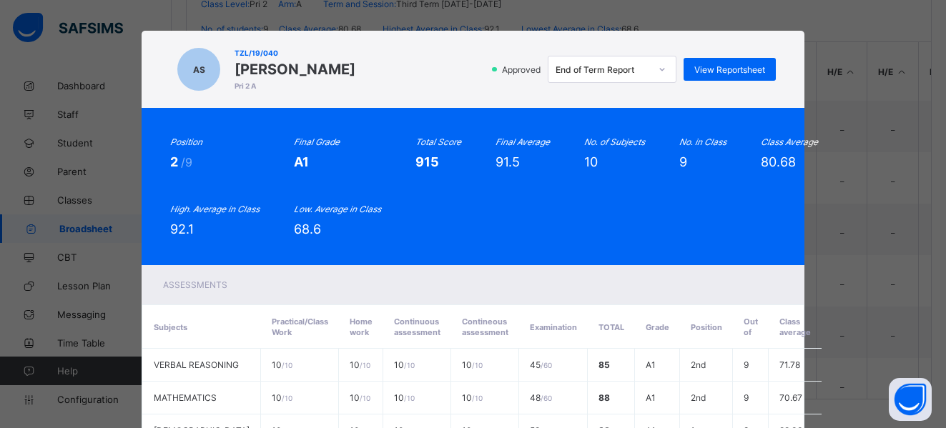
scroll to position [0, 0]
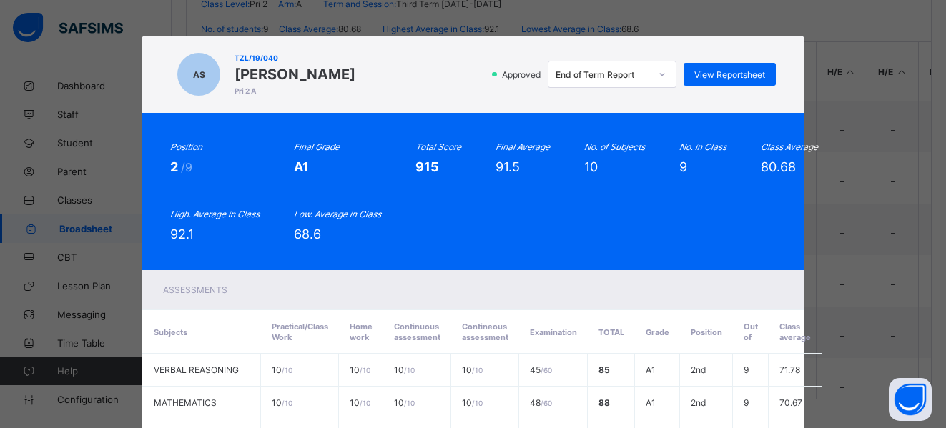
drag, startPoint x: 227, startPoint y: 69, endPoint x: 387, endPoint y: 64, distance: 159.6
click at [355, 64] on div "TZL/19/040 Abdulsalam Salaudeen Pri 2 A" at bounding box center [295, 74] width 121 height 49
click at [716, 78] on span "View Reportsheet" at bounding box center [730, 74] width 71 height 11
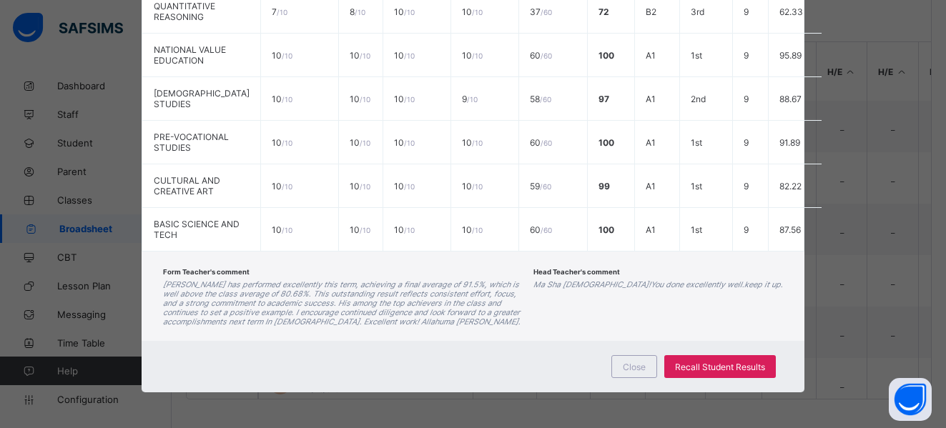
scroll to position [523, 0]
click at [629, 368] on span "Close" at bounding box center [634, 367] width 23 height 11
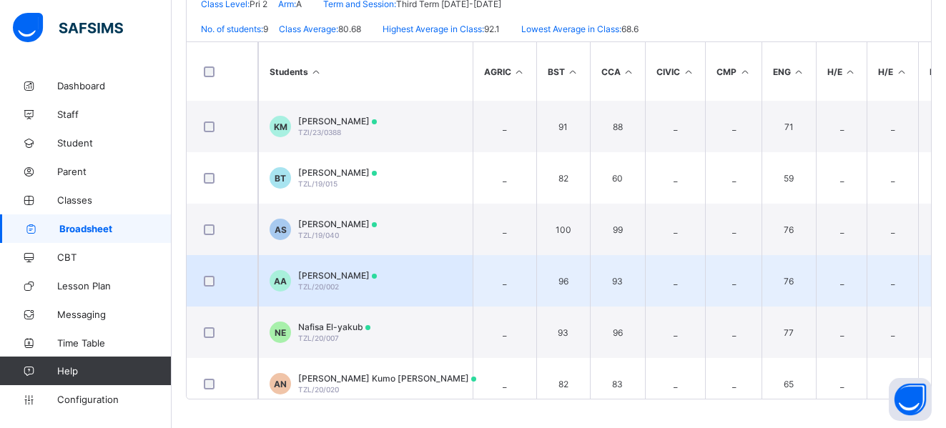
click at [320, 276] on span "Abdullah Abideen" at bounding box center [337, 275] width 79 height 11
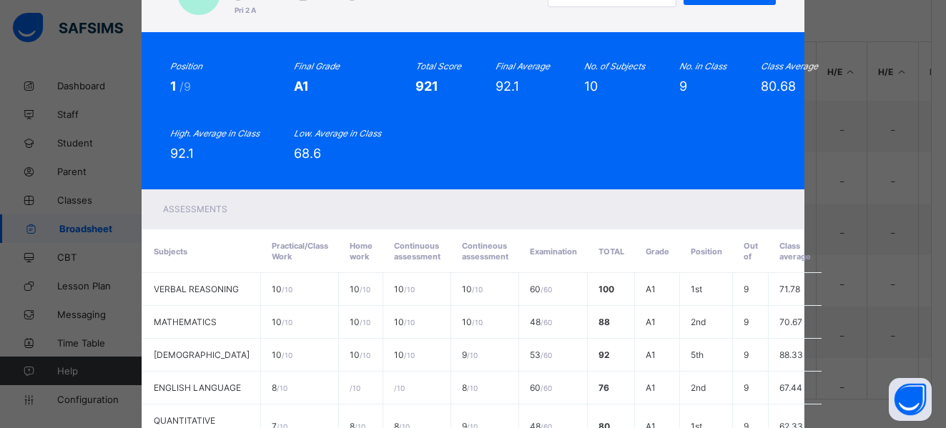
scroll to position [0, 0]
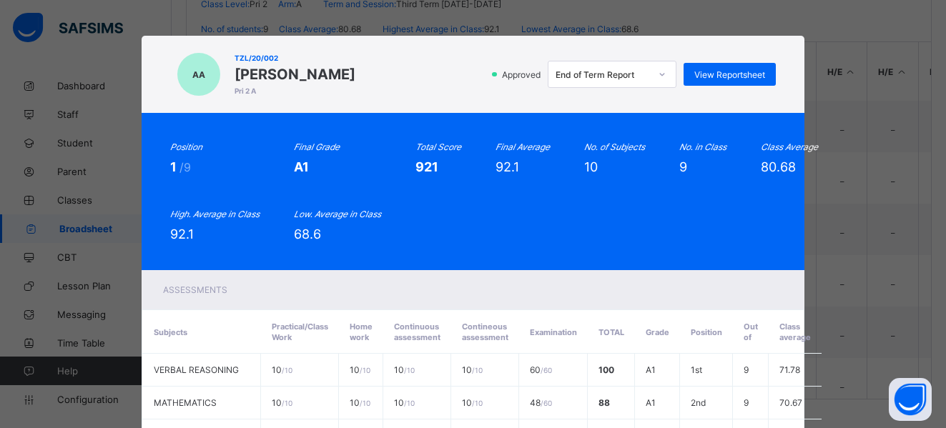
drag, startPoint x: 229, startPoint y: 73, endPoint x: 354, endPoint y: 64, distance: 125.5
click at [354, 64] on div "AA TZL/20/002 Abdullah Abideen Pri 2 A Approved End of Term Report View Reports…" at bounding box center [472, 74] width 605 height 49
click at [710, 65] on div "View Reportsheet" at bounding box center [730, 74] width 92 height 23
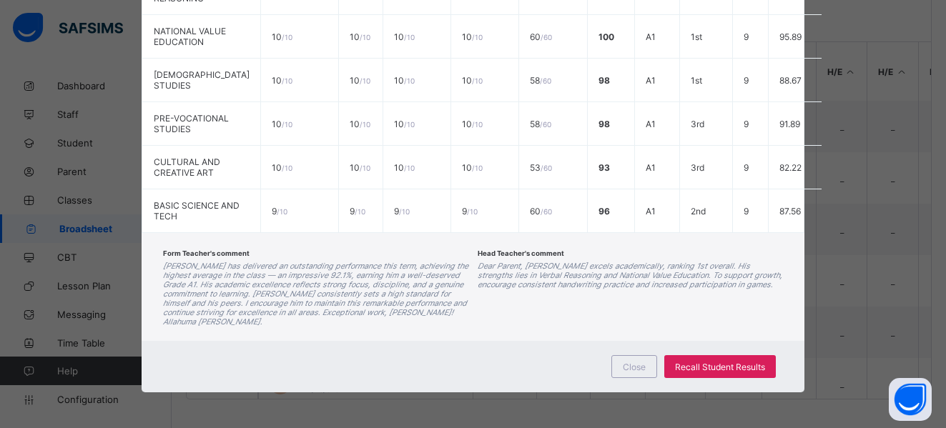
scroll to position [557, 0]
click at [619, 362] on div "Close" at bounding box center [635, 366] width 46 height 23
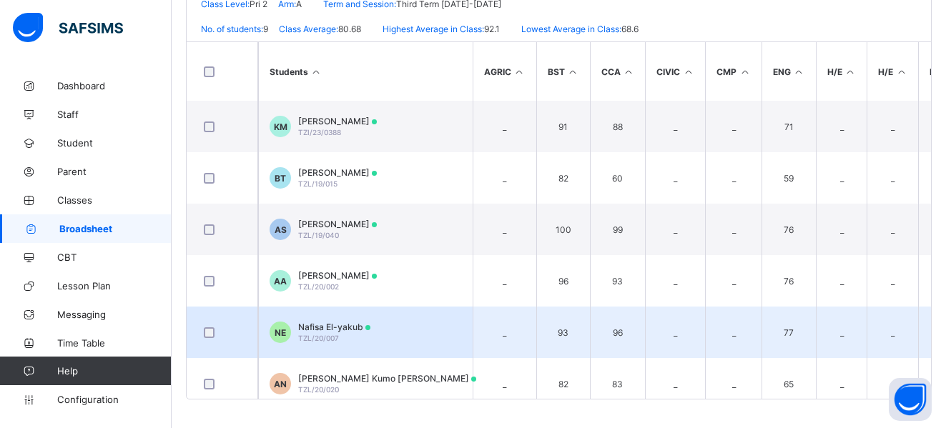
click at [315, 332] on span "Nafisa El-yakub" at bounding box center [334, 327] width 72 height 11
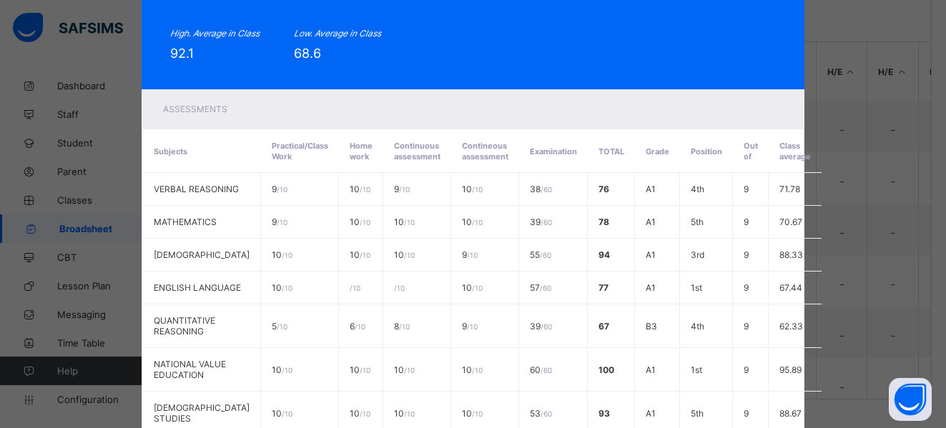
scroll to position [0, 0]
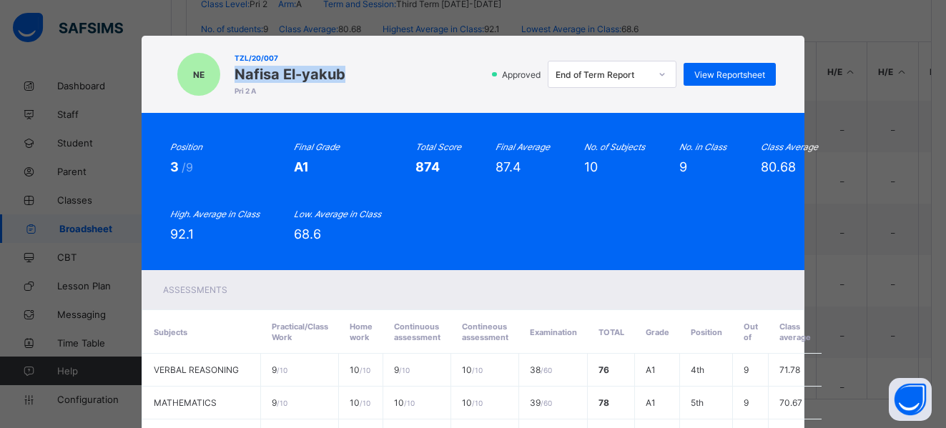
drag, startPoint x: 230, startPoint y: 76, endPoint x: 339, endPoint y: 64, distance: 110.0
click at [339, 64] on div "NE TZL/20/007 Nafisa El-yakub Pri 2 A Approved End of Term Report View Reportsh…" at bounding box center [472, 74] width 605 height 49
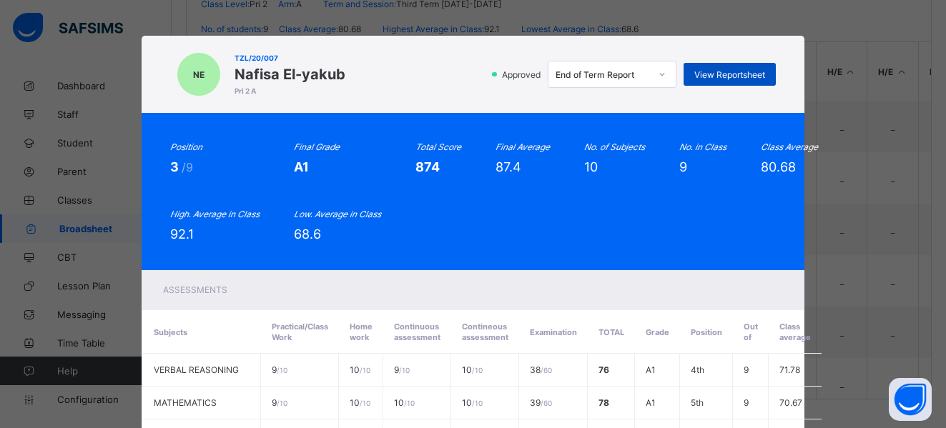
click at [707, 70] on span "View Reportsheet" at bounding box center [730, 74] width 71 height 11
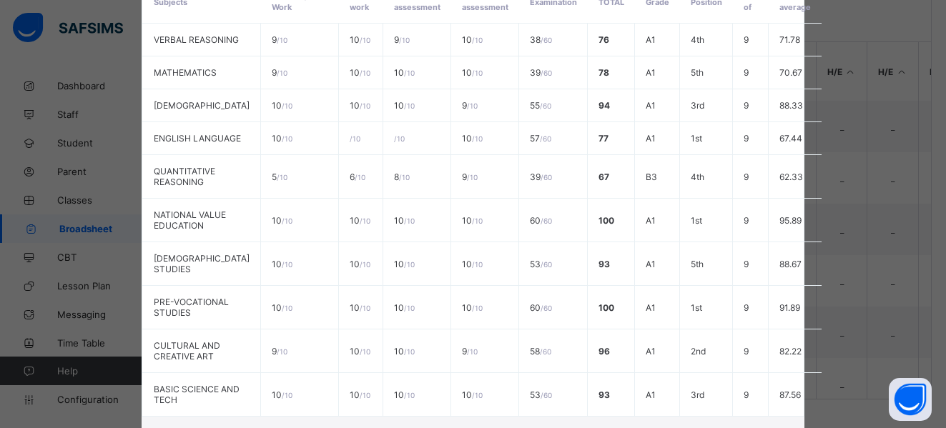
scroll to position [529, 0]
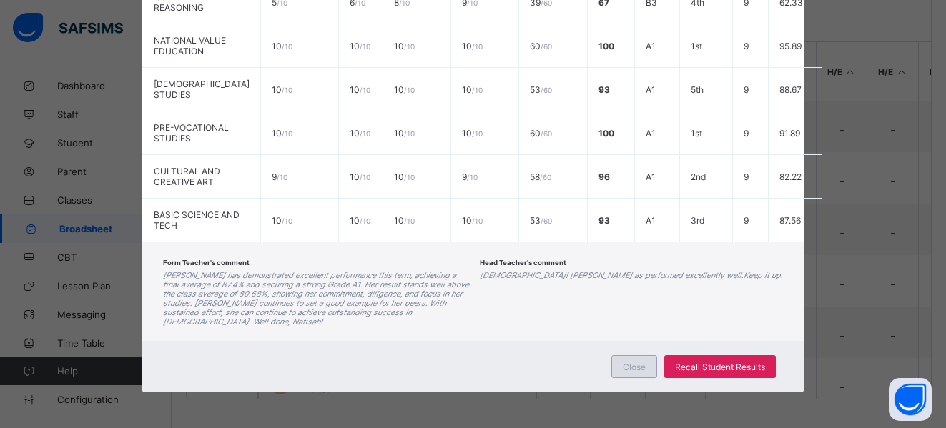
click at [624, 364] on span "Close" at bounding box center [634, 367] width 23 height 11
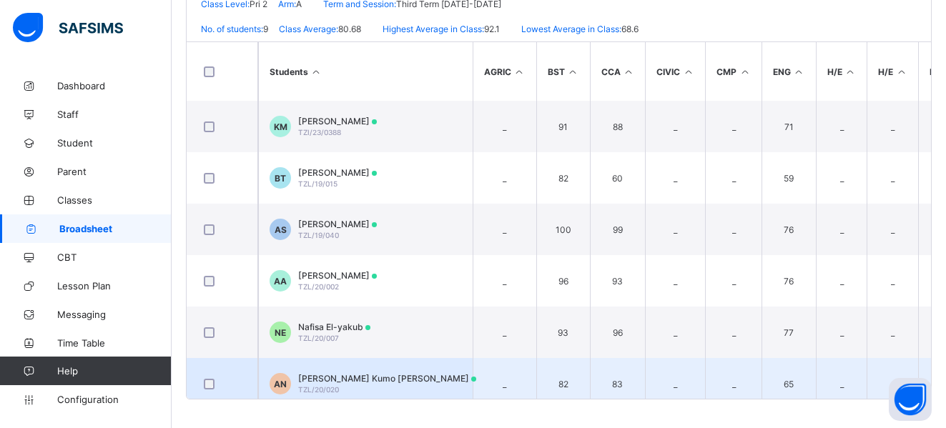
click at [320, 378] on span "Aisha Kumo Nasir" at bounding box center [387, 378] width 178 height 11
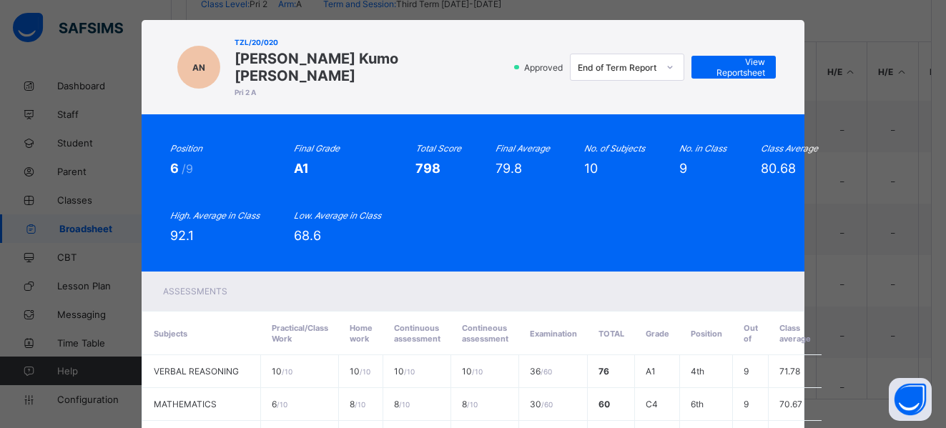
scroll to position [0, 0]
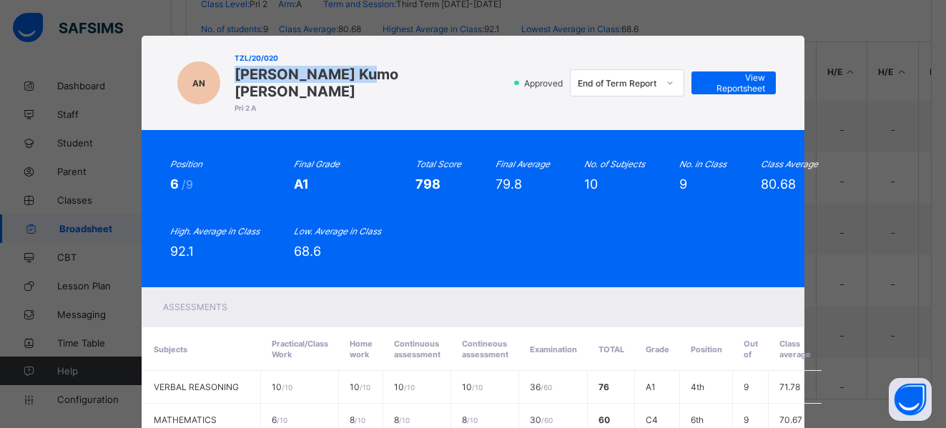
drag, startPoint x: 230, startPoint y: 72, endPoint x: 349, endPoint y: 67, distance: 119.5
click at [349, 67] on span "Aisha Kumo Nasir" at bounding box center [371, 83] width 273 height 34
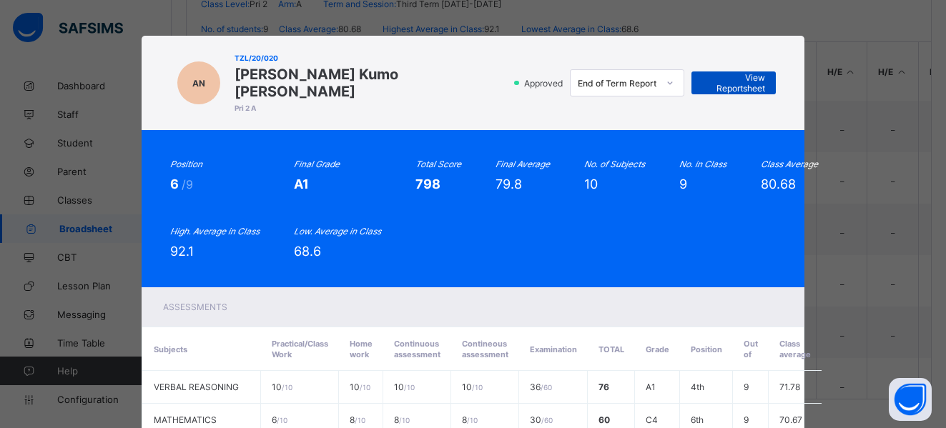
click at [727, 72] on span "View Reportsheet" at bounding box center [733, 82] width 63 height 21
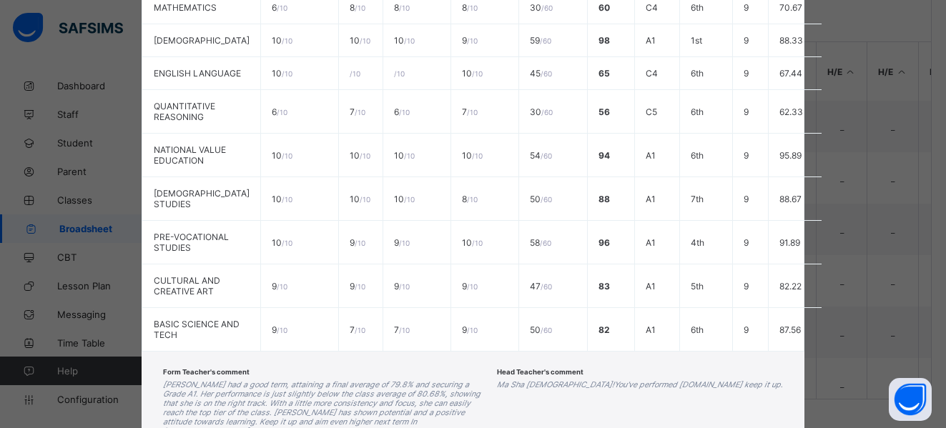
scroll to position [529, 0]
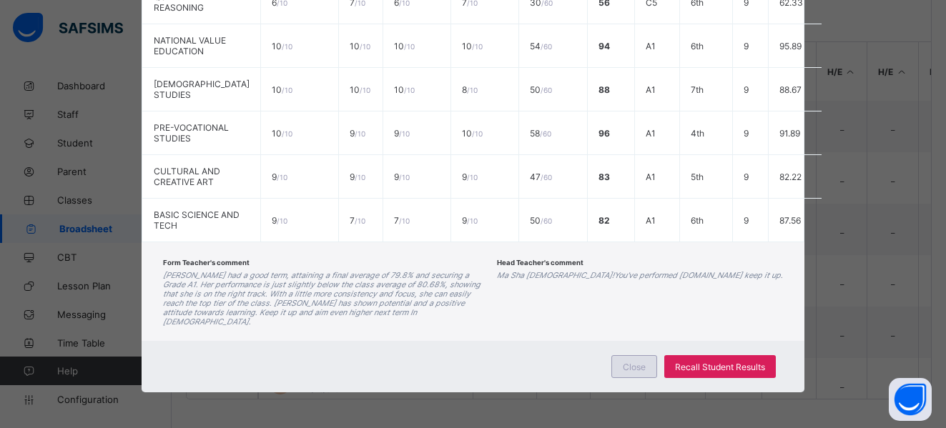
click at [623, 372] on span "Close" at bounding box center [634, 367] width 23 height 11
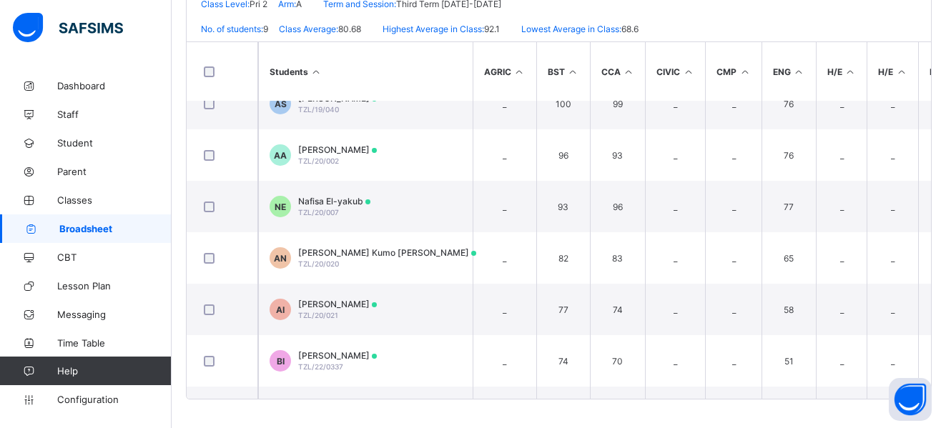
scroll to position [171, 0]
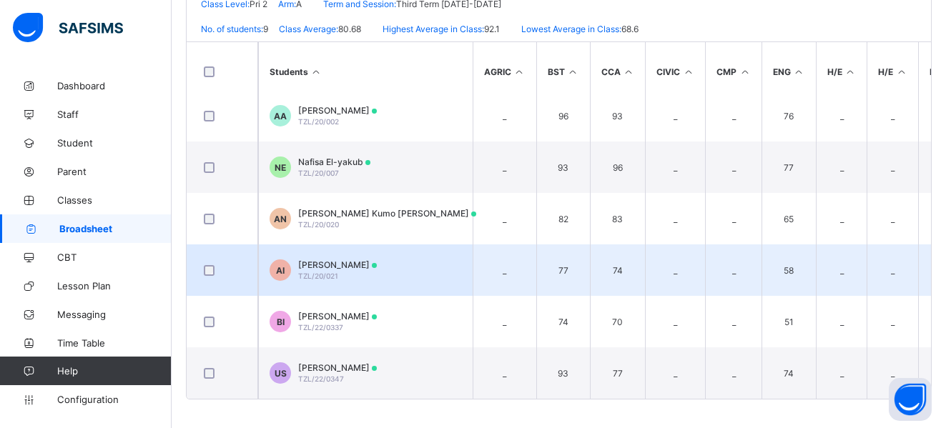
click at [331, 272] on span "TZL/20/021" at bounding box center [318, 276] width 40 height 9
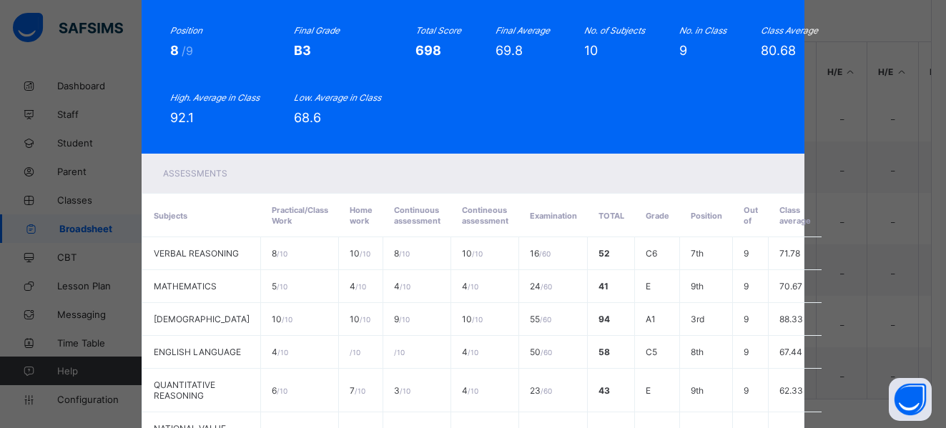
scroll to position [0, 0]
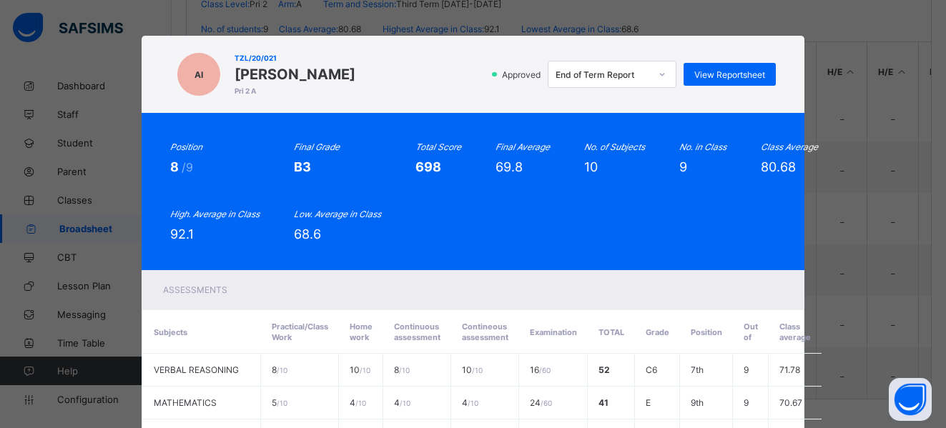
drag, startPoint x: 229, startPoint y: 74, endPoint x: 335, endPoint y: 71, distance: 105.9
click at [335, 71] on span "Abdullah Ismail" at bounding box center [295, 74] width 121 height 17
click at [717, 74] on span "View Reportsheet" at bounding box center [730, 74] width 71 height 11
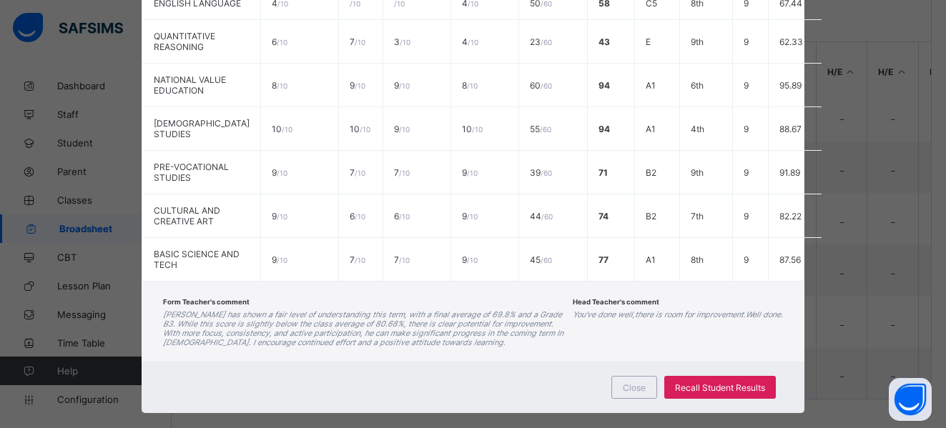
scroll to position [529, 0]
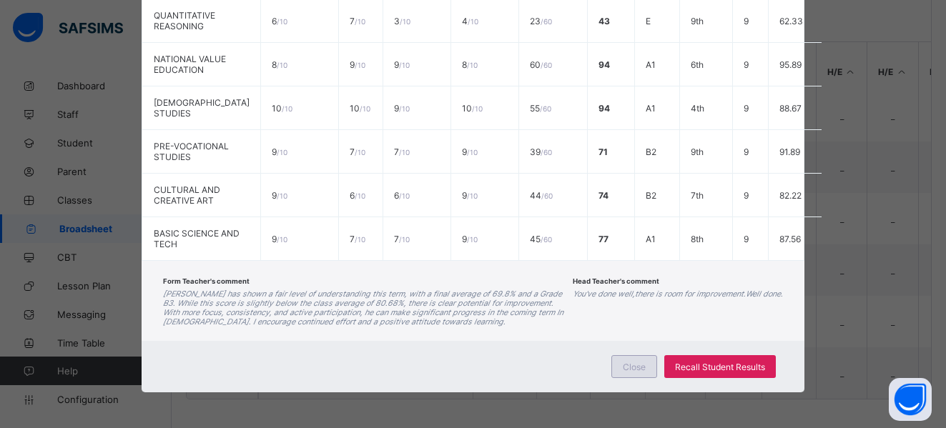
click at [629, 368] on span "Close" at bounding box center [634, 367] width 23 height 11
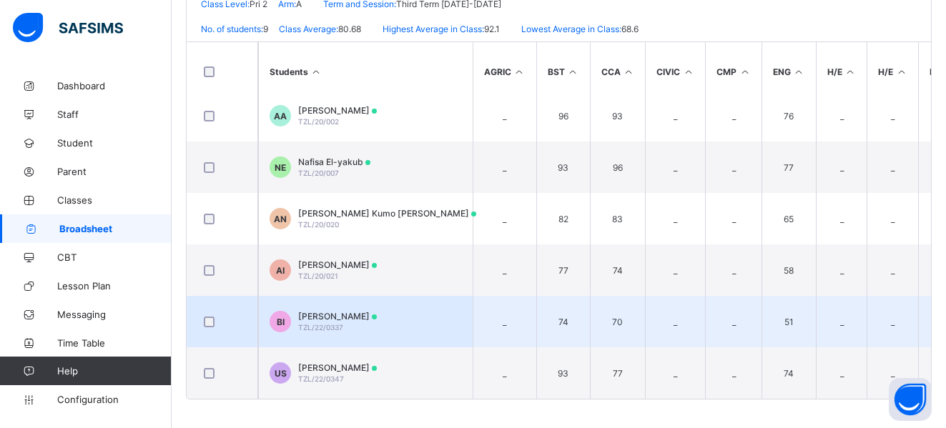
click at [338, 311] on span "Bilikisu Abdullahi Imam" at bounding box center [337, 316] width 79 height 11
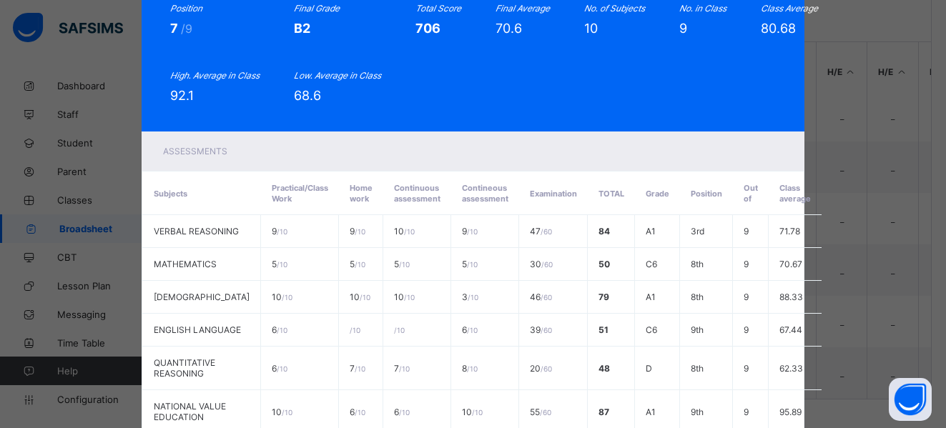
scroll to position [0, 0]
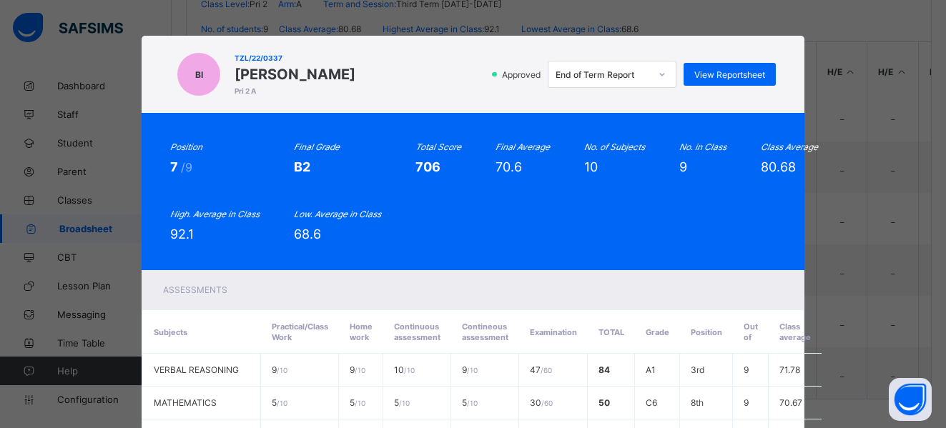
drag, startPoint x: 230, startPoint y: 69, endPoint x: 386, endPoint y: 68, distance: 156.7
click at [355, 68] on span "Bilikisu Abdullahi Imam" at bounding box center [295, 74] width 121 height 17
click at [720, 66] on div "View Reportsheet" at bounding box center [730, 74] width 92 height 23
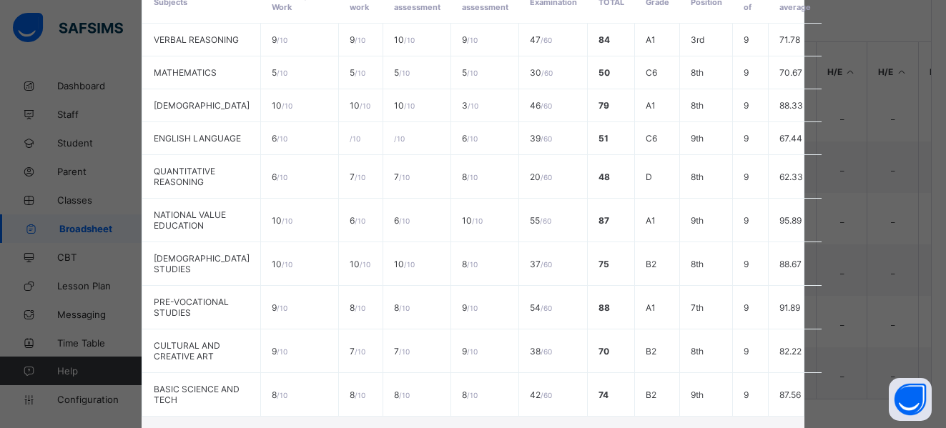
scroll to position [539, 0]
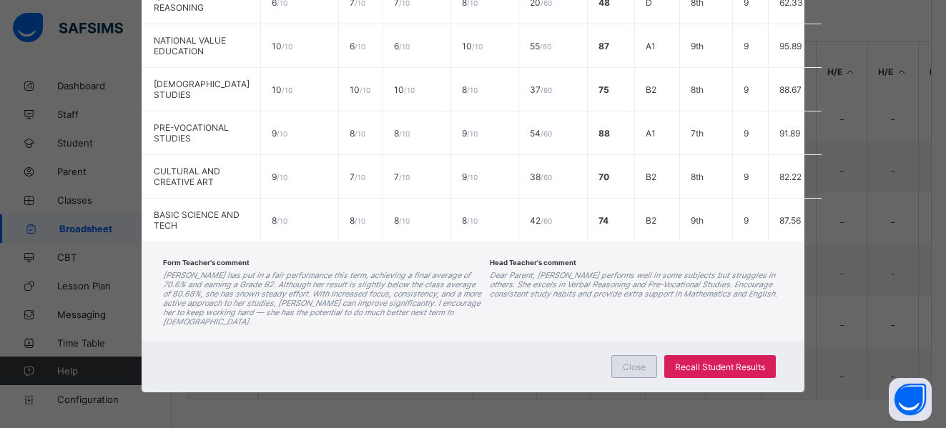
click at [627, 359] on div "Close" at bounding box center [635, 366] width 46 height 23
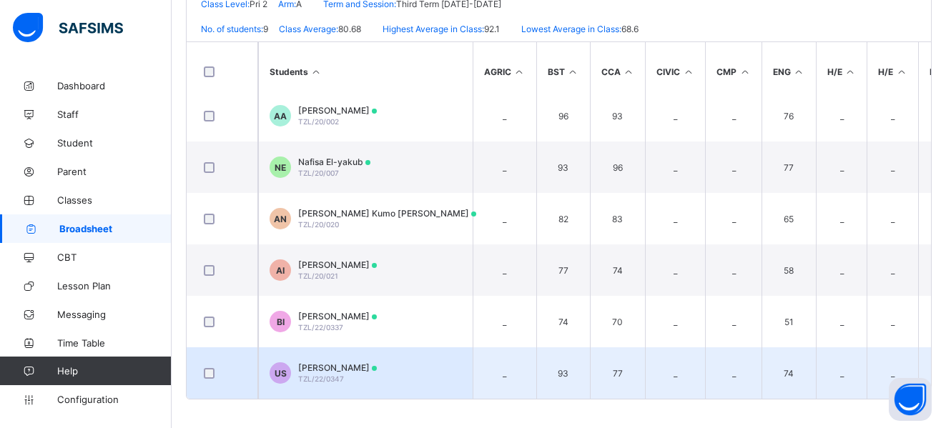
click at [345, 370] on div "Ummulkhayr Gesua Salman TZL/22/0347" at bounding box center [337, 373] width 79 height 21
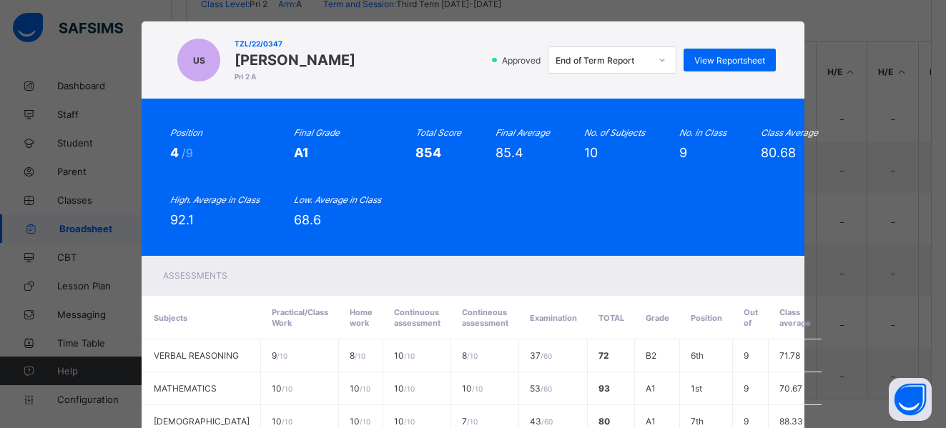
scroll to position [0, 0]
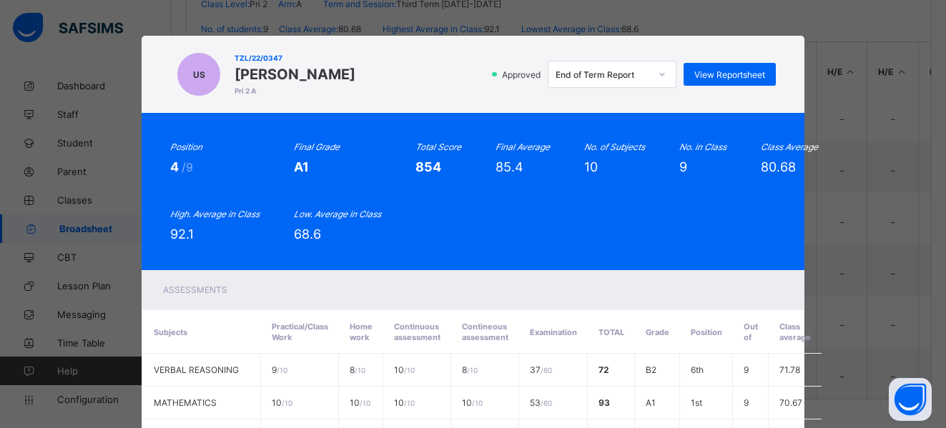
drag, startPoint x: 228, startPoint y: 72, endPoint x: 419, endPoint y: 69, distance: 191.0
click at [355, 69] on span "Ummulkhayr Gesua Salman" at bounding box center [295, 74] width 121 height 17
click at [744, 79] on span "View Reportsheet" at bounding box center [730, 74] width 71 height 11
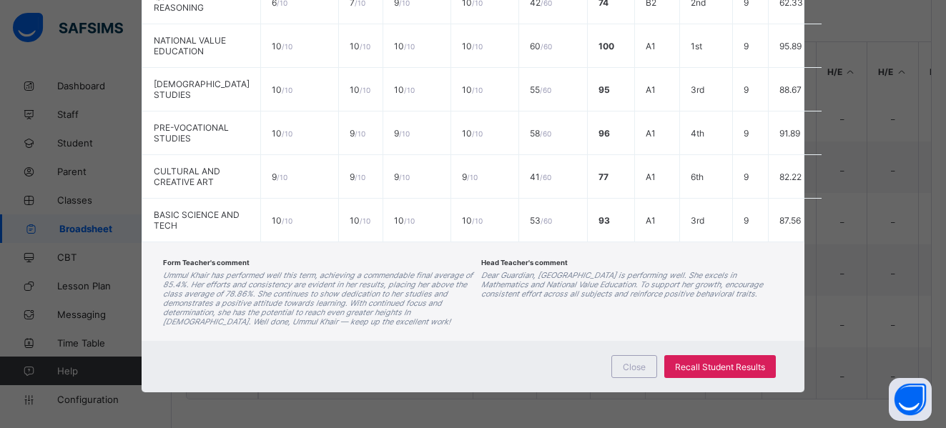
scroll to position [548, 0]
click at [641, 362] on span "Close" at bounding box center [634, 367] width 23 height 11
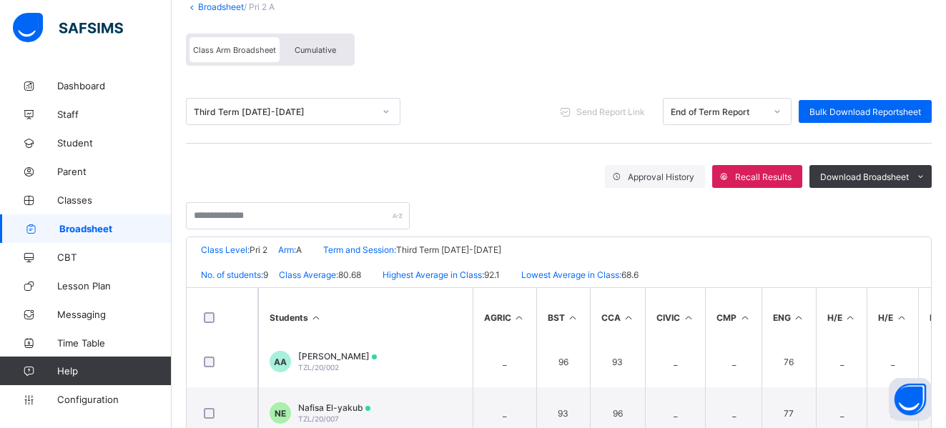
scroll to position [0, 0]
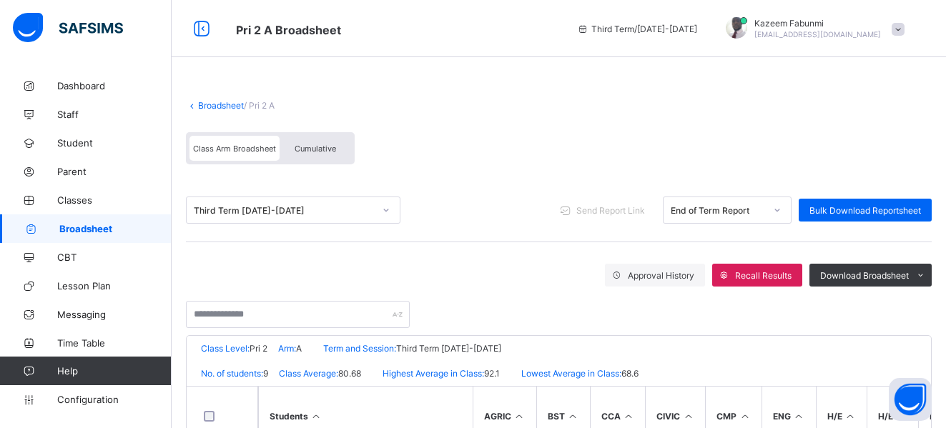
click at [207, 102] on link "Broadsheet" at bounding box center [221, 105] width 46 height 11
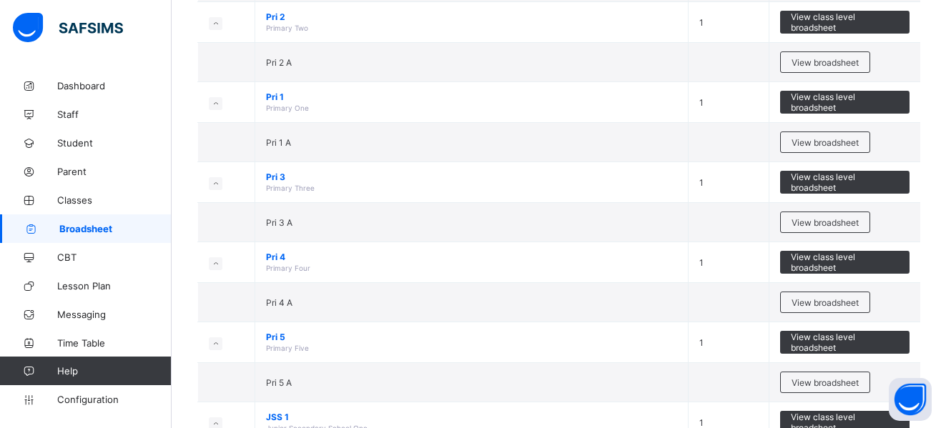
scroll to position [420, 0]
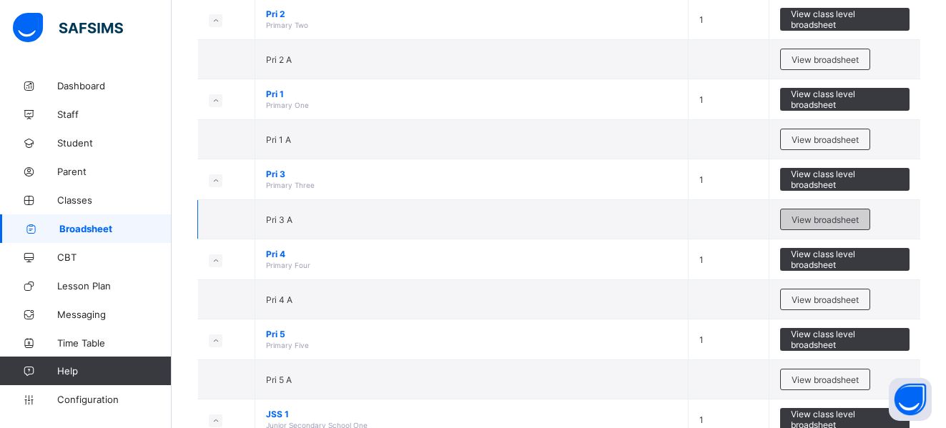
click at [824, 215] on span "View broadsheet" at bounding box center [825, 220] width 67 height 11
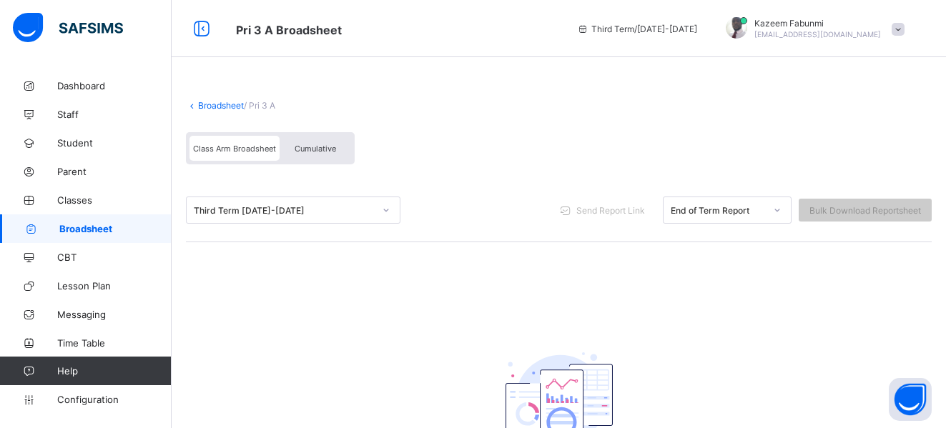
click at [222, 105] on link "Broadsheet" at bounding box center [221, 105] width 46 height 11
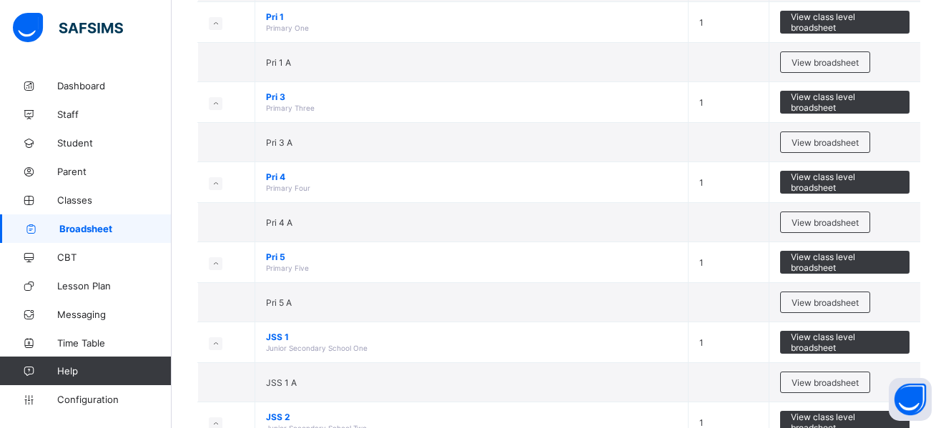
scroll to position [502, 0]
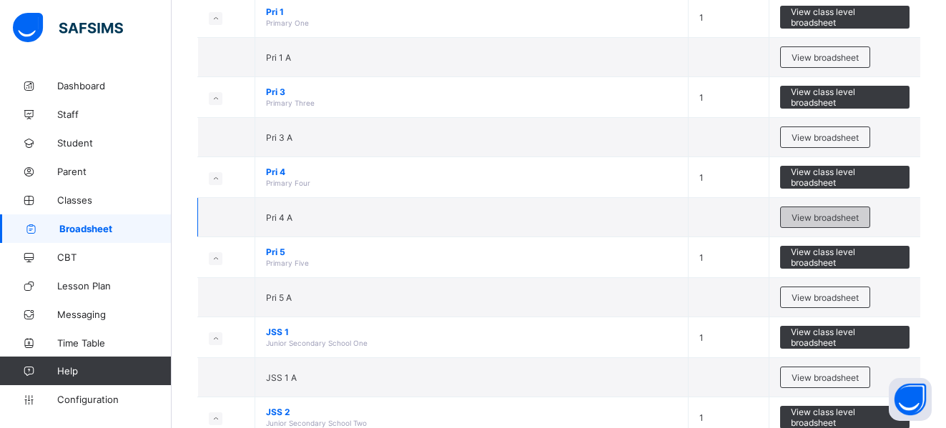
click at [846, 214] on span "View broadsheet" at bounding box center [825, 217] width 67 height 11
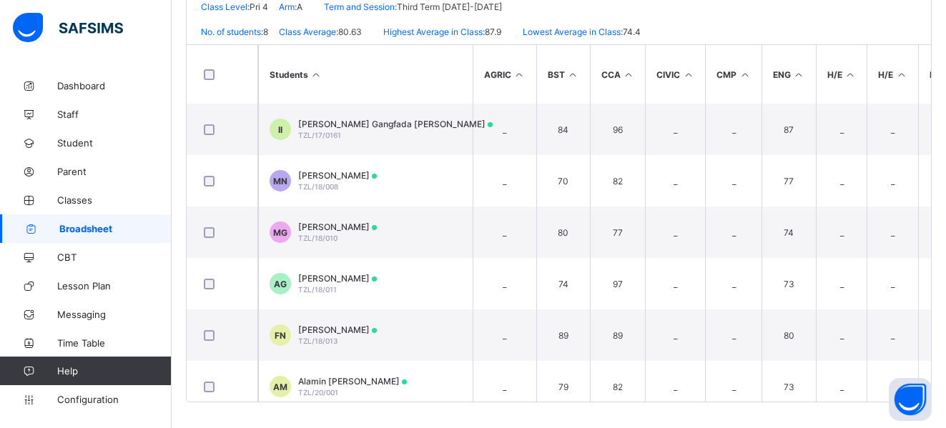
scroll to position [345, 0]
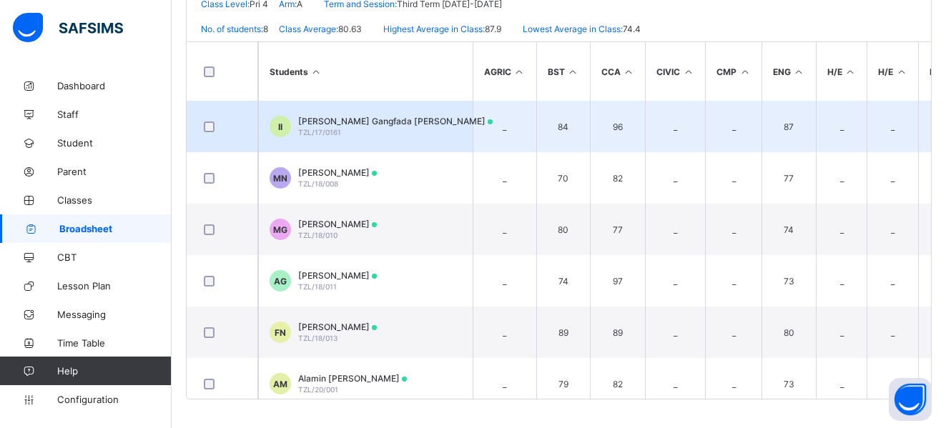
click at [337, 126] on span "Ismail Gangfada Ibrahim" at bounding box center [395, 121] width 195 height 11
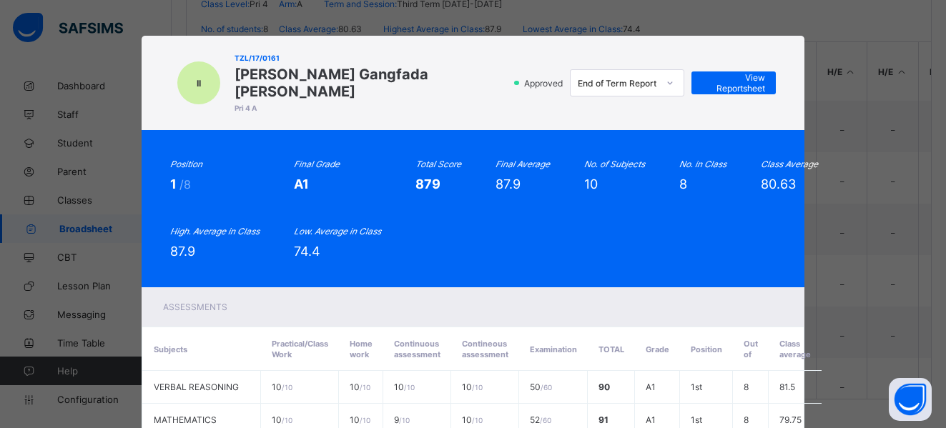
click at [226, 74] on div "II TZL/17/0161 Ismail Gangfada Ibrahim Pri 4 A Approved End of Term Report View…" at bounding box center [472, 83] width 605 height 66
drag, startPoint x: 227, startPoint y: 74, endPoint x: 398, endPoint y: 75, distance: 170.2
click at [398, 75] on div "II TZL/17/0161 Ismail Gangfada Ibrahim Pri 4 A Approved End of Term Report View…" at bounding box center [472, 83] width 605 height 66
click at [727, 72] on span "View Reportsheet" at bounding box center [733, 82] width 63 height 21
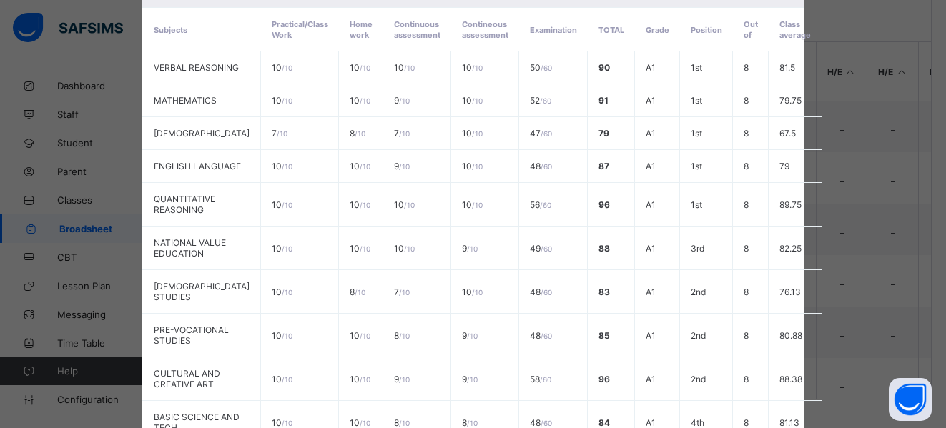
scroll to position [501, 0]
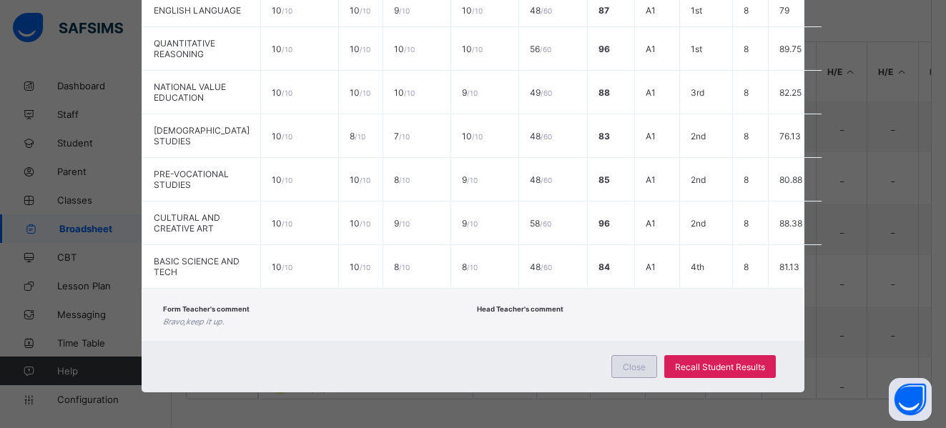
click at [634, 373] on div "Close" at bounding box center [635, 366] width 46 height 23
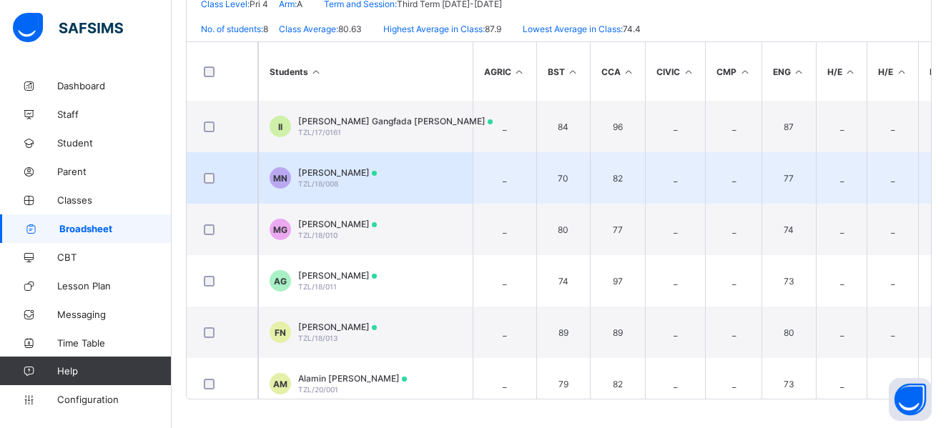
click at [340, 171] on span "Maryam Muhammad Nafiu" at bounding box center [337, 172] width 79 height 11
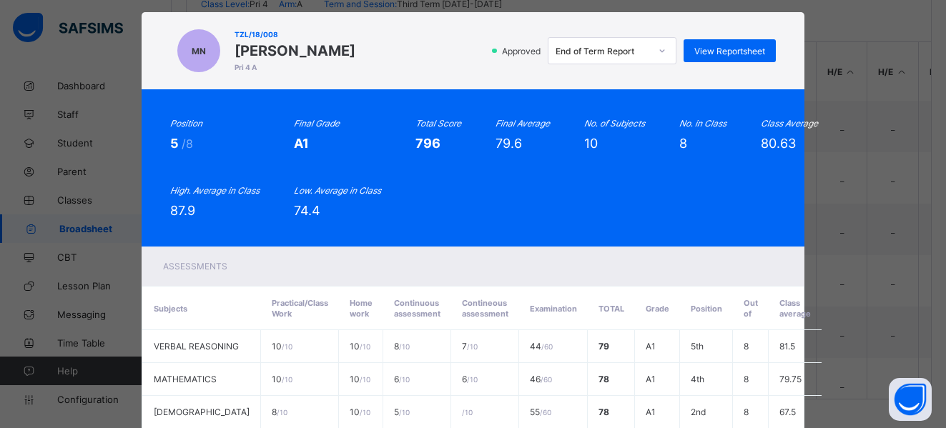
scroll to position [0, 0]
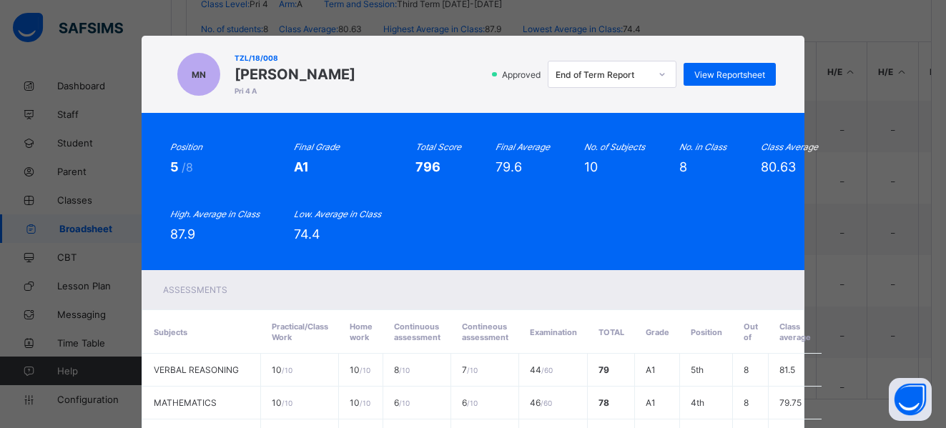
drag, startPoint x: 228, startPoint y: 74, endPoint x: 407, endPoint y: 70, distance: 178.9
click at [355, 70] on span "Maryam Muhammad Nafiu" at bounding box center [295, 74] width 121 height 17
click at [750, 69] on span "View Reportsheet" at bounding box center [730, 74] width 71 height 11
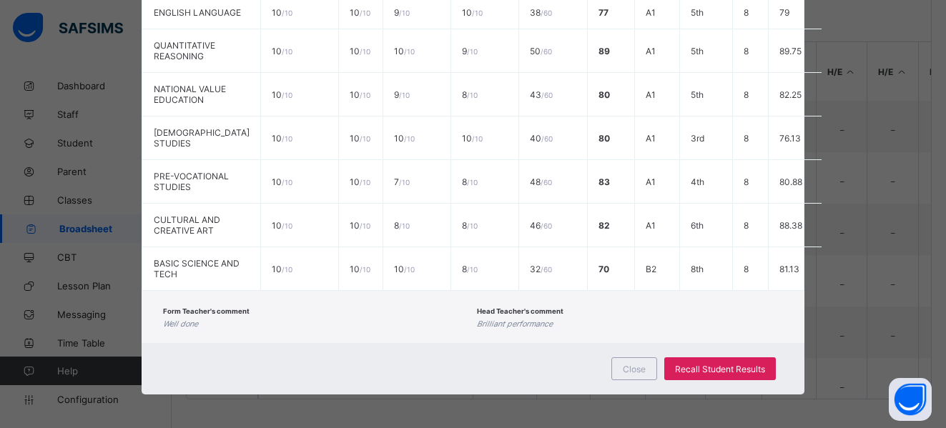
scroll to position [491, 0]
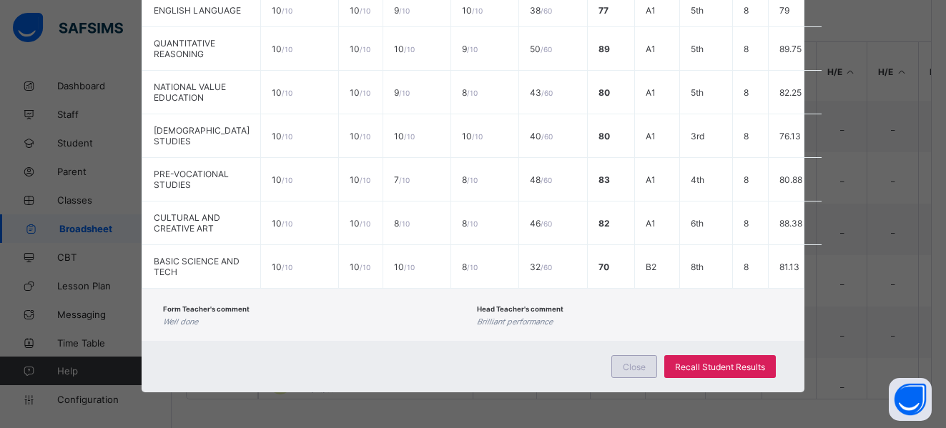
click at [629, 373] on span "Close" at bounding box center [634, 367] width 23 height 11
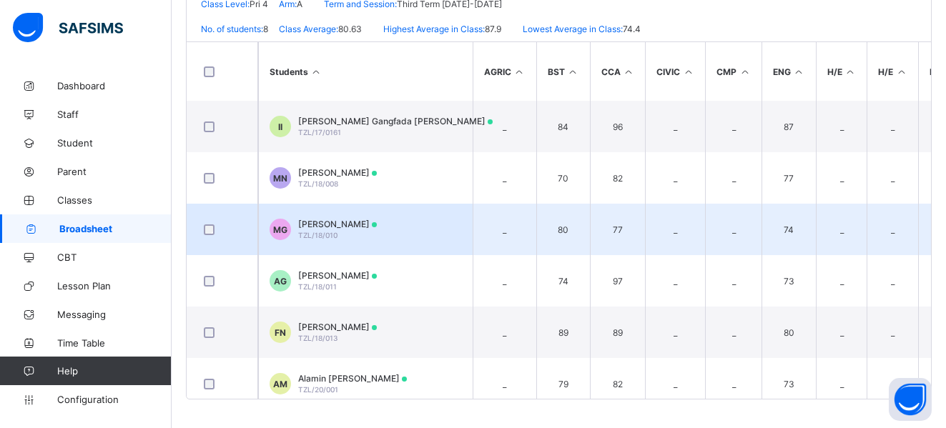
click at [328, 225] on span "Maryam Kawu Girei" at bounding box center [337, 224] width 79 height 11
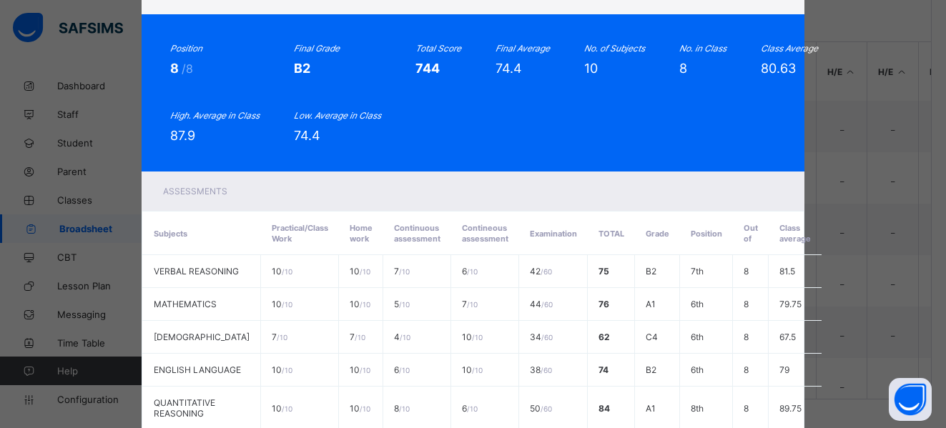
scroll to position [0, 0]
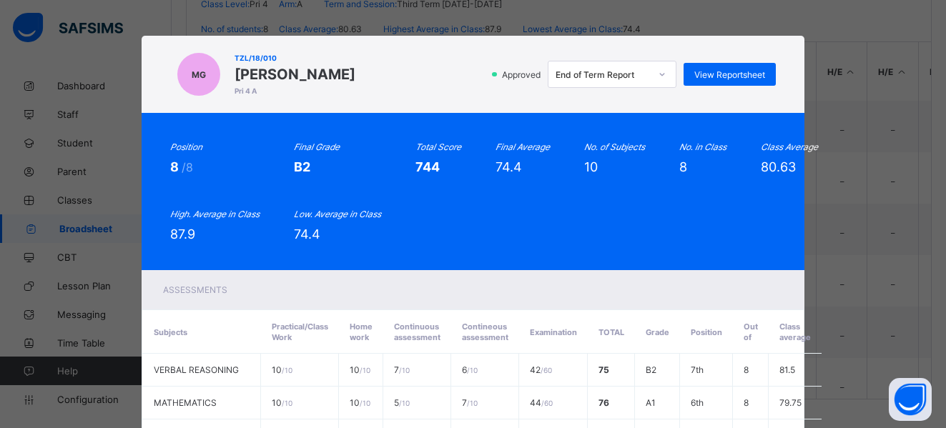
drag, startPoint x: 228, startPoint y: 70, endPoint x: 365, endPoint y: 74, distance: 136.7
click at [365, 74] on div "MG TZL/18/010 Maryam Kawu Girei Pri 4 A Approved End of Term Report View Report…" at bounding box center [472, 74] width 605 height 49
click at [718, 74] on span "View Reportsheet" at bounding box center [730, 74] width 71 height 11
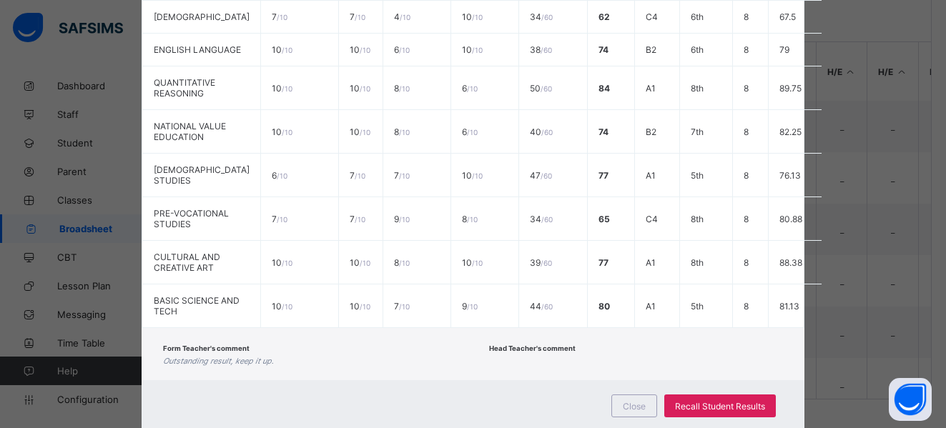
scroll to position [501, 0]
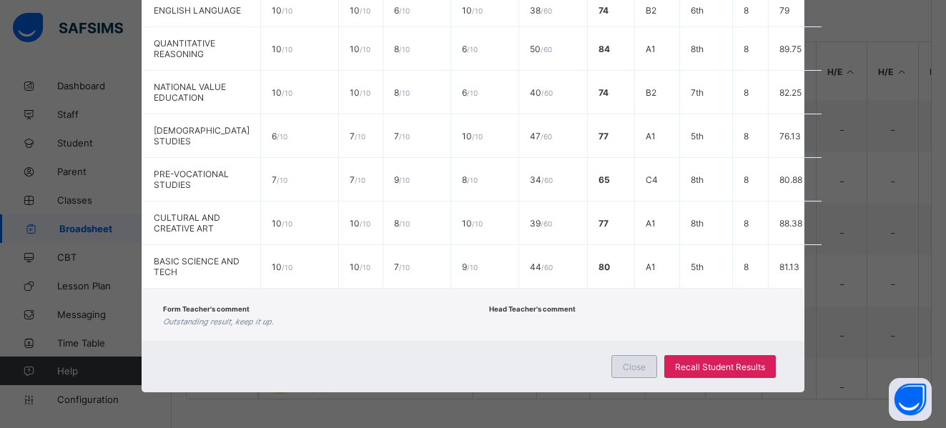
click at [624, 362] on span "Close" at bounding box center [634, 367] width 23 height 11
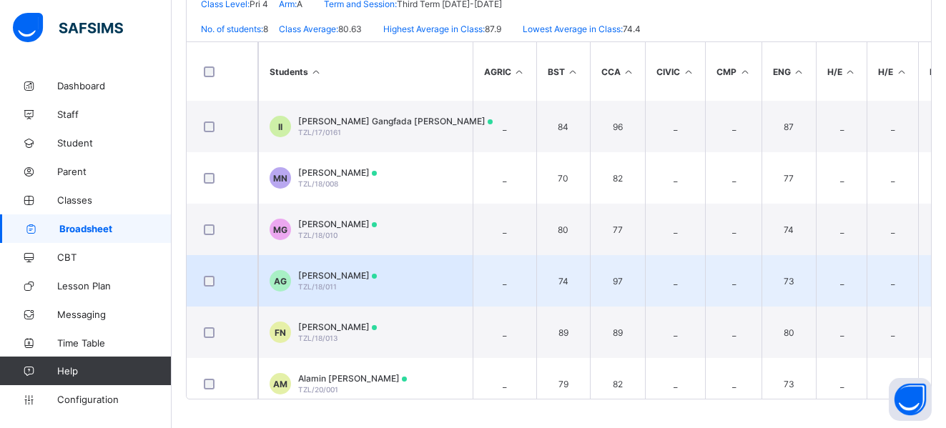
click at [331, 275] on span "Abdullahi Kawu Girei" at bounding box center [337, 275] width 79 height 11
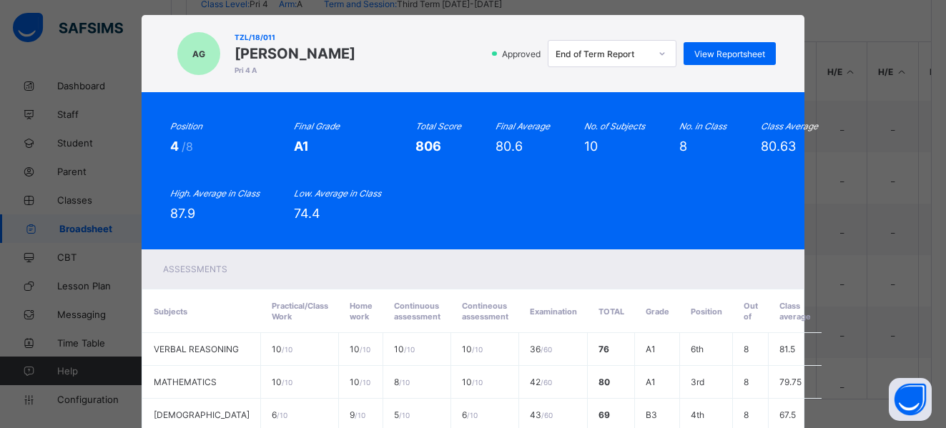
scroll to position [12, 0]
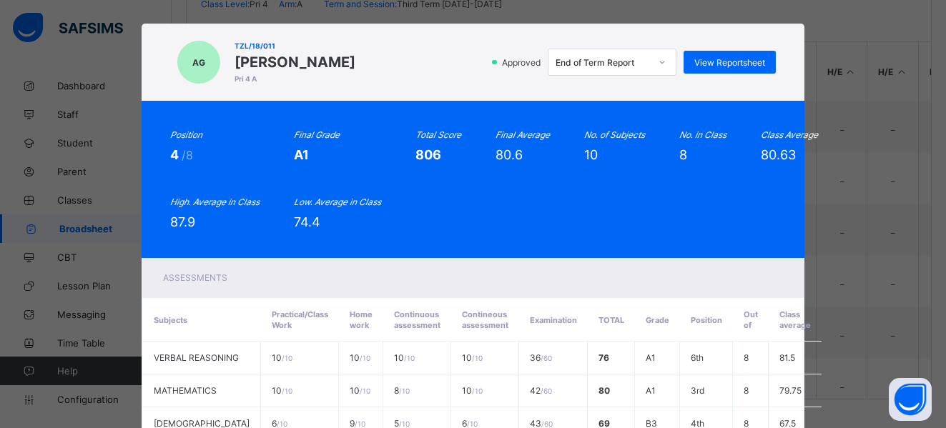
drag, startPoint x: 230, startPoint y: 57, endPoint x: 370, endPoint y: 57, distance: 140.2
click at [355, 57] on span "Abdullahi Kawu Girei" at bounding box center [295, 62] width 121 height 17
click at [235, 60] on span "Abdullahi Kawu Girei" at bounding box center [295, 62] width 121 height 17
drag, startPoint x: 228, startPoint y: 60, endPoint x: 373, endPoint y: 62, distance: 144.5
click at [355, 62] on span "Abdullahi Kawu Girei" at bounding box center [295, 62] width 121 height 17
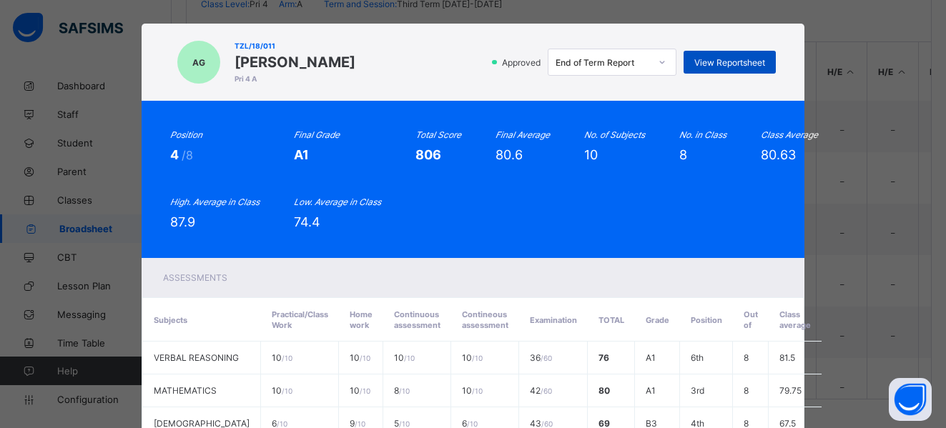
click at [737, 56] on div "View Reportsheet" at bounding box center [730, 62] width 92 height 23
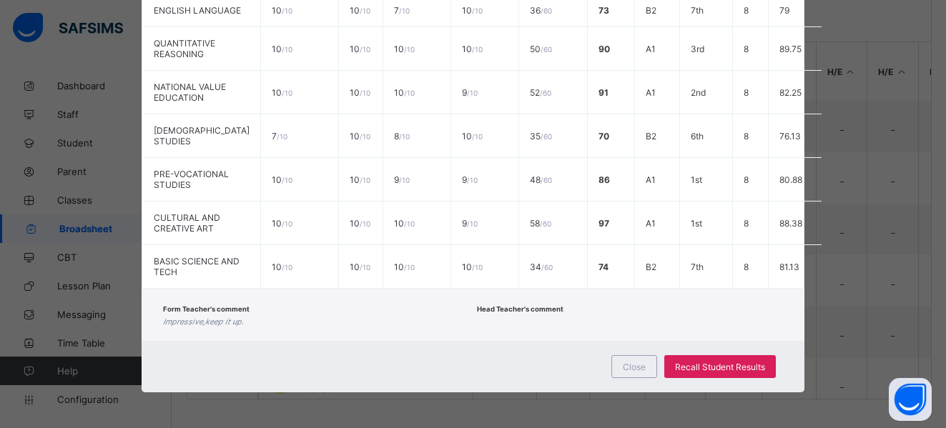
scroll to position [501, 0]
click at [632, 363] on span "Close" at bounding box center [634, 367] width 23 height 11
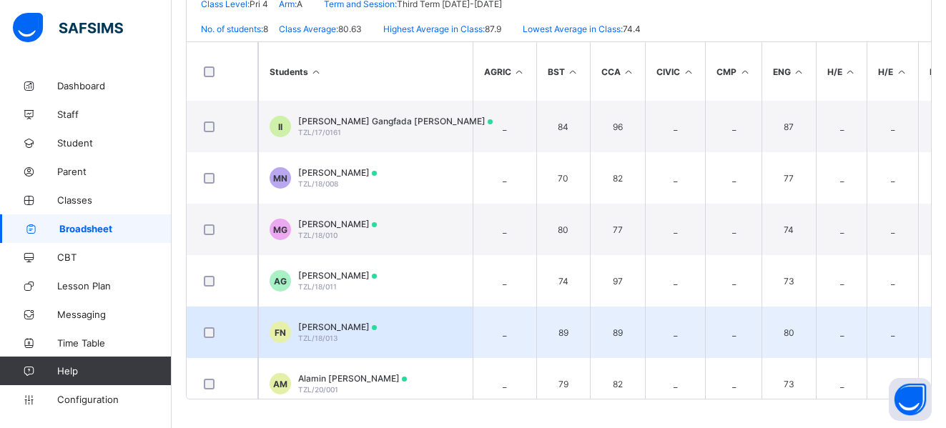
click at [330, 329] on span "Fatima Kumo Nasiru" at bounding box center [337, 327] width 79 height 11
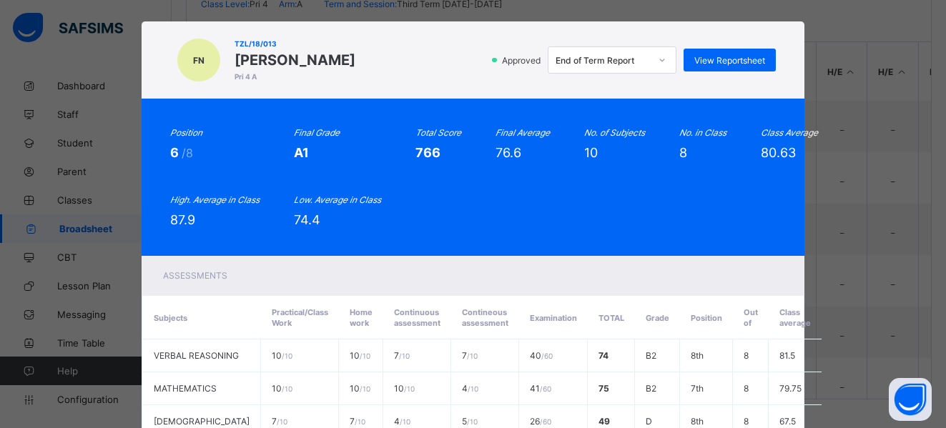
scroll to position [0, 0]
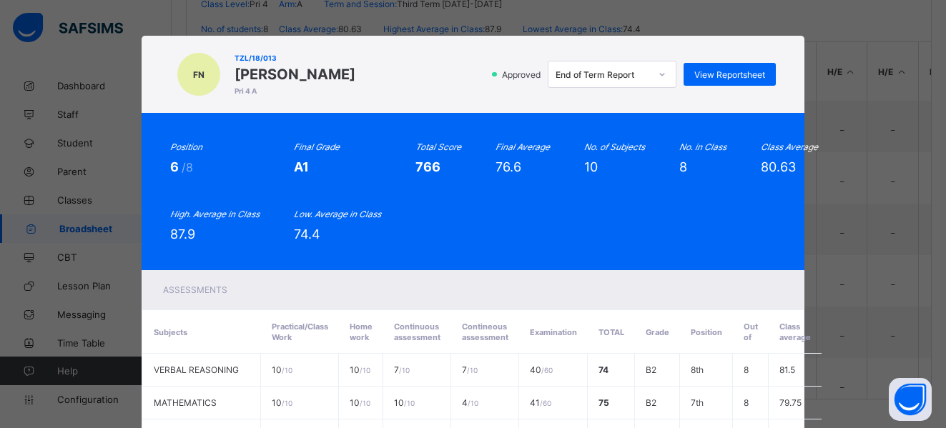
drag, startPoint x: 226, startPoint y: 70, endPoint x: 365, endPoint y: 70, distance: 138.8
click at [365, 70] on div "FN TZL/18/013 Fatima Kumo Nasiru Pri 4 A Approved End of Term Report View Repor…" at bounding box center [472, 74] width 605 height 49
click at [737, 78] on span "View Reportsheet" at bounding box center [730, 74] width 71 height 11
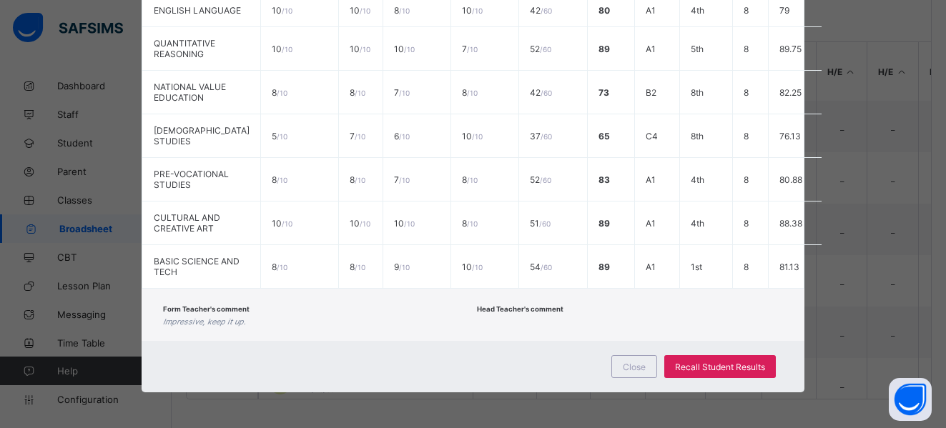
scroll to position [501, 0]
click at [636, 361] on div "Close" at bounding box center [635, 366] width 46 height 23
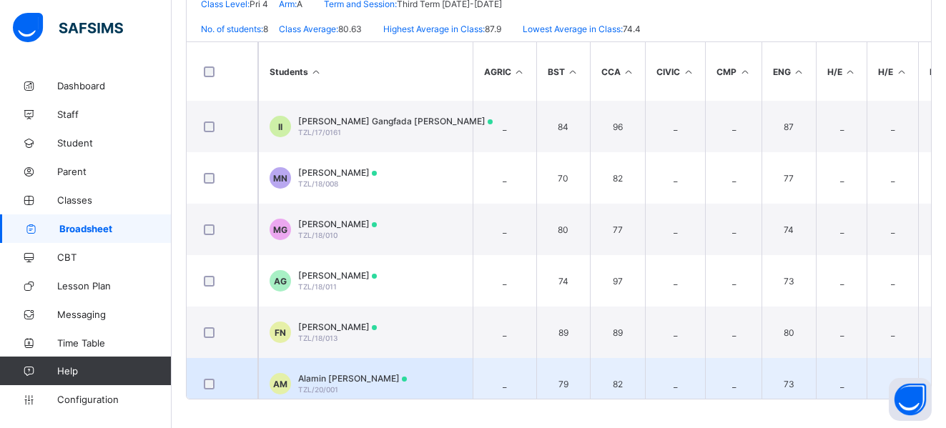
click at [325, 378] on span "Alamin Abideen Muhammad" at bounding box center [352, 378] width 109 height 11
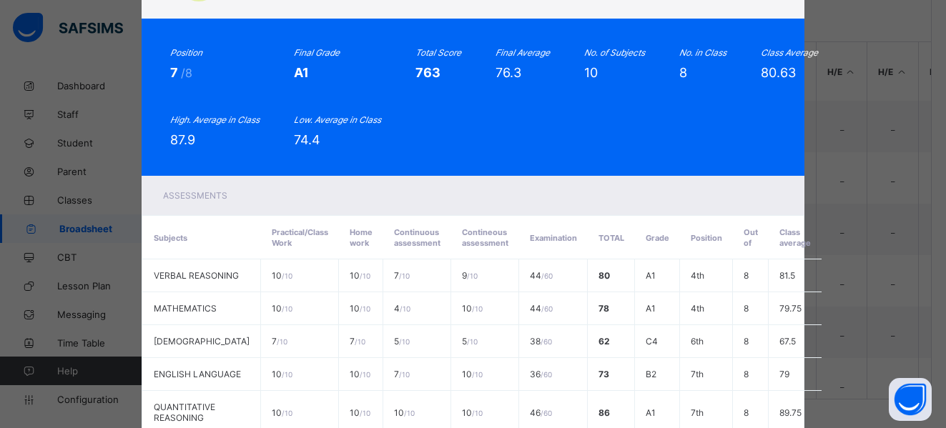
scroll to position [0, 0]
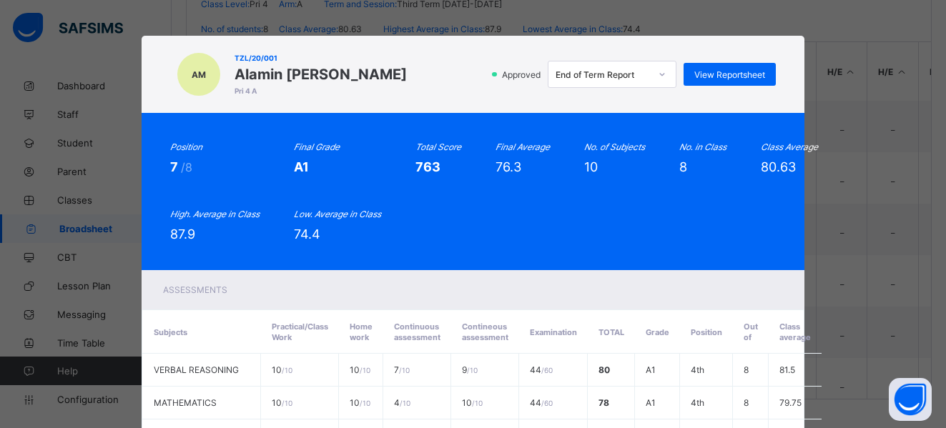
drag, startPoint x: 239, startPoint y: 74, endPoint x: 422, endPoint y: 74, distance: 183.1
click at [407, 74] on span "Alamin Abideen Muhammad" at bounding box center [321, 74] width 172 height 17
click at [739, 77] on span "View Reportsheet" at bounding box center [730, 74] width 71 height 11
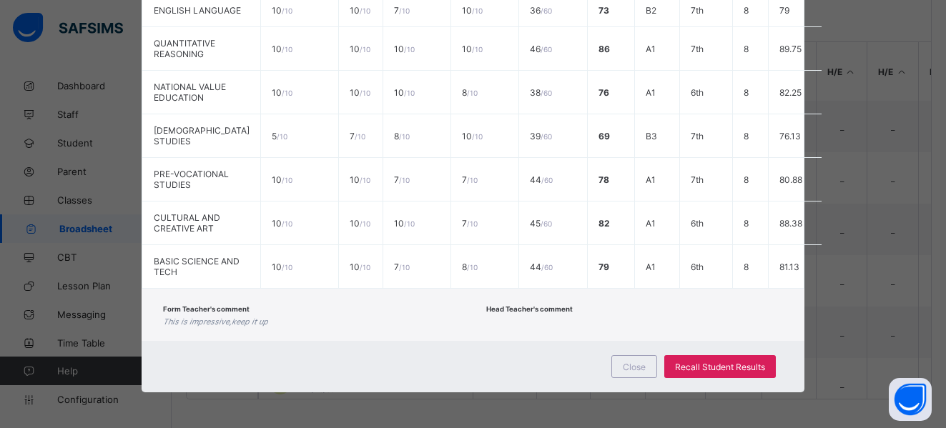
scroll to position [495, 0]
click at [632, 373] on span "Close" at bounding box center [634, 367] width 23 height 11
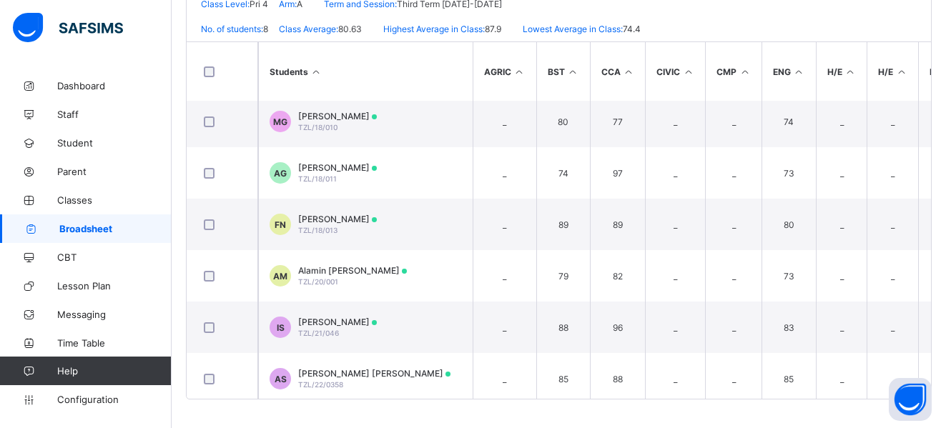
scroll to position [119, 0]
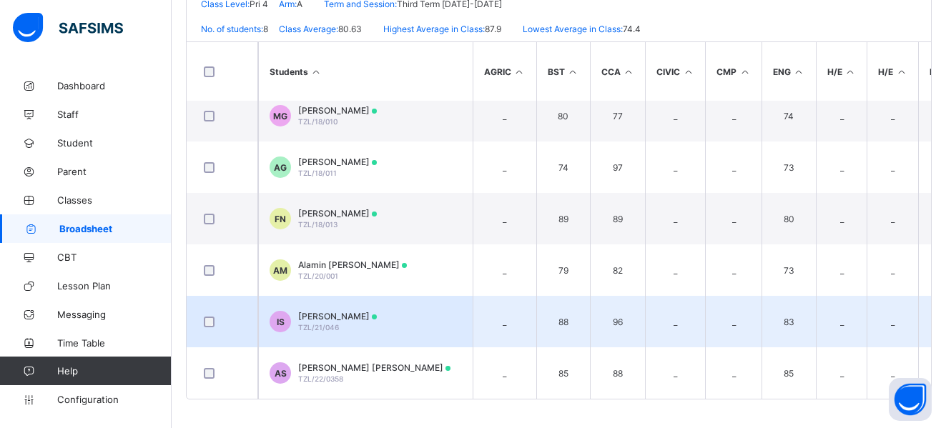
click at [328, 313] on span "[PERSON_NAME]" at bounding box center [337, 316] width 79 height 11
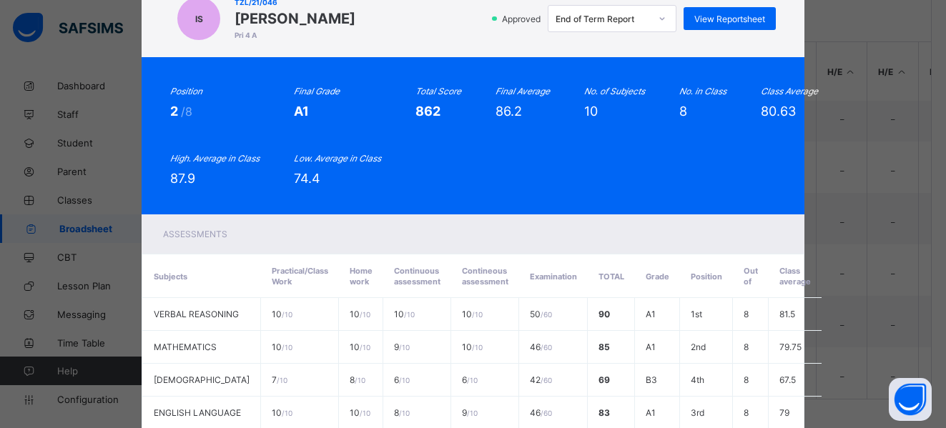
scroll to position [0, 0]
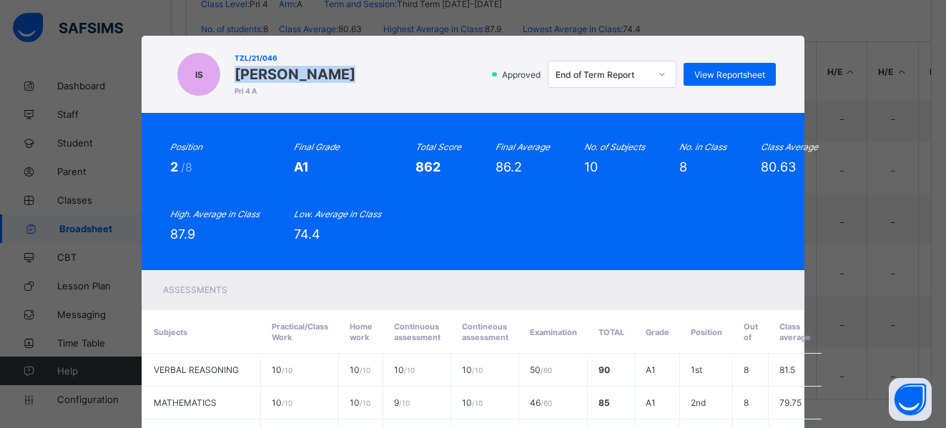
drag, startPoint x: 227, startPoint y: 72, endPoint x: 311, endPoint y: 65, distance: 84.0
click at [311, 65] on div "TZL/21/046 Imran Salisu Pri 4 A" at bounding box center [295, 74] width 121 height 49
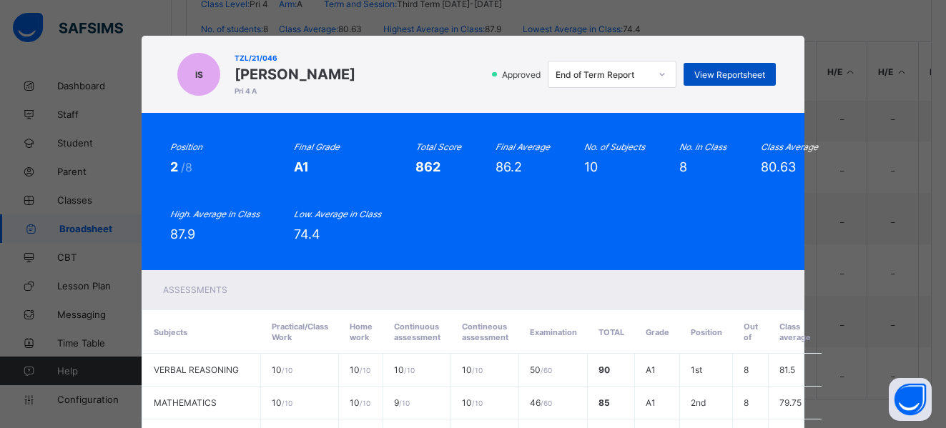
click at [757, 70] on span "View Reportsheet" at bounding box center [730, 74] width 71 height 11
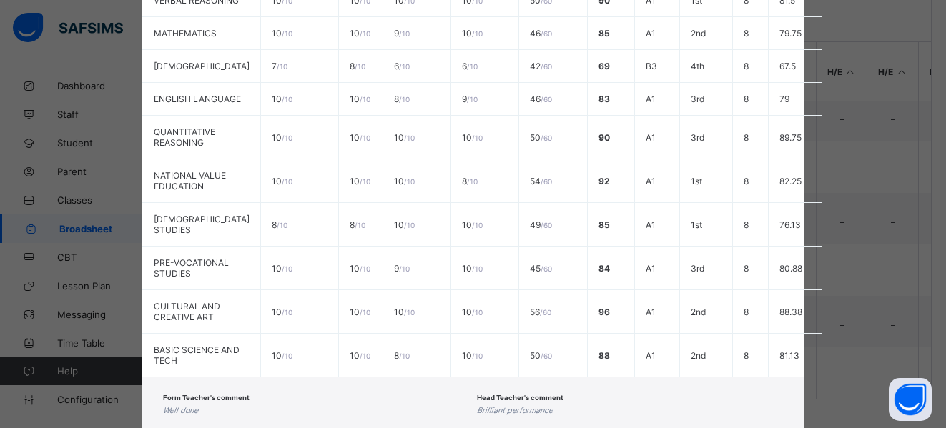
scroll to position [501, 0]
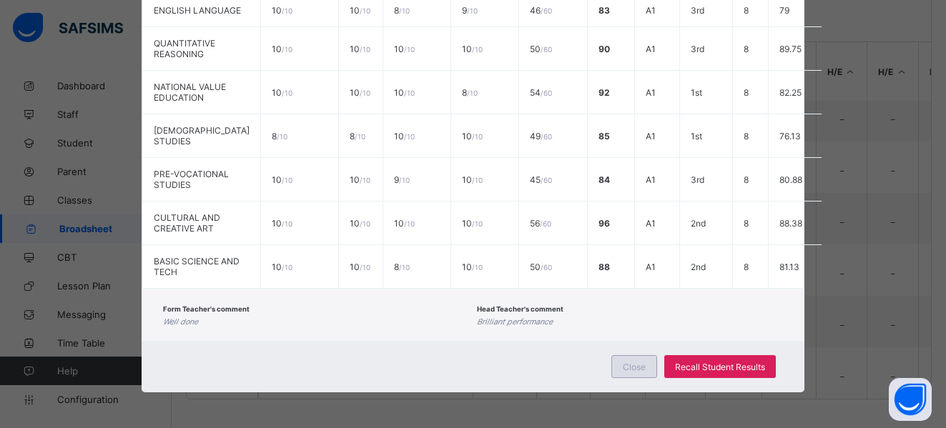
click at [638, 368] on span "Close" at bounding box center [634, 367] width 23 height 11
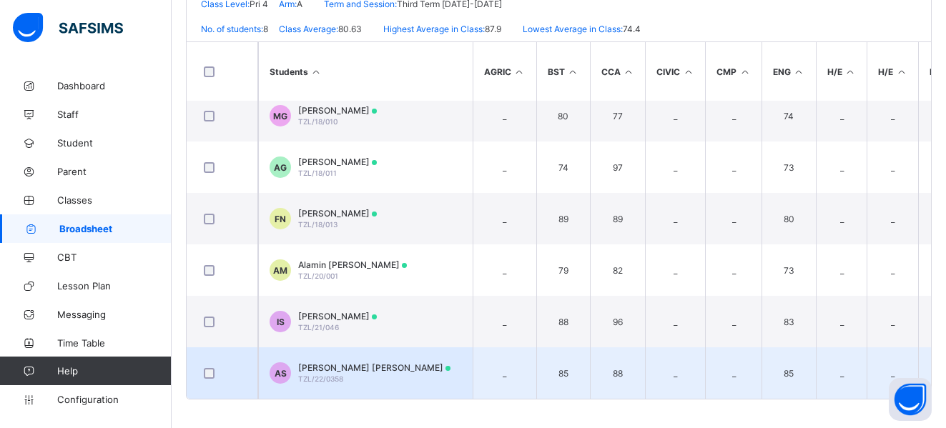
click at [328, 363] on span "Ahmad Gesua Salman" at bounding box center [374, 368] width 152 height 11
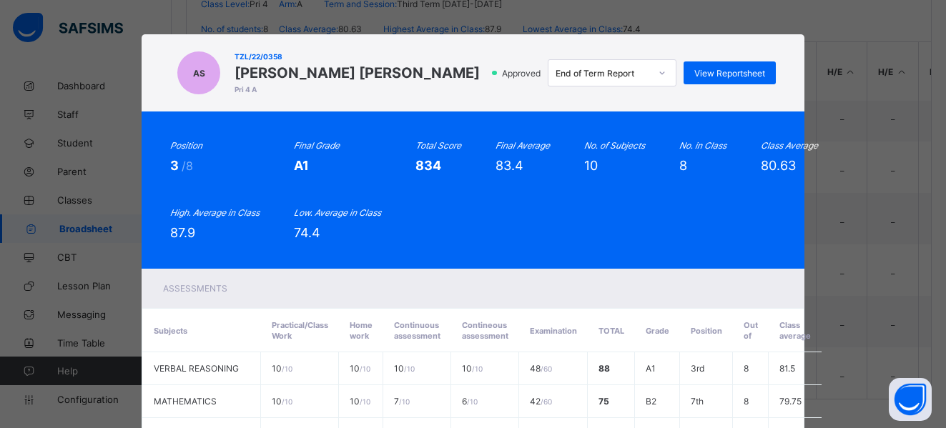
scroll to position [0, 0]
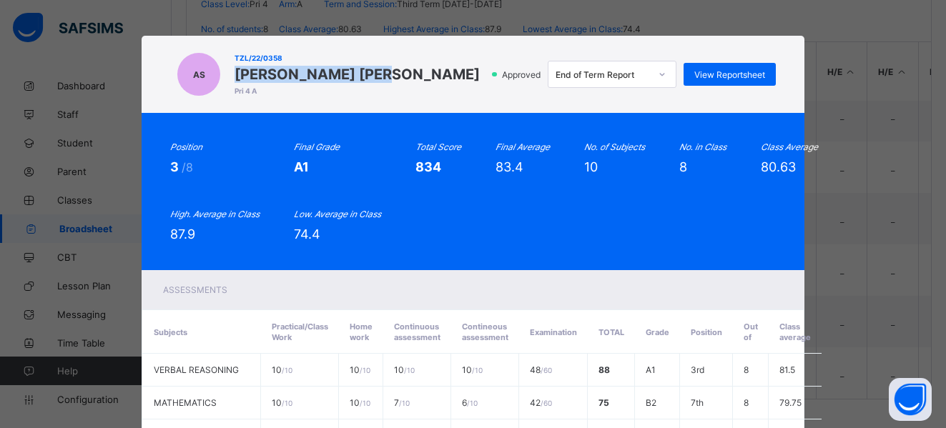
drag, startPoint x: 229, startPoint y: 71, endPoint x: 383, endPoint y: 69, distance: 154.5
click at [383, 69] on div "AS TZL/22/0358 Ahmad Gesua Salman Pri 4 A Approved End of Term Report View Repo…" at bounding box center [472, 74] width 605 height 49
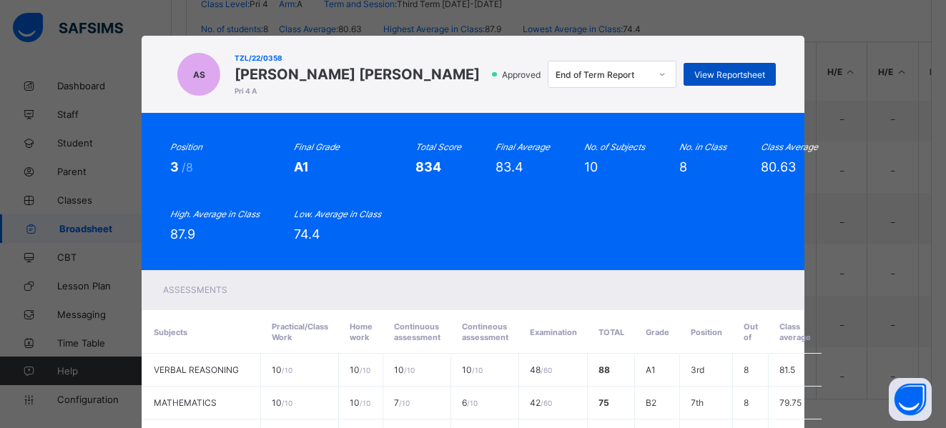
click at [724, 69] on span "View Reportsheet" at bounding box center [730, 74] width 71 height 11
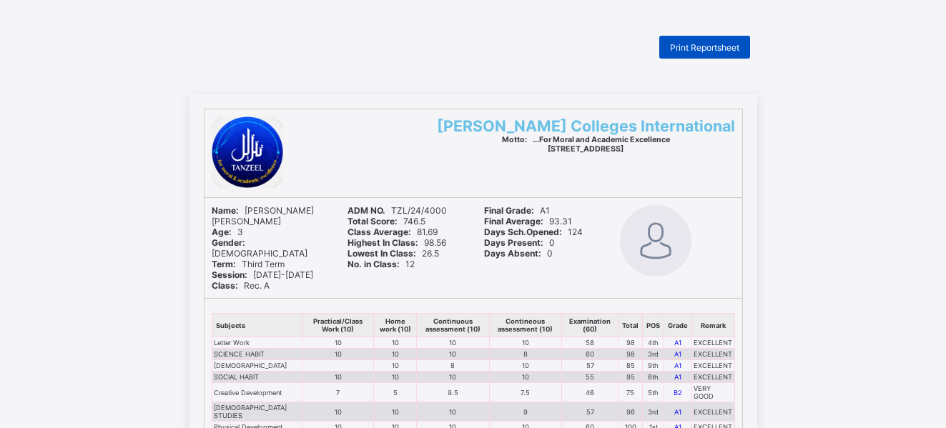
click at [702, 47] on span "Print Reportsheet" at bounding box center [704, 47] width 69 height 11
drag, startPoint x: 250, startPoint y: 206, endPoint x: 268, endPoint y: 217, distance: 21.2
click at [268, 217] on div "Name: Zahraddeen Njidda AbdulMalik" at bounding box center [269, 215] width 115 height 21
copy span "Zahraddeen Njidda AbdulMalik"
click at [687, 44] on span "Print Reportsheet" at bounding box center [704, 47] width 69 height 11
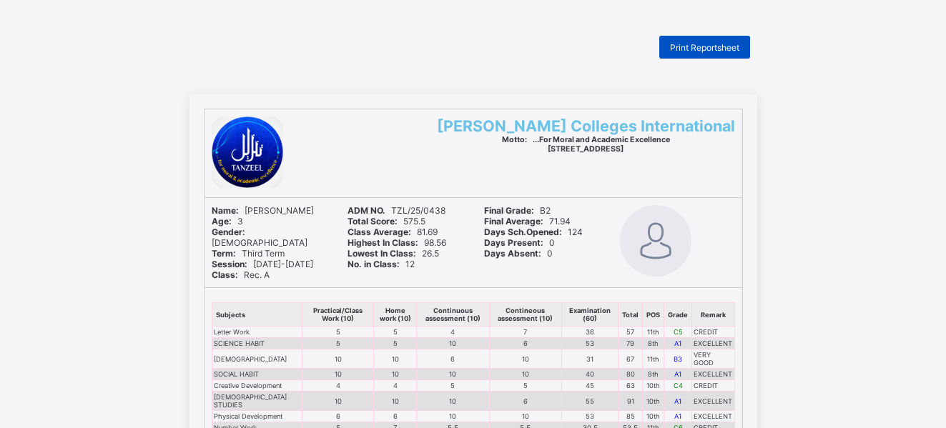
click at [700, 44] on span "Print Reportsheet" at bounding box center [704, 47] width 69 height 11
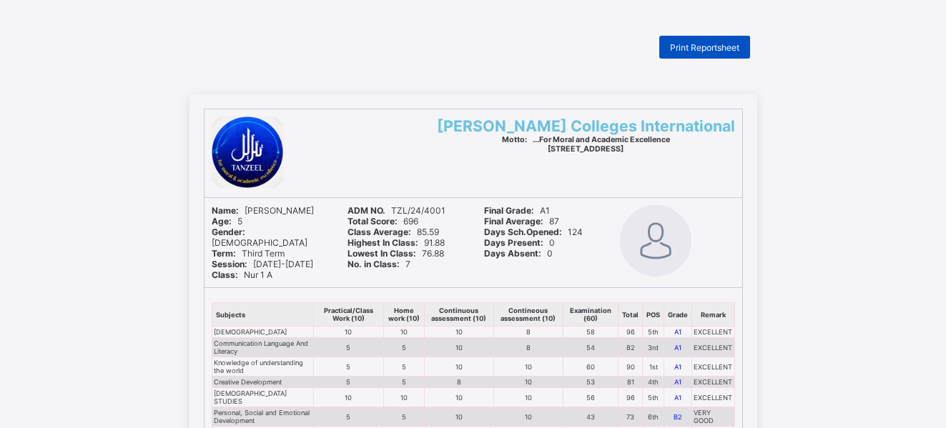
click at [687, 47] on span "Print Reportsheet" at bounding box center [704, 47] width 69 height 11
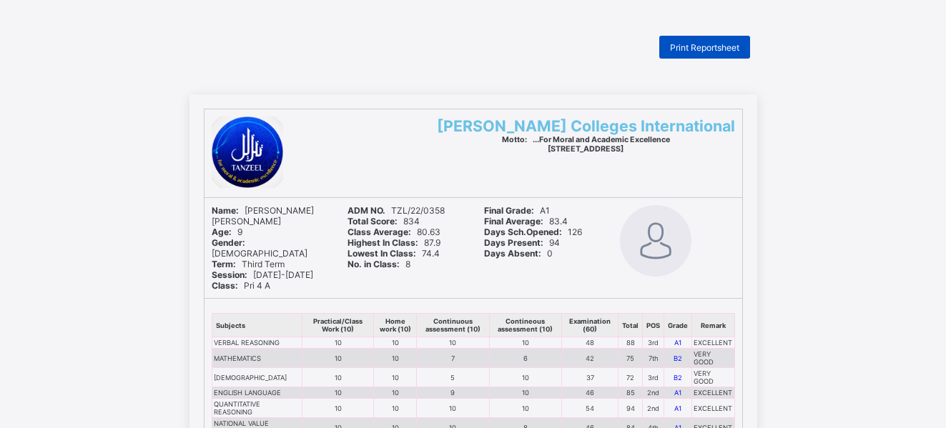
click at [707, 41] on div "Print Reportsheet" at bounding box center [704, 47] width 91 height 23
